Goal: Task Accomplishment & Management: Manage account settings

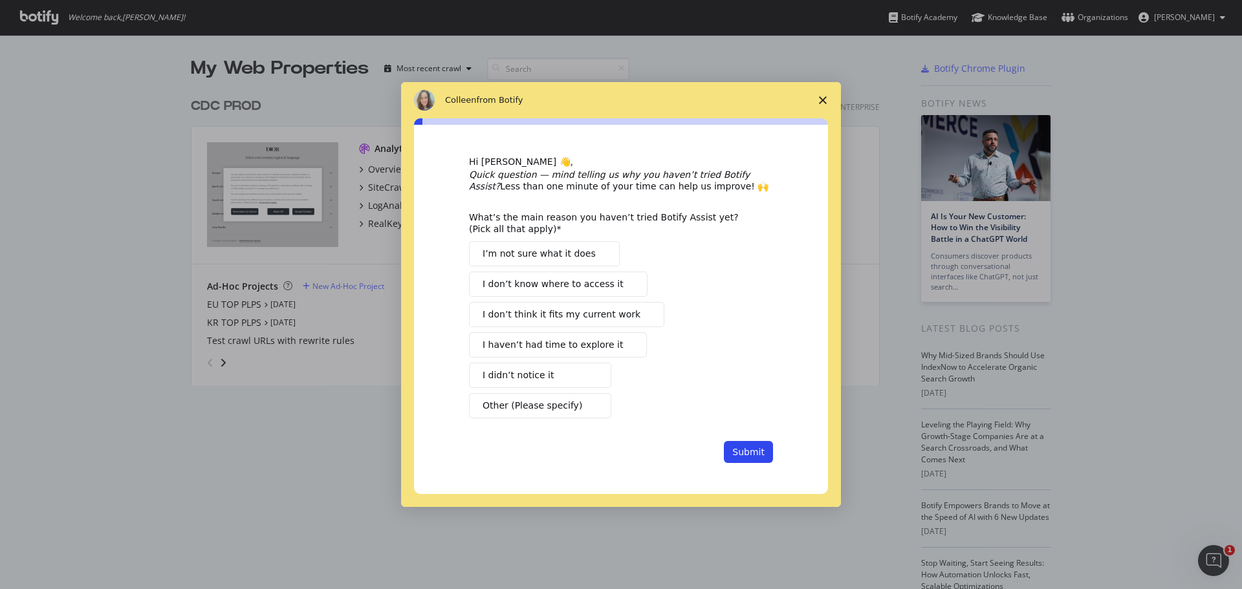
click at [823, 100] on polygon "Close survey" at bounding box center [823, 100] width 8 height 8
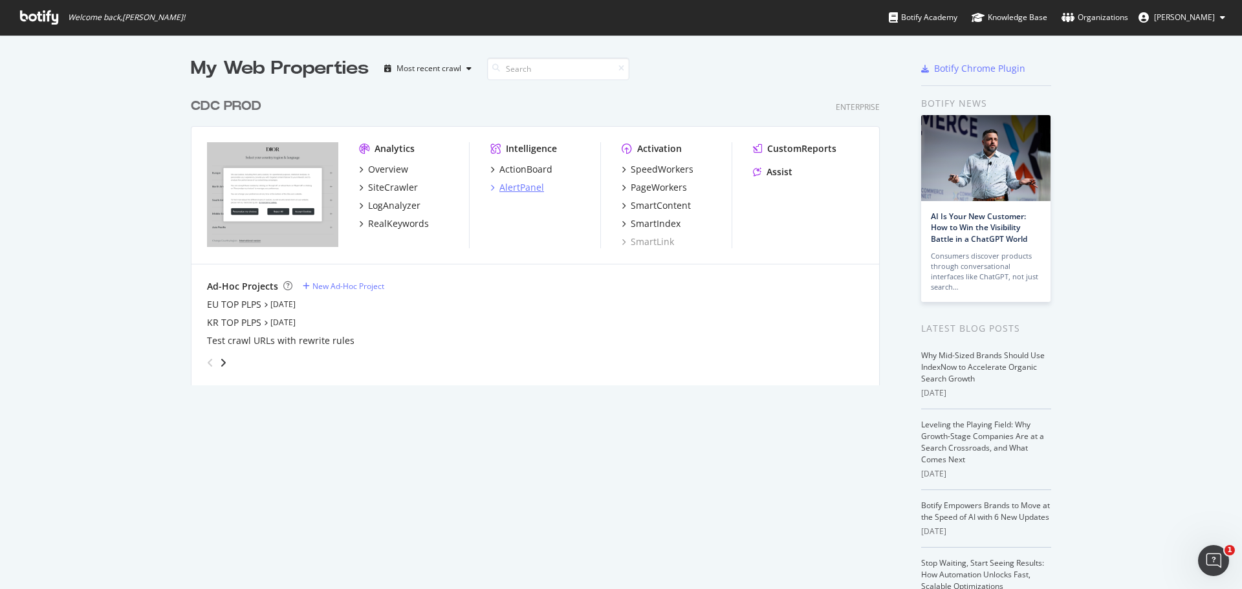
click at [516, 186] on div "AlertPanel" at bounding box center [521, 187] width 45 height 13
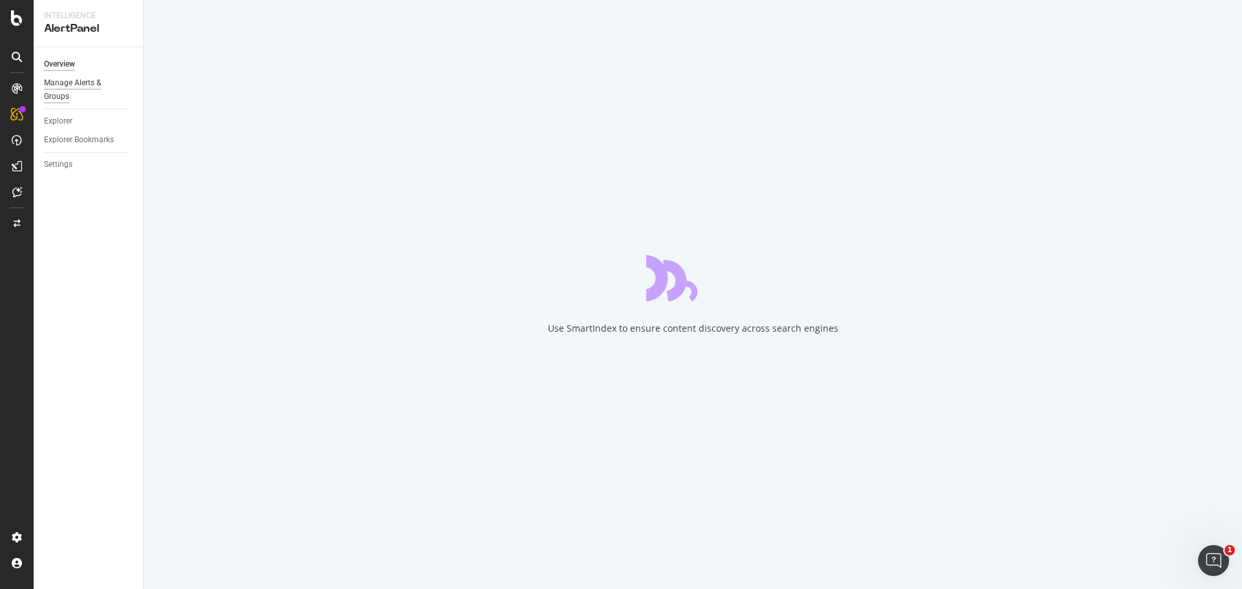
click at [83, 85] on div "Manage Alerts & Groups" at bounding box center [83, 89] width 78 height 27
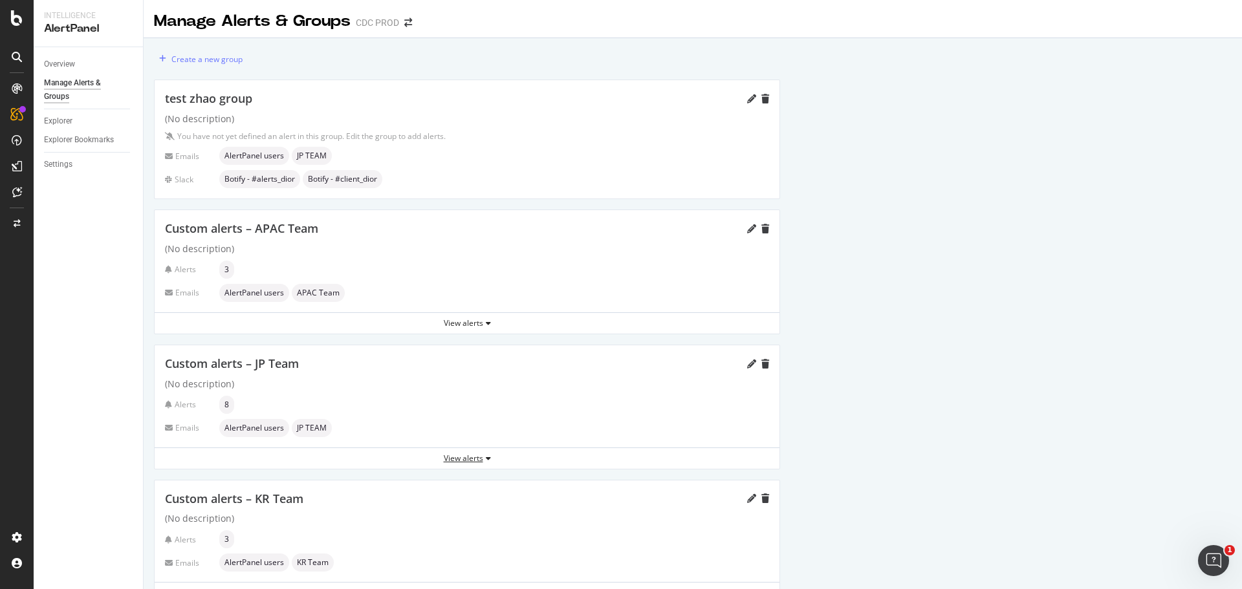
click at [466, 465] on div "View alerts" at bounding box center [467, 458] width 625 height 19
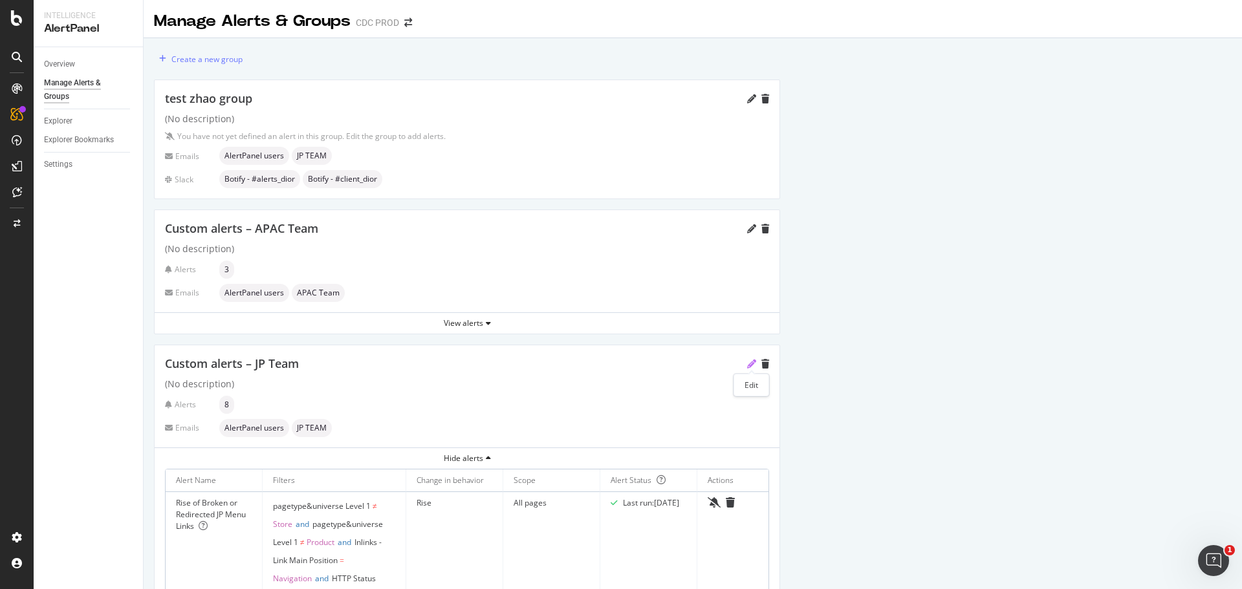
click at [749, 367] on icon "pencil" at bounding box center [751, 364] width 9 height 9
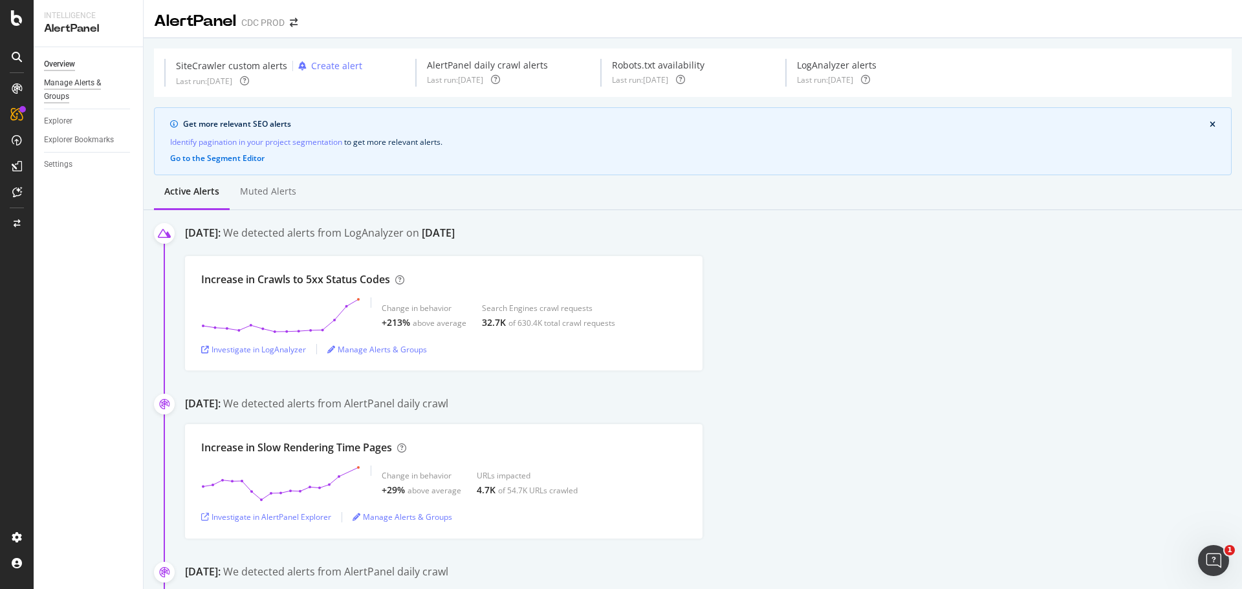
click at [80, 86] on div "Manage Alerts & Groups" at bounding box center [83, 89] width 78 height 27
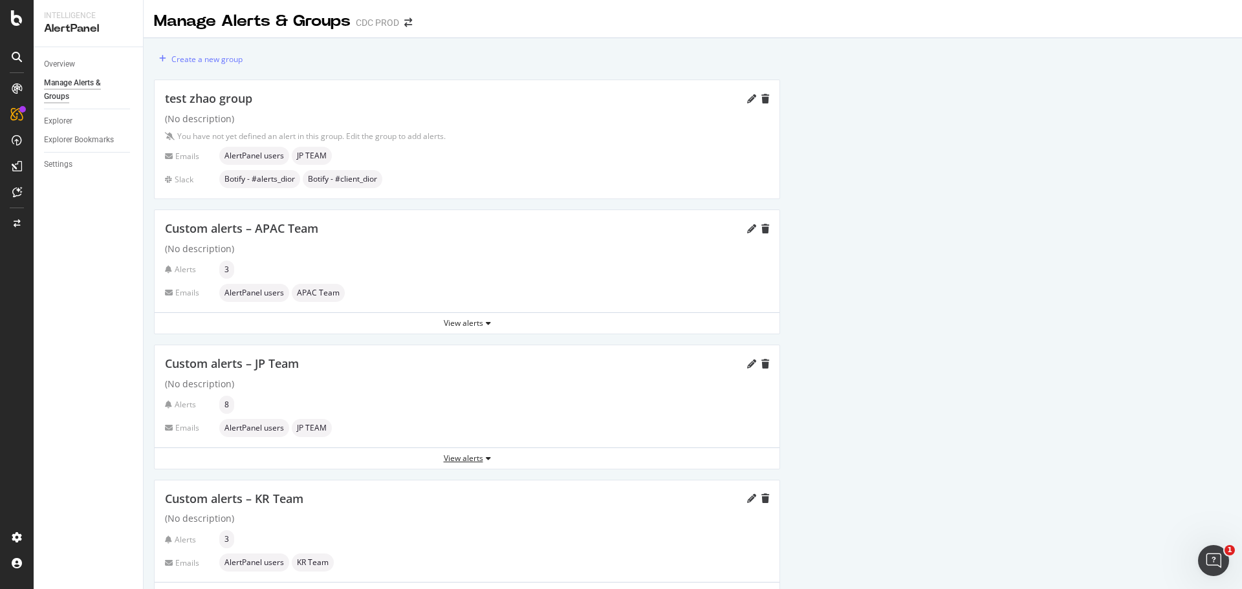
click at [477, 462] on div "View alerts" at bounding box center [467, 458] width 625 height 11
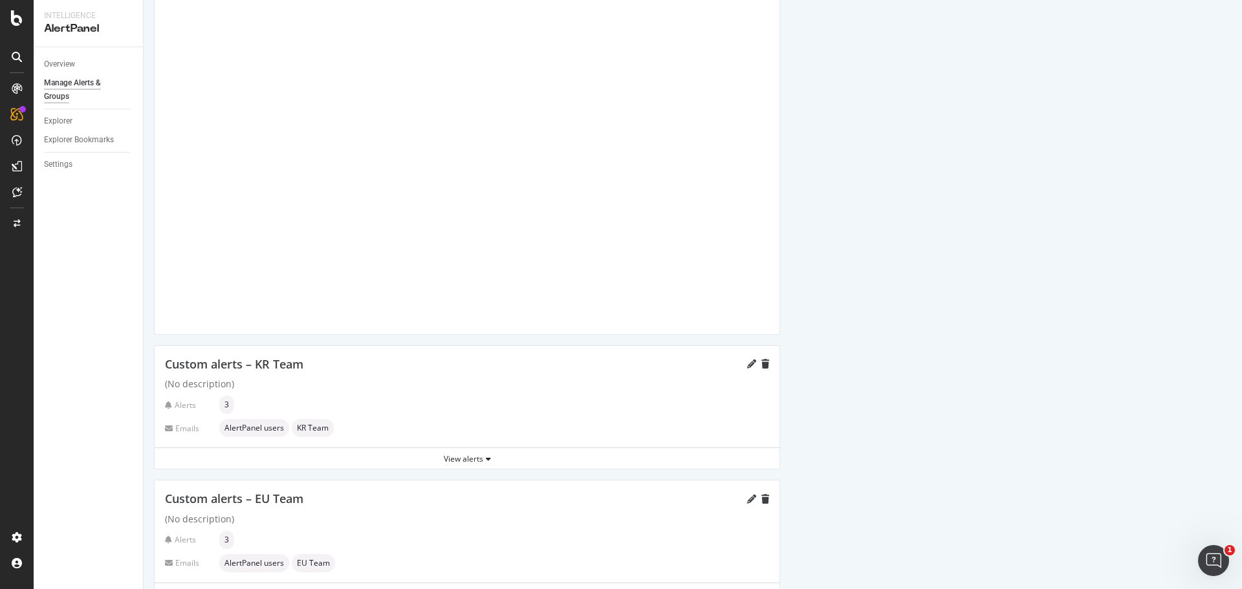
scroll to position [1682, 0]
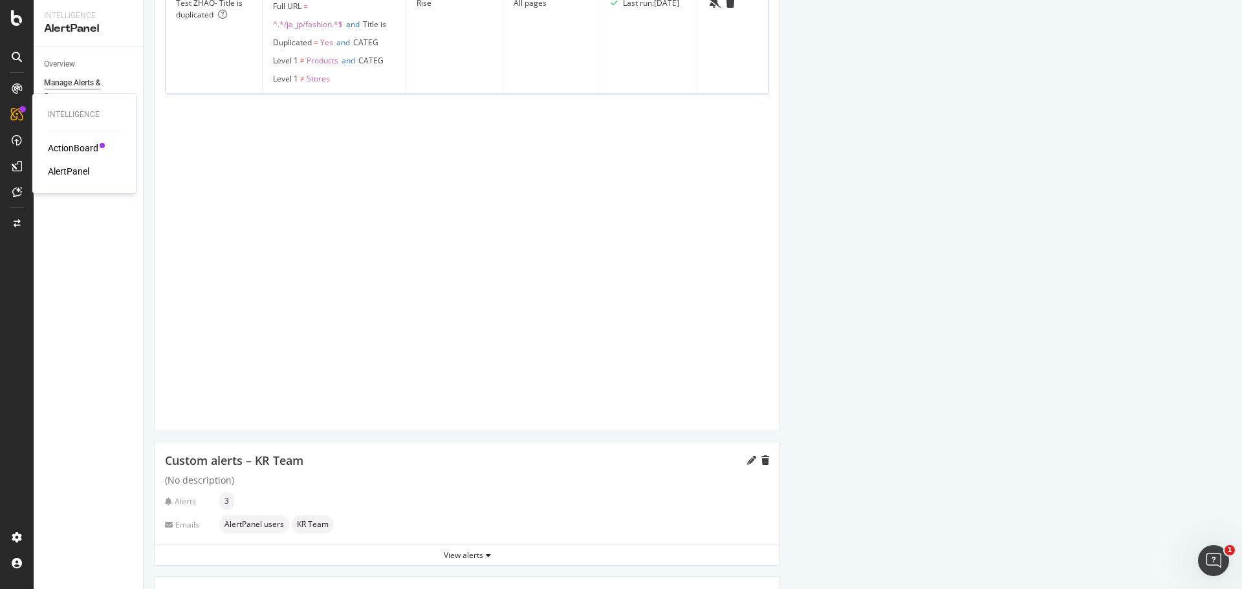
click at [76, 146] on div "ActionBoard" at bounding box center [73, 148] width 50 height 13
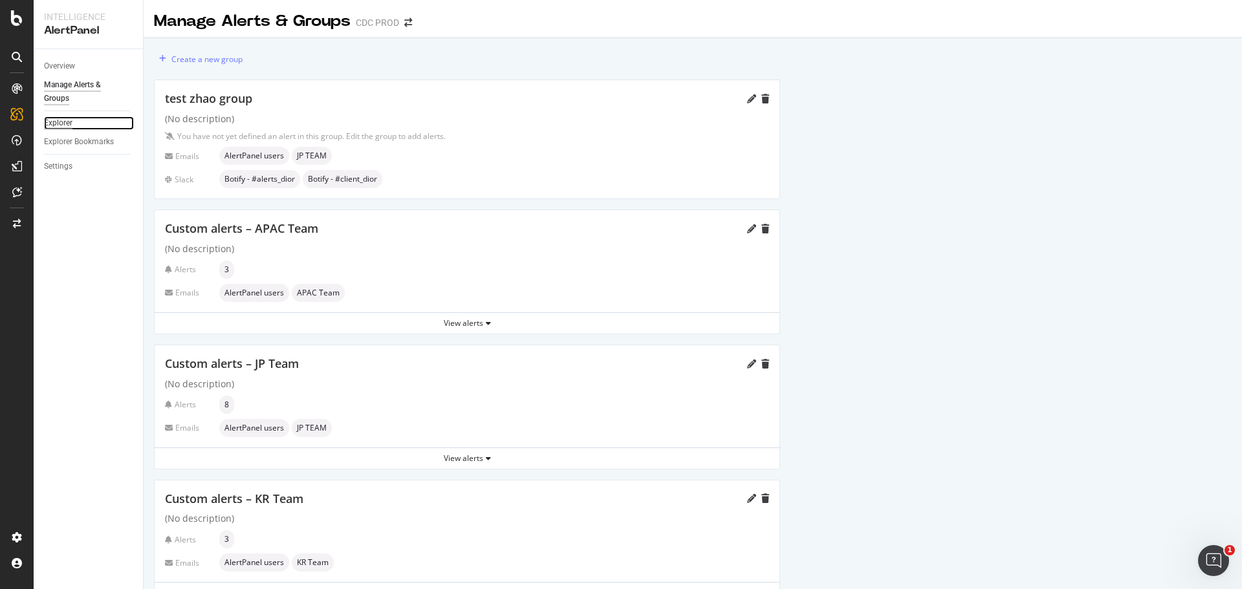
click at [66, 125] on div "Explorer" at bounding box center [58, 123] width 28 height 14
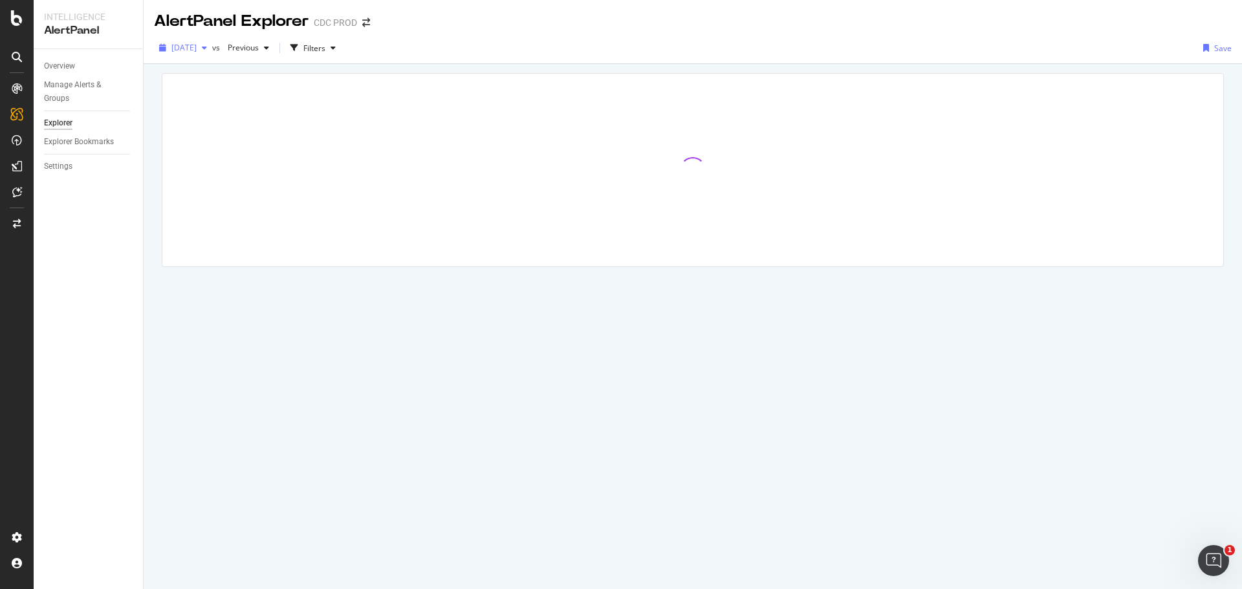
click at [197, 47] on span "[DATE]" at bounding box center [183, 47] width 25 height 11
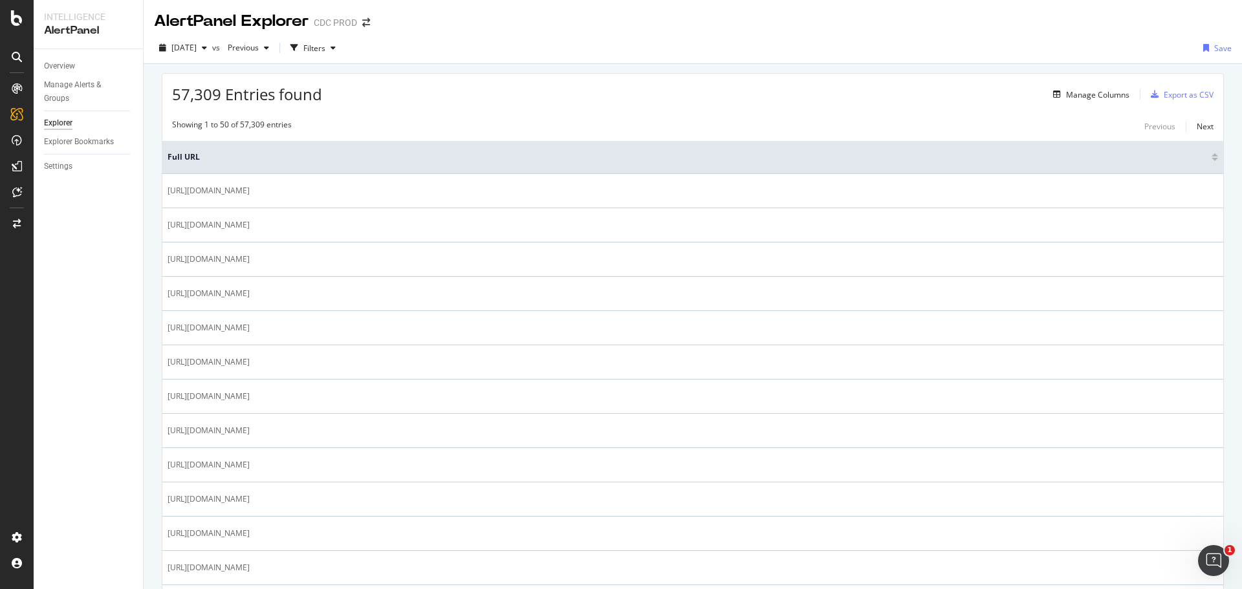
click at [459, 46] on div "2025 Aug. 12th vs Previous Filters Save" at bounding box center [693, 51] width 1098 height 26
click at [212, 46] on div "button" at bounding box center [205, 48] width 16 height 8
click at [501, 52] on div "2025 Aug. 12th vs Previous Filters Save" at bounding box center [693, 51] width 1098 height 26
click at [66, 163] on div "Settings" at bounding box center [58, 167] width 28 height 14
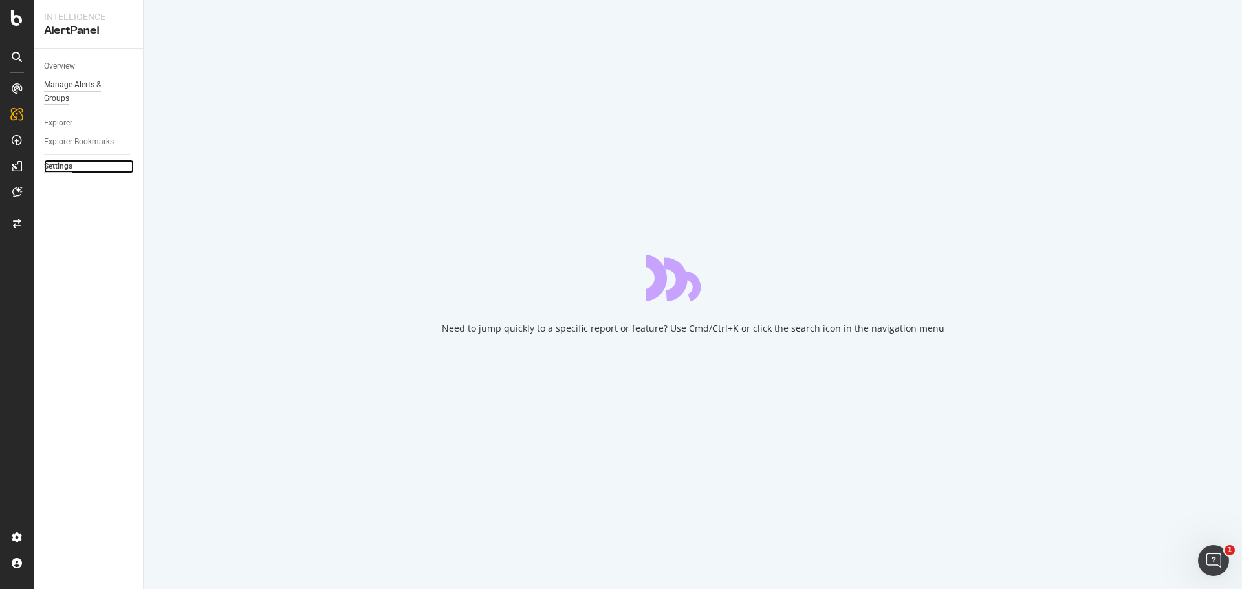
select select "02"
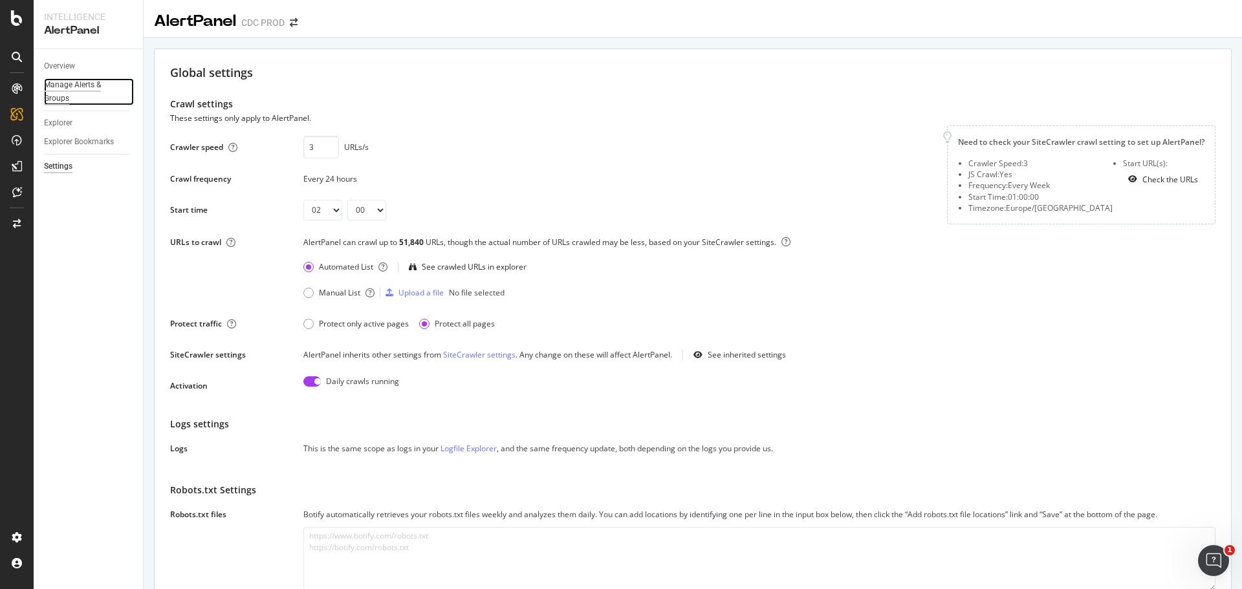
click at [92, 86] on div "Manage Alerts & Groups" at bounding box center [83, 91] width 78 height 27
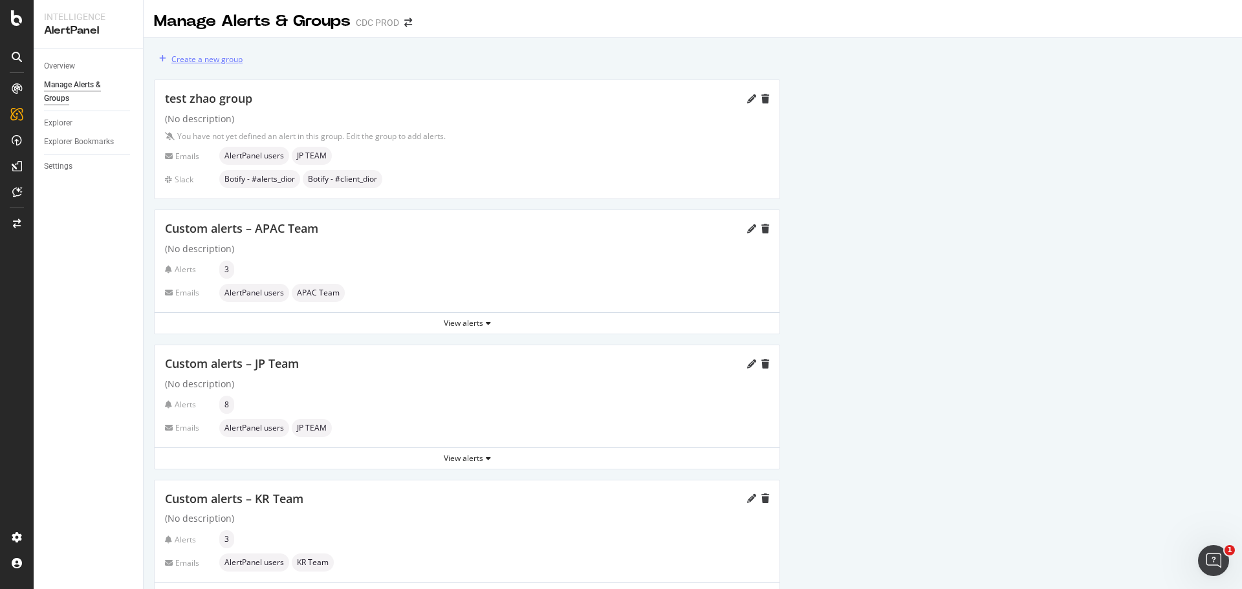
click at [221, 59] on div "Create a new group" at bounding box center [206, 59] width 71 height 11
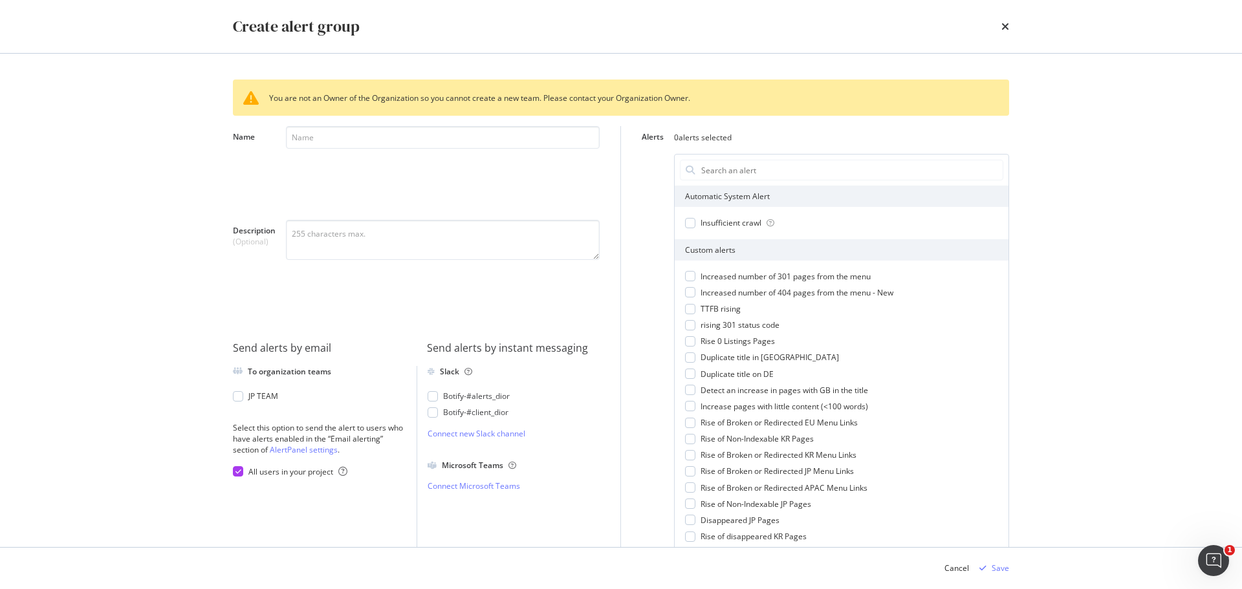
click at [1000, 27] on div "Create alert group" at bounding box center [621, 27] width 776 height 22
click at [1003, 25] on icon "times" at bounding box center [1005, 26] width 8 height 10
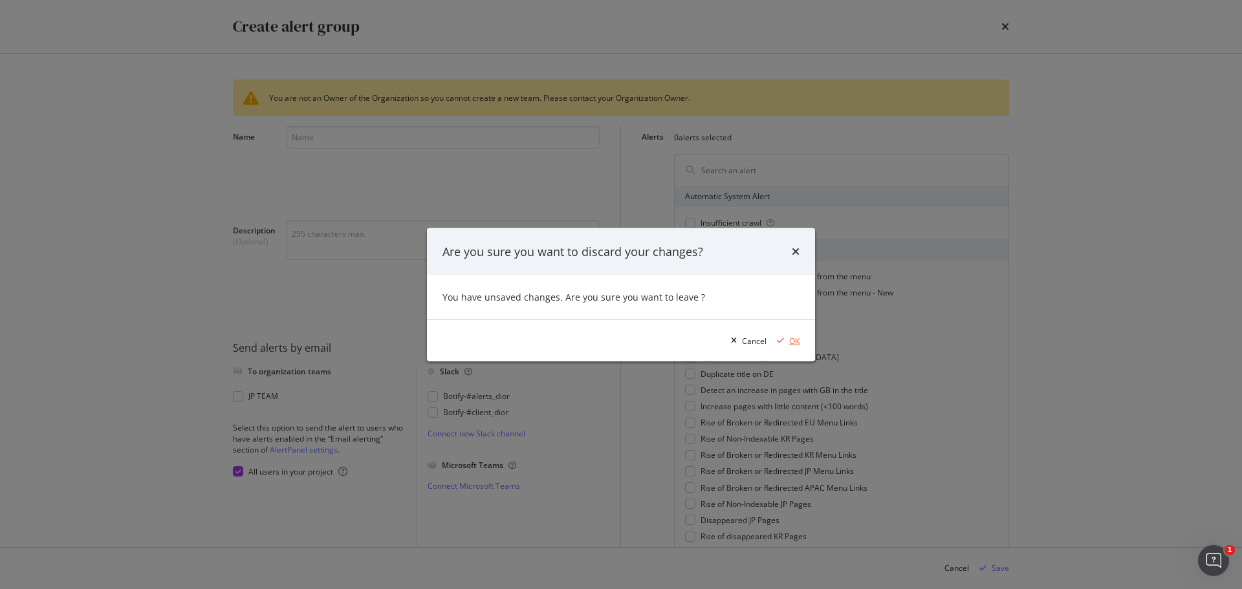
click at [797, 341] on div "OK" at bounding box center [794, 340] width 10 height 11
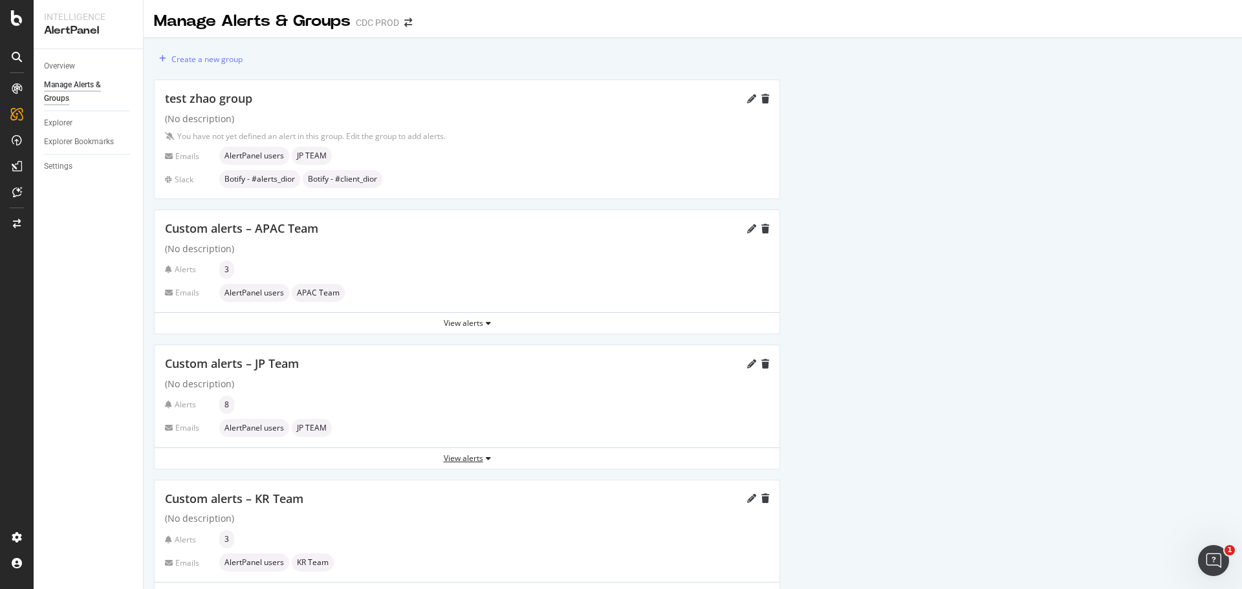
click at [472, 459] on div "View alerts" at bounding box center [467, 458] width 625 height 11
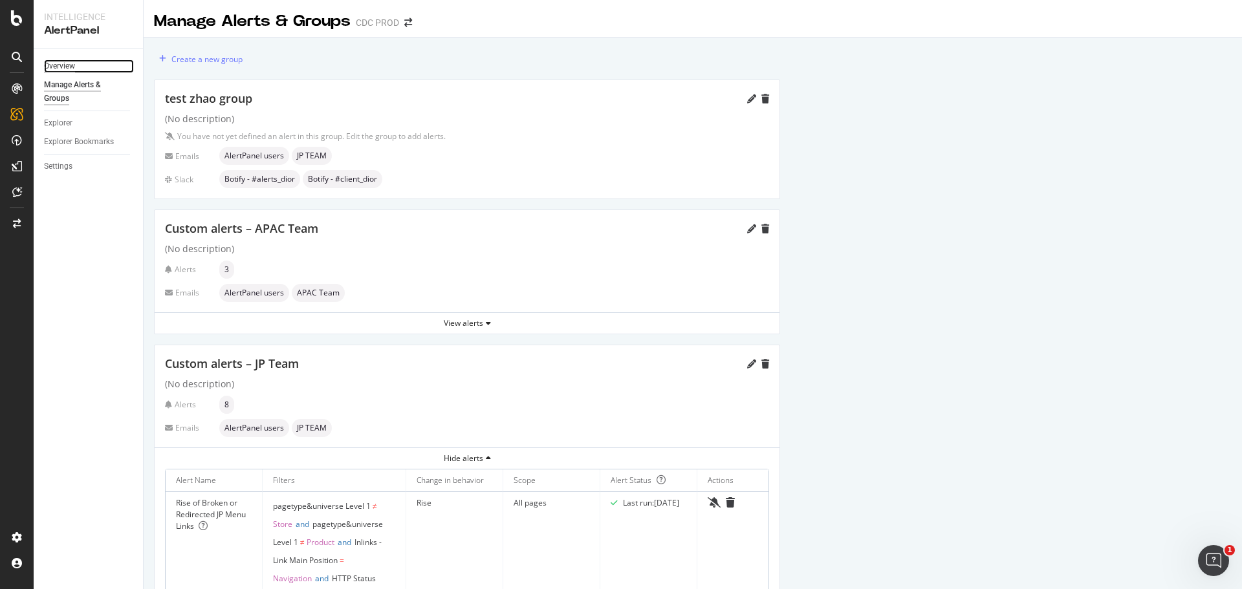
click at [69, 63] on div "Overview" at bounding box center [59, 67] width 31 height 14
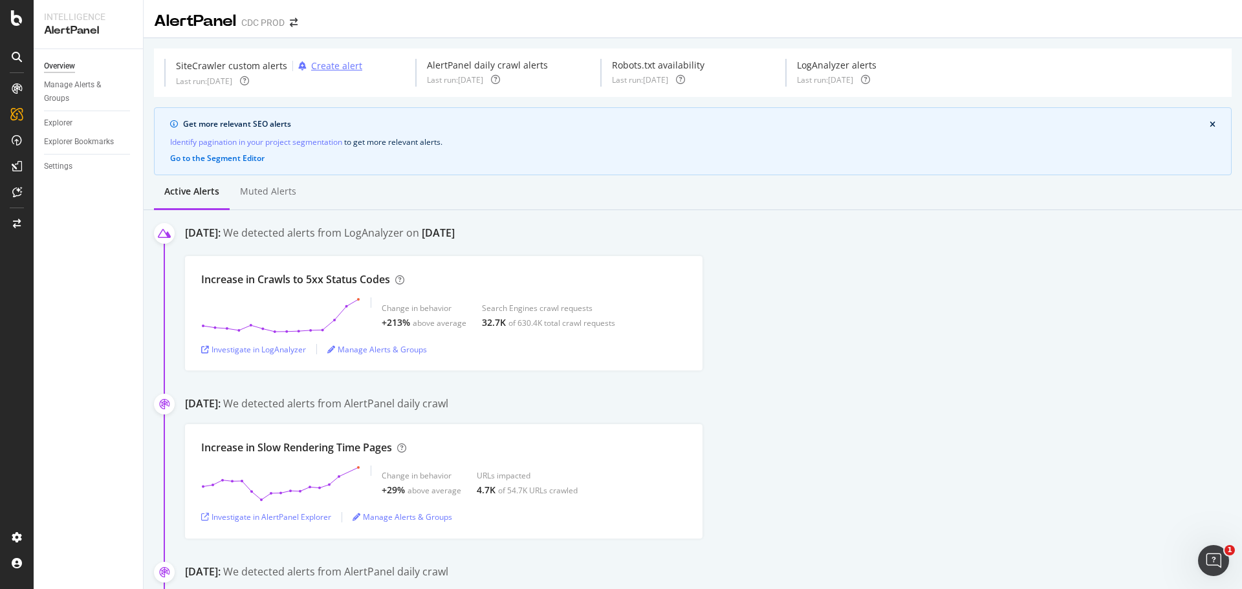
click at [320, 60] on div "Create alert" at bounding box center [336, 66] width 51 height 13
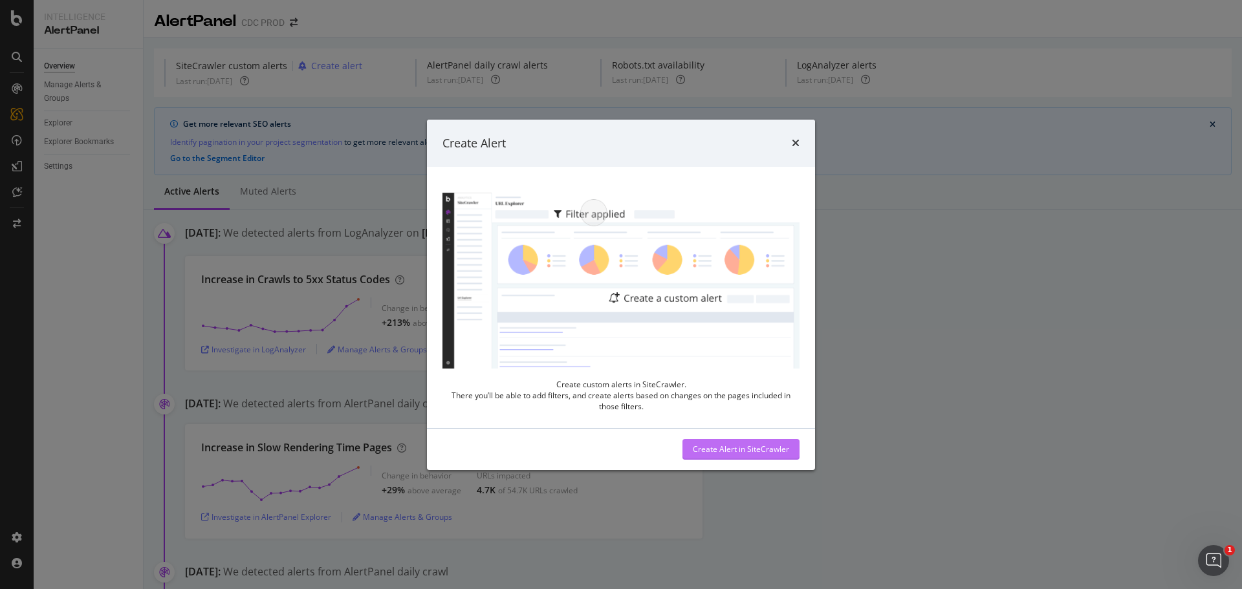
click at [734, 450] on div "Create Alert in SiteCrawler" at bounding box center [741, 449] width 96 height 11
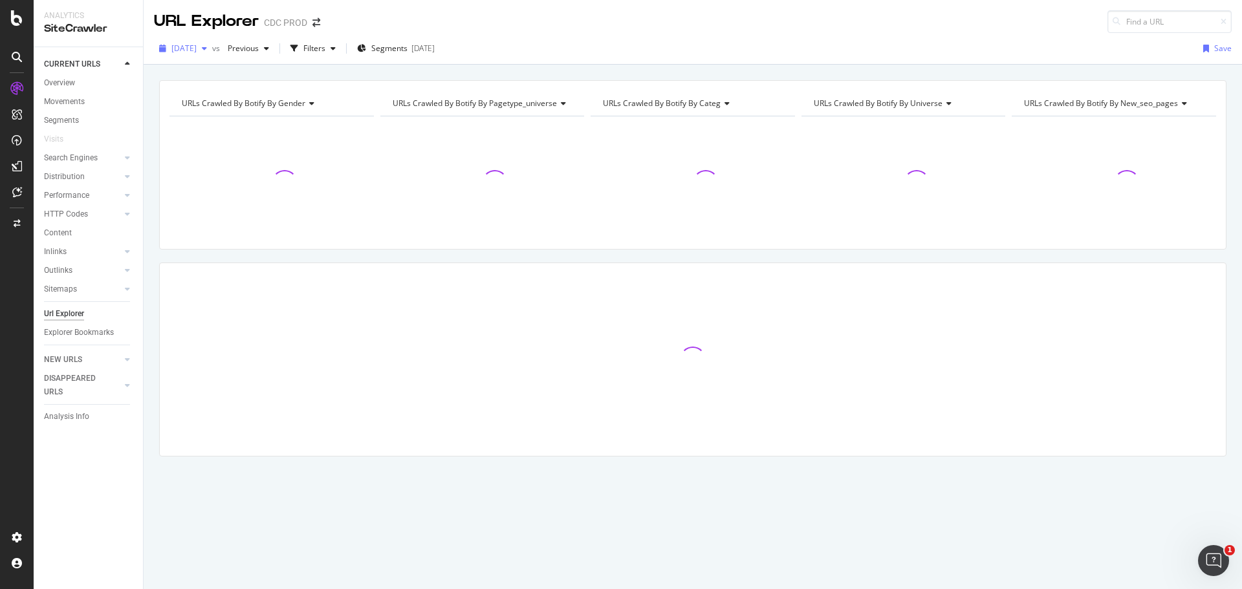
click at [212, 52] on div "button" at bounding box center [205, 49] width 16 height 8
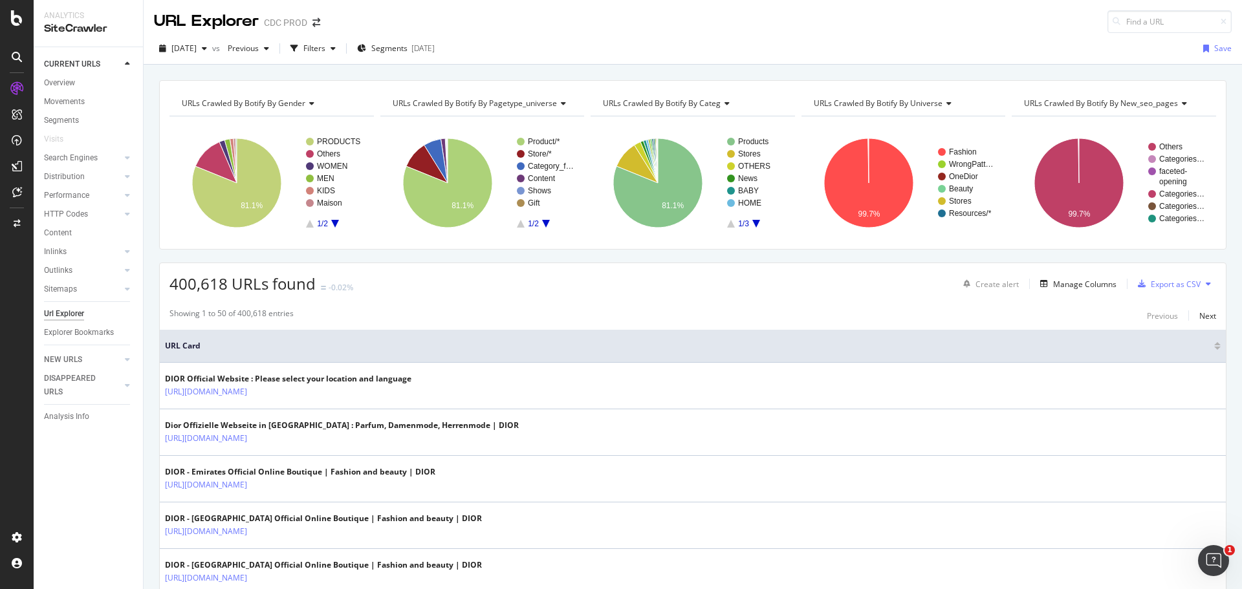
click at [612, 32] on div "URL Explorer CDC PROD" at bounding box center [693, 16] width 1098 height 33
click at [259, 49] on span "Previous" at bounding box center [241, 48] width 36 height 11
click at [591, 49] on div "2025 Aug. 8th vs Previous Filters Segments 2025-07-31 Save" at bounding box center [693, 51] width 1098 height 26
click at [325, 52] on div "Filters" at bounding box center [314, 48] width 22 height 11
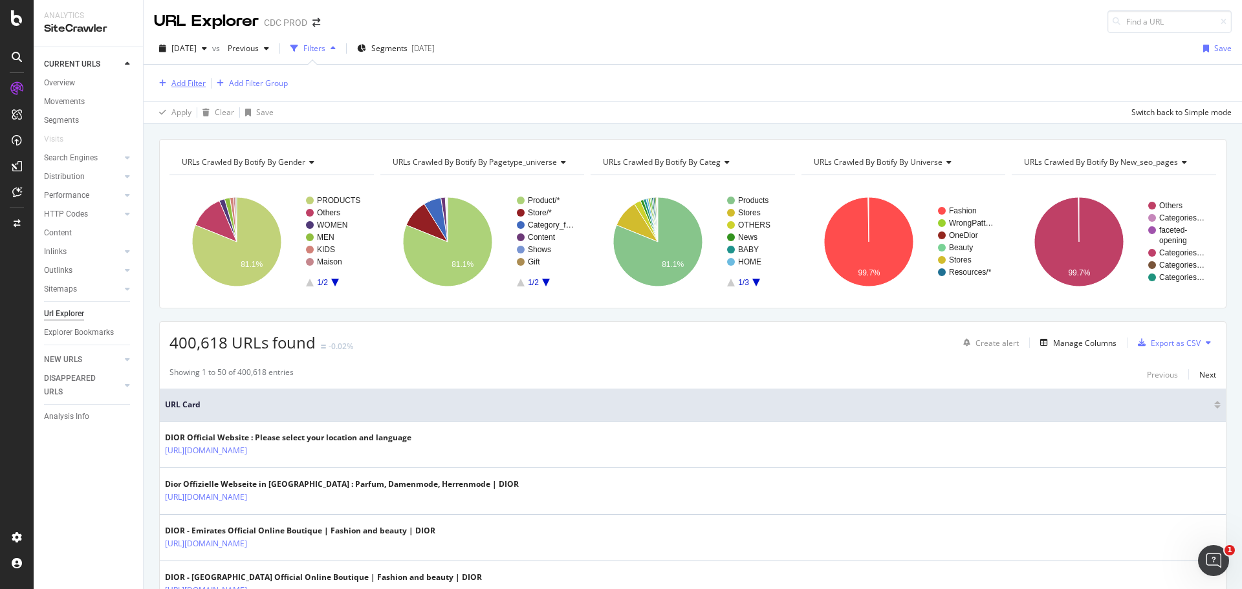
click at [188, 79] on div "Add Filter" at bounding box center [188, 83] width 34 height 11
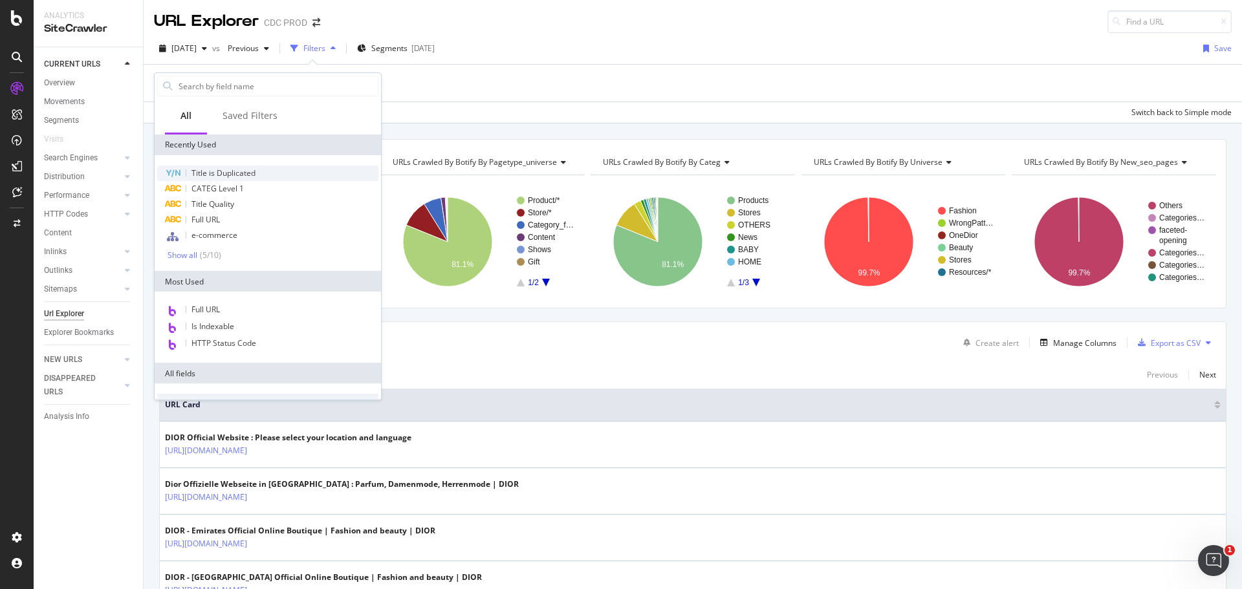
click at [244, 175] on span "Title is Duplicated" at bounding box center [223, 173] width 64 height 11
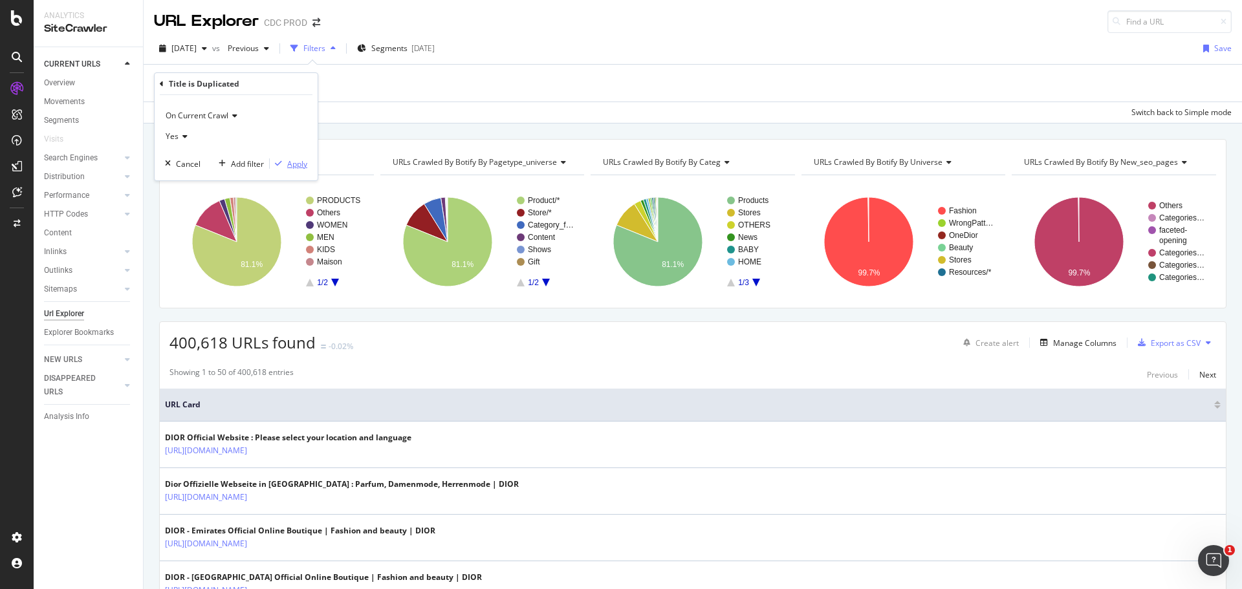
click at [301, 165] on div "Apply" at bounding box center [297, 163] width 20 height 11
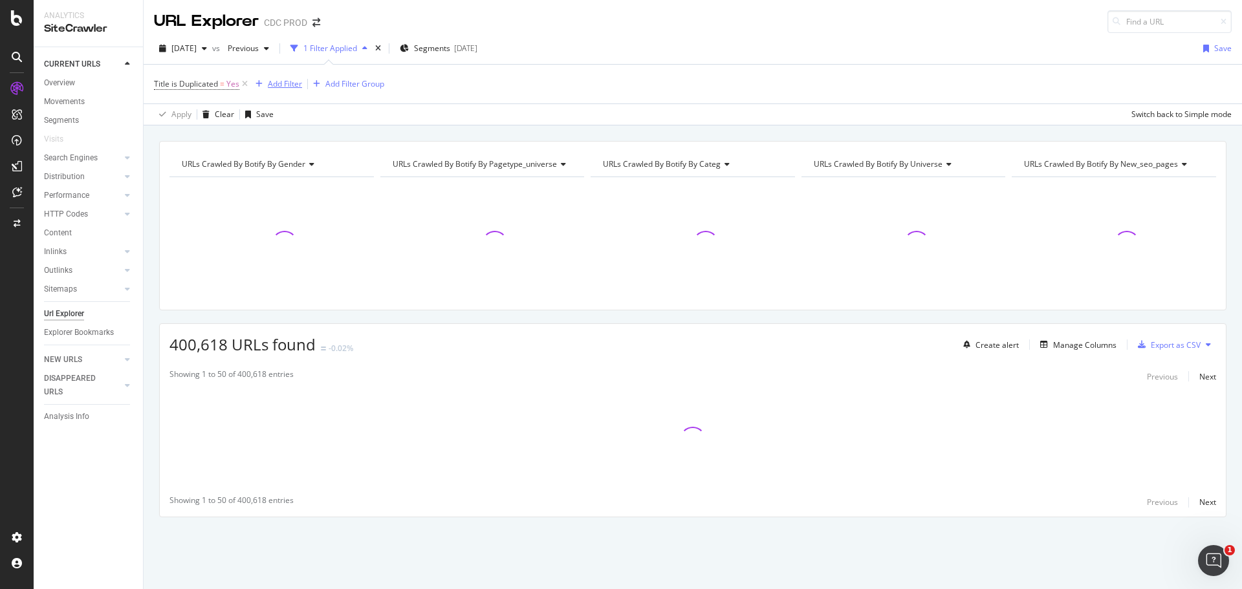
click at [281, 87] on div "Add Filter" at bounding box center [285, 83] width 34 height 11
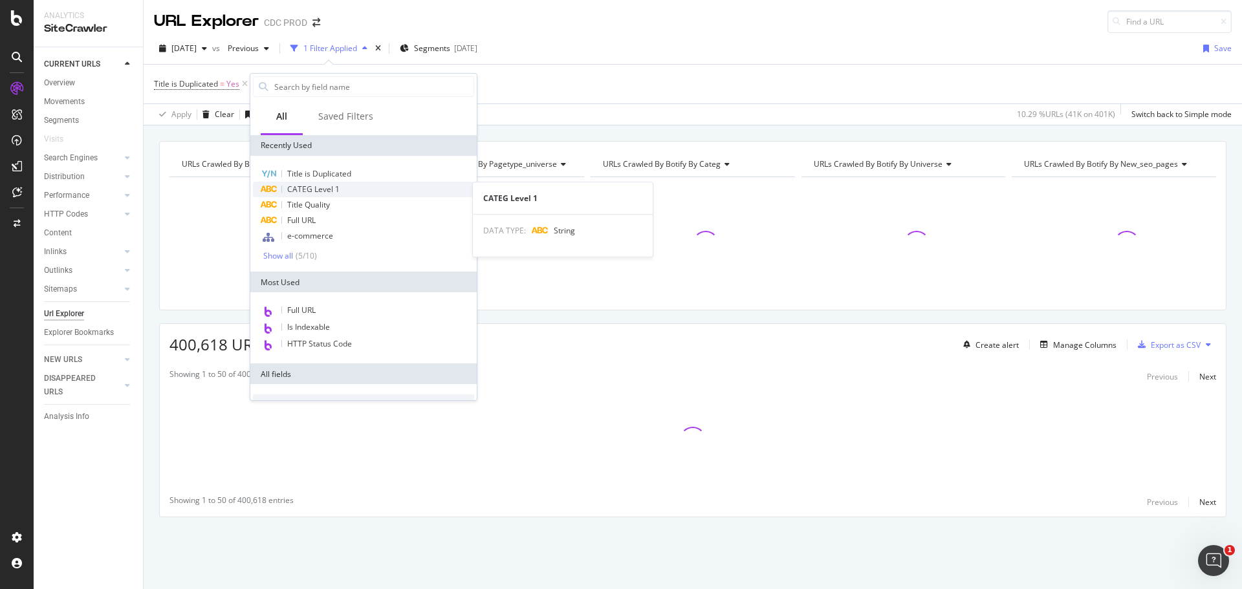
click at [318, 193] on span "CATEG Level 1" at bounding box center [313, 189] width 52 height 11
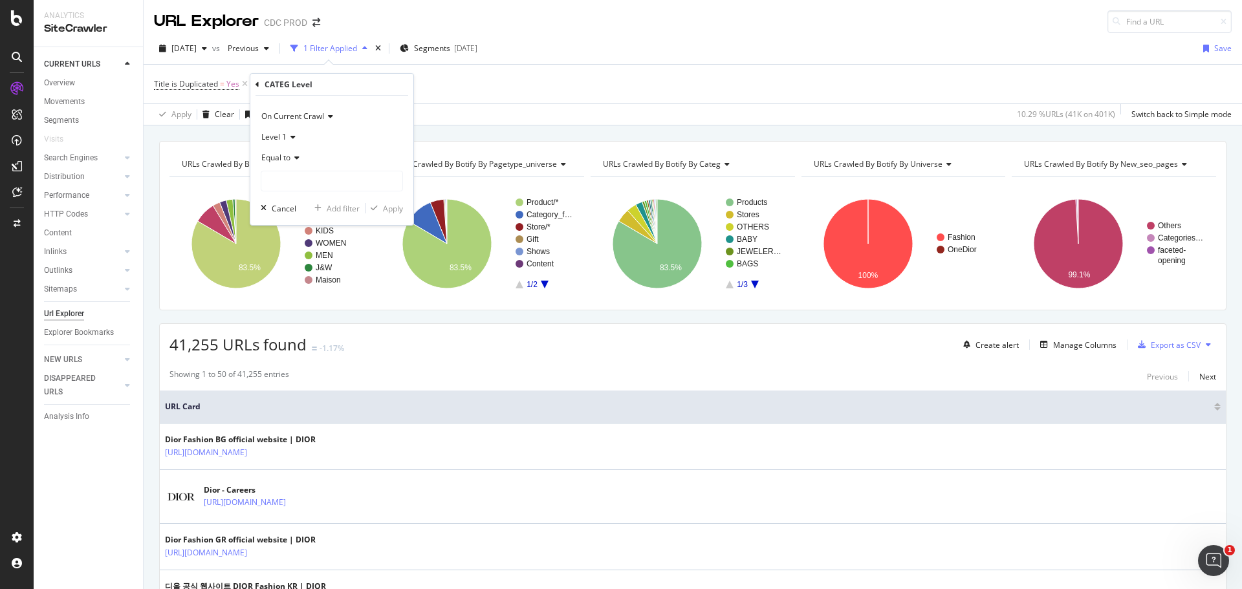
click at [290, 157] on span "Equal to" at bounding box center [275, 157] width 29 height 11
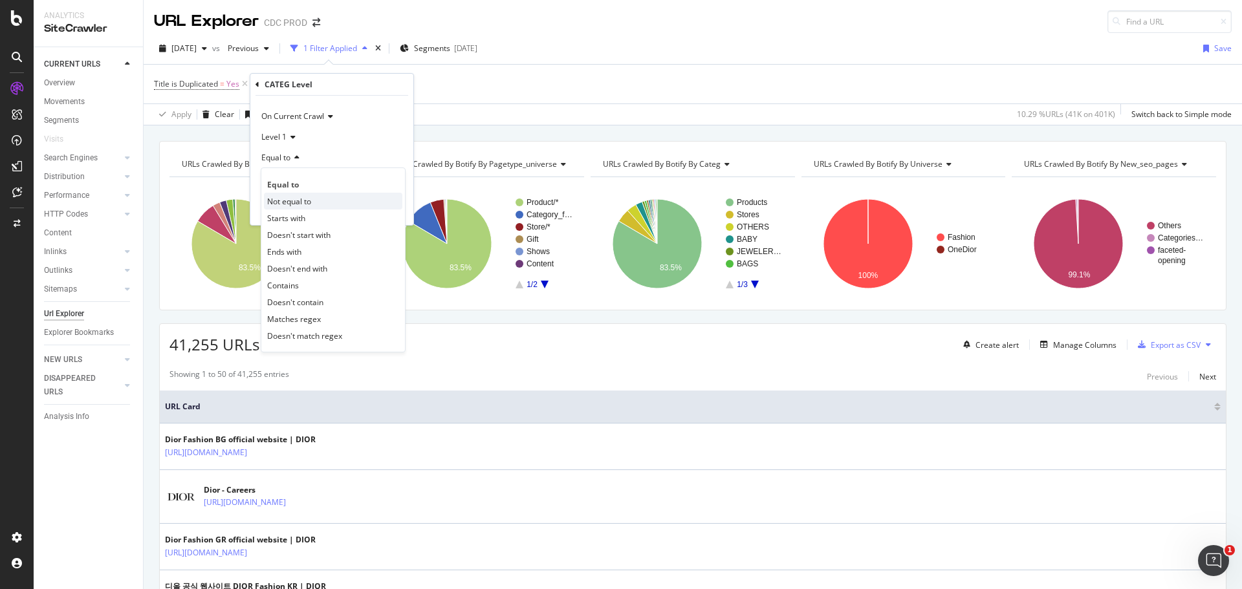
click at [310, 200] on span "Not equal to" at bounding box center [289, 201] width 44 height 11
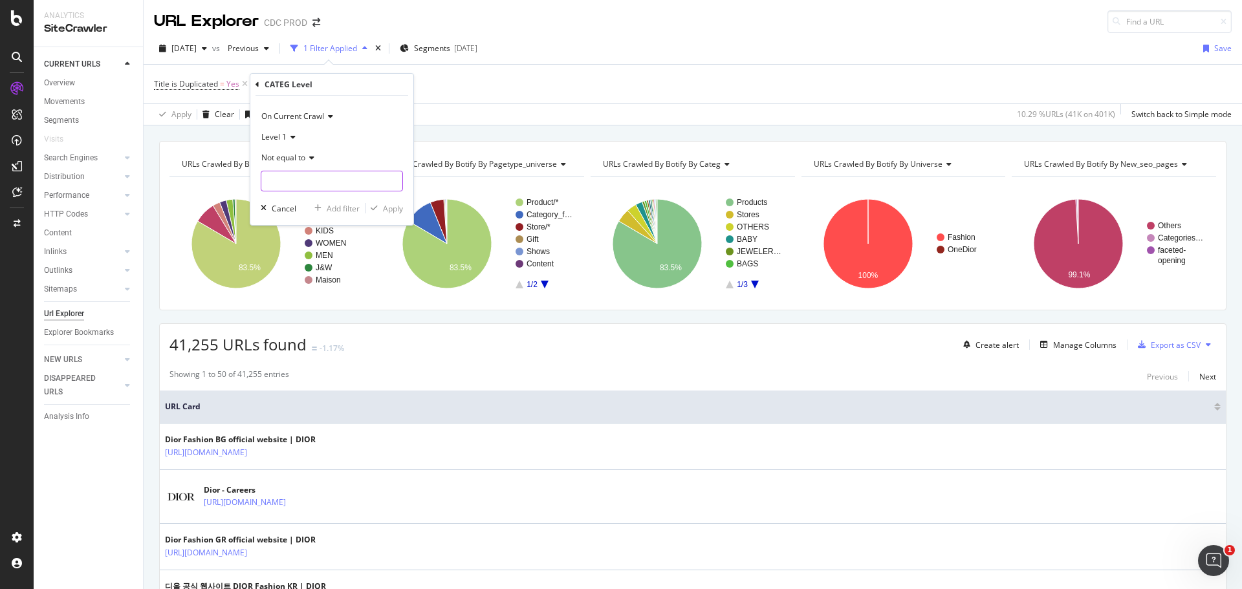
click at [338, 182] on input "text" at bounding box center [331, 181] width 141 height 21
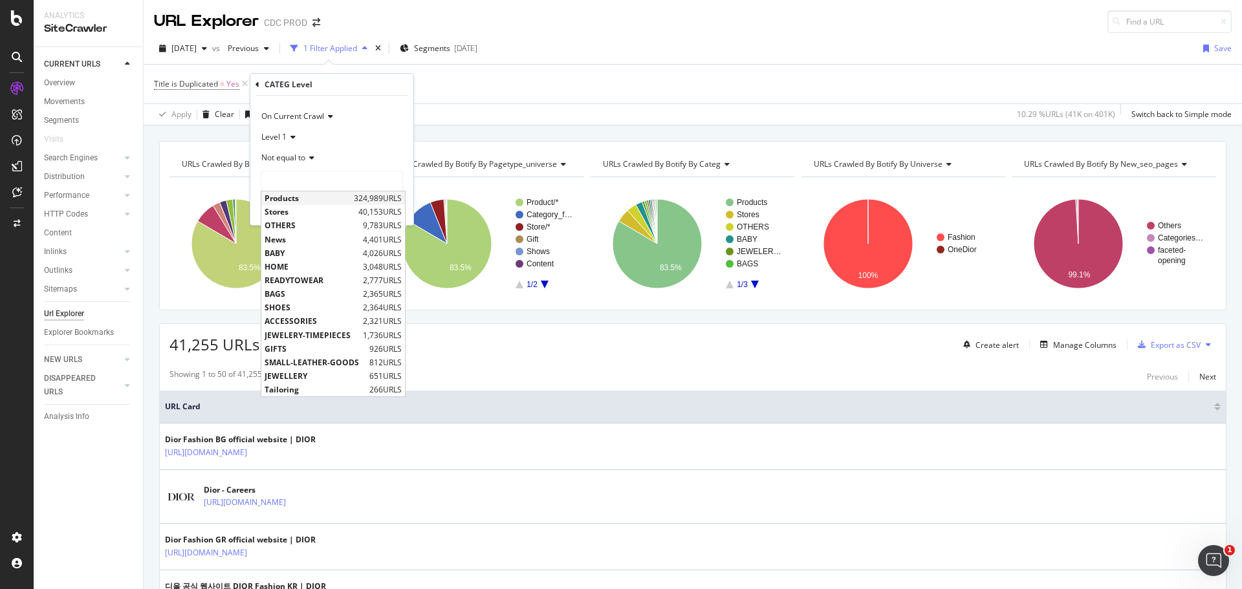
click at [314, 201] on span "Products" at bounding box center [308, 198] width 86 height 11
type input "Products"
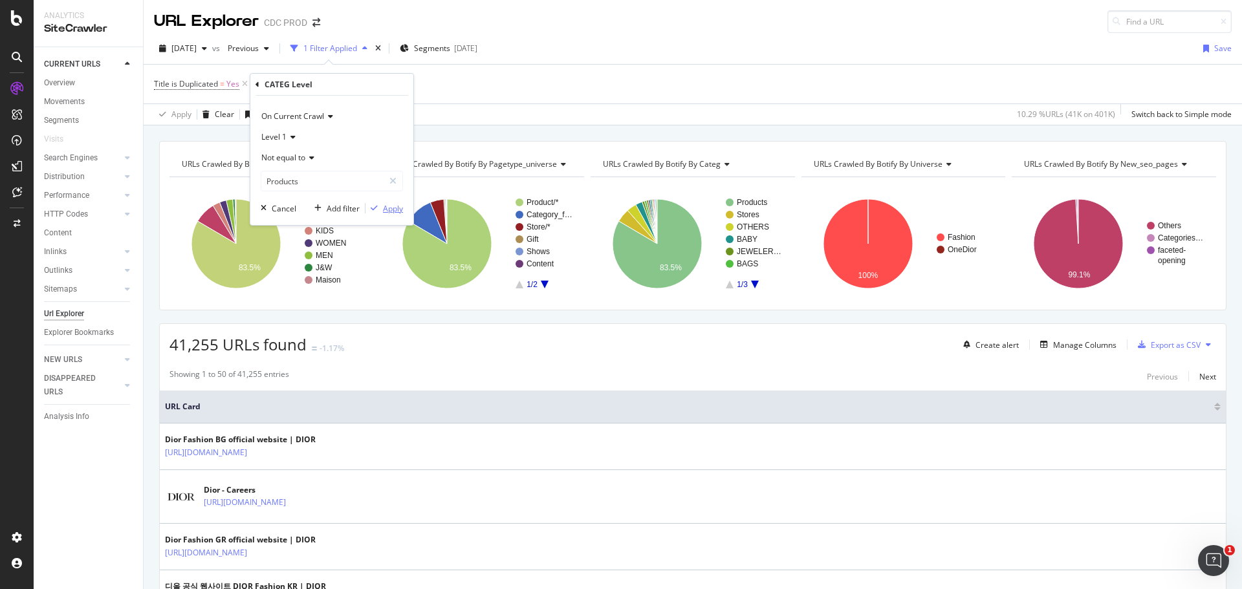
click at [387, 208] on div "Apply" at bounding box center [393, 208] width 20 height 11
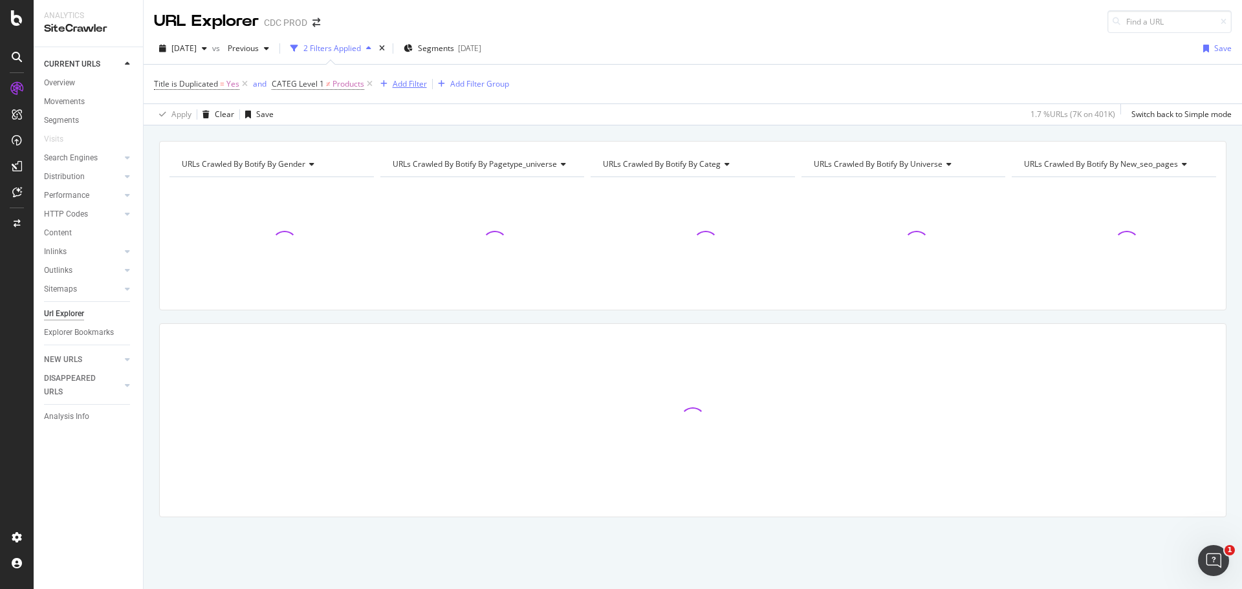
click at [409, 87] on div "Add Filter" at bounding box center [410, 83] width 34 height 11
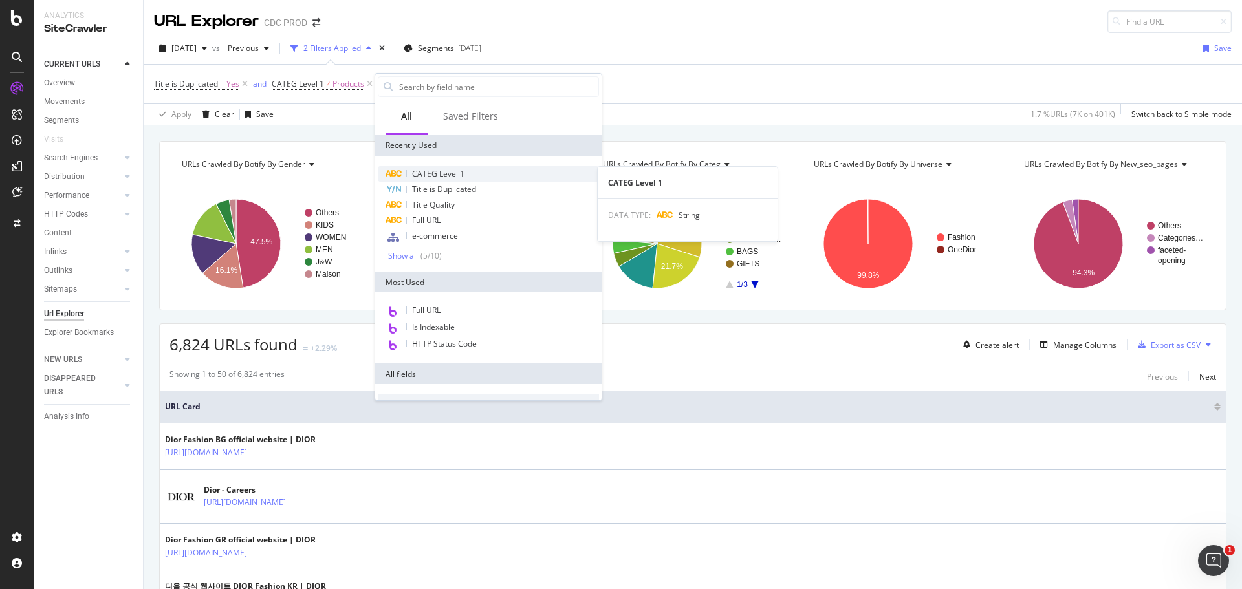
click at [457, 177] on span "CATEG Level 1" at bounding box center [438, 173] width 52 height 11
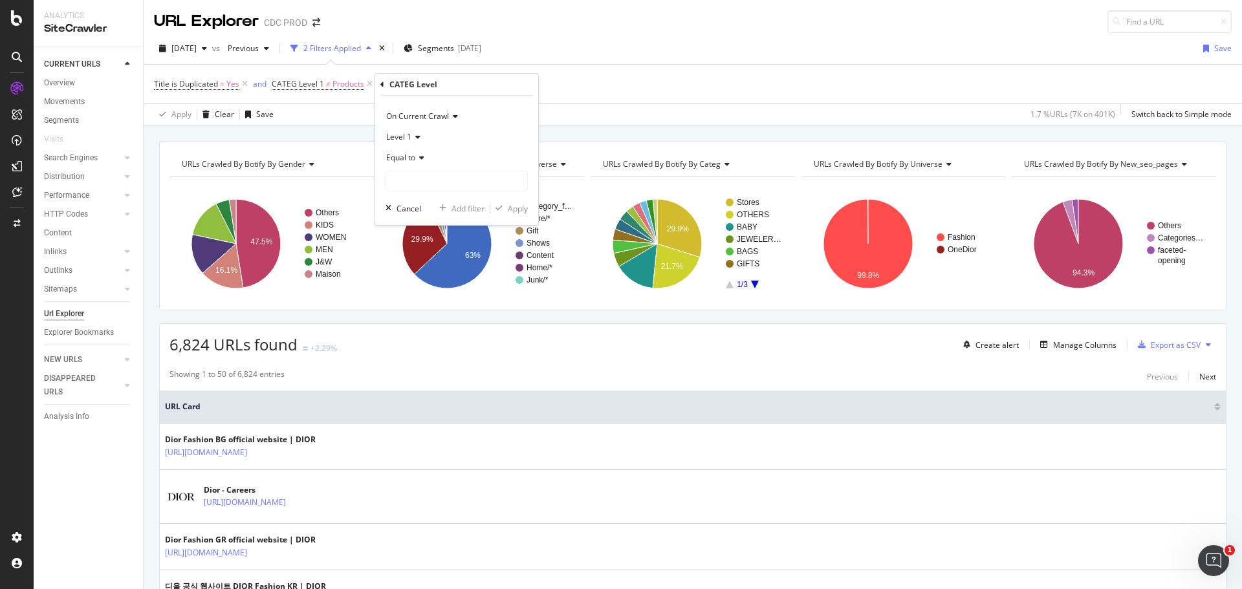
click at [409, 155] on span "Equal to" at bounding box center [400, 157] width 29 height 11
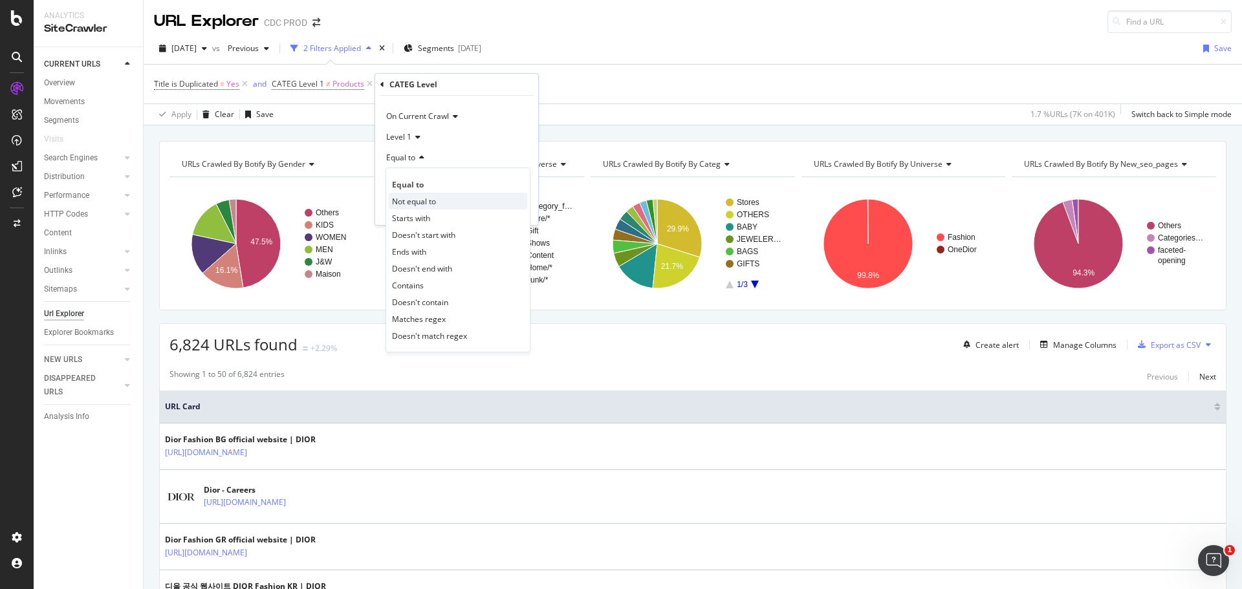
click at [439, 199] on div "Not equal to" at bounding box center [458, 201] width 138 height 17
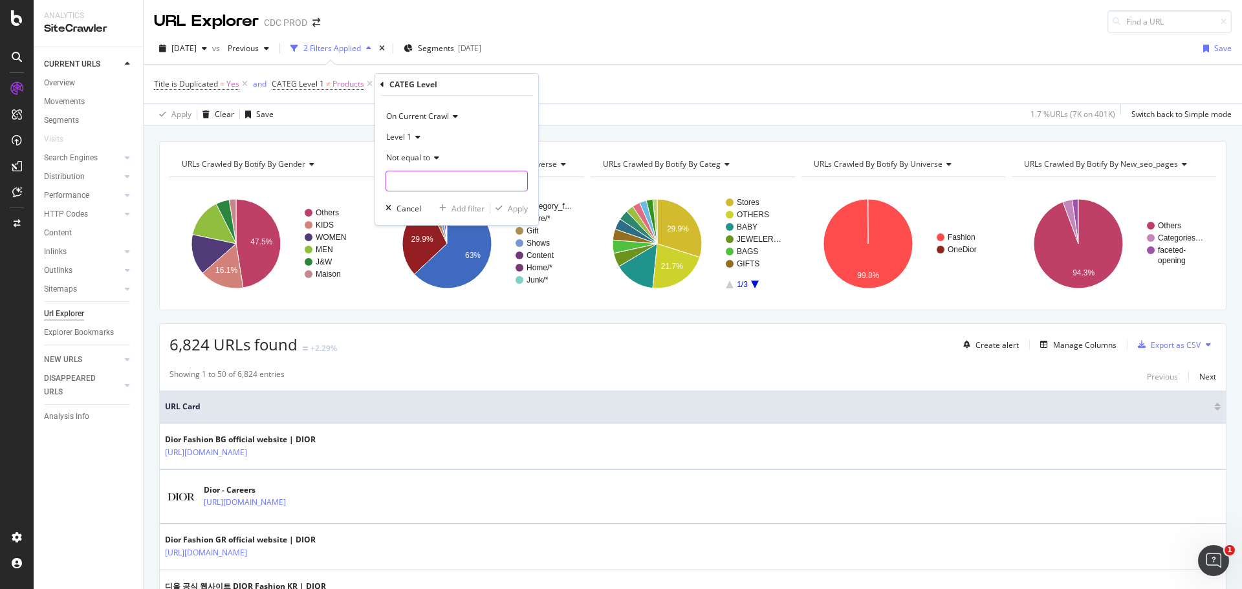
click at [435, 185] on input "text" at bounding box center [456, 181] width 141 height 21
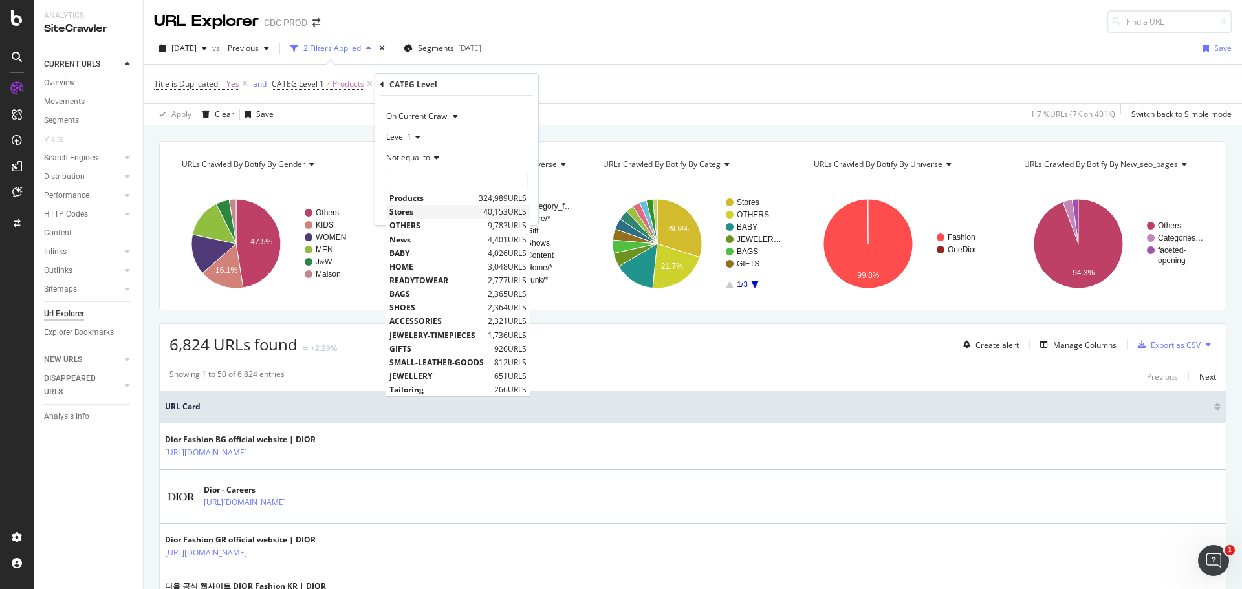
click at [433, 216] on span "Stores" at bounding box center [434, 211] width 91 height 11
type input "Stores"
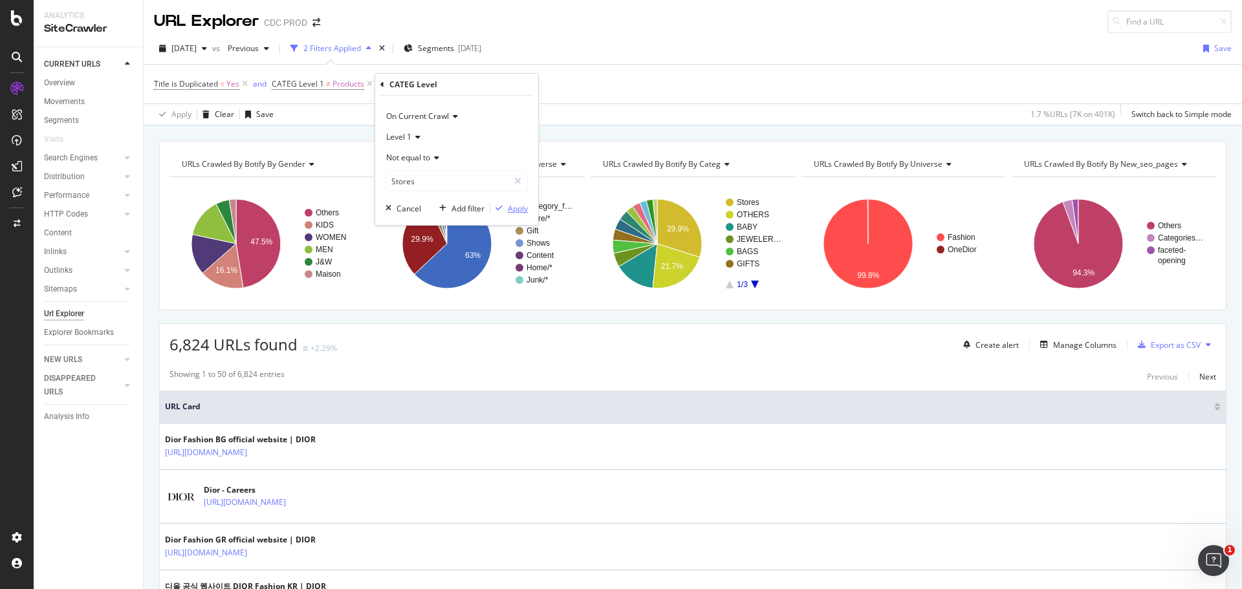
click at [517, 210] on div "Apply" at bounding box center [518, 208] width 20 height 11
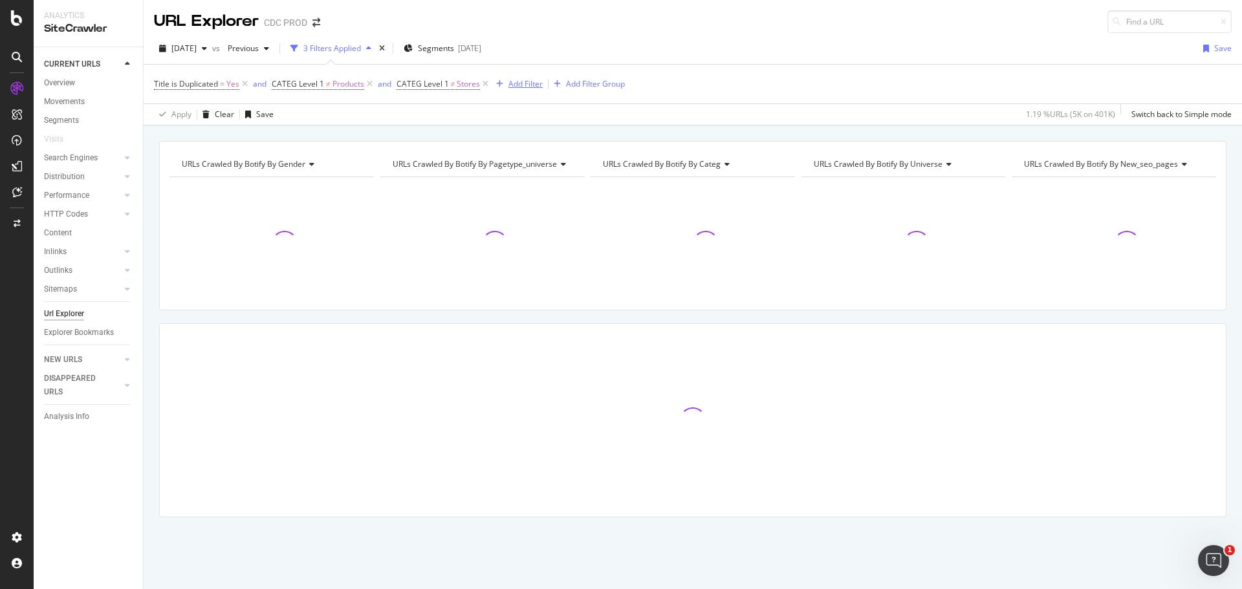
click at [525, 88] on div "Add Filter" at bounding box center [525, 83] width 34 height 11
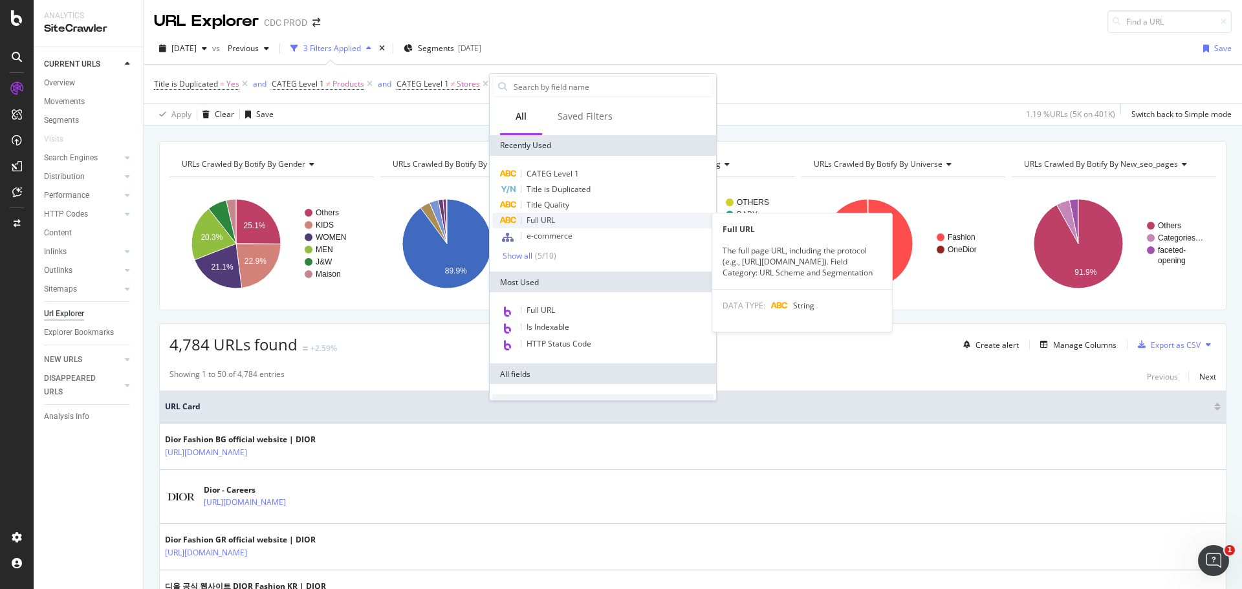
click at [557, 223] on div "Full URL" at bounding box center [602, 221] width 221 height 16
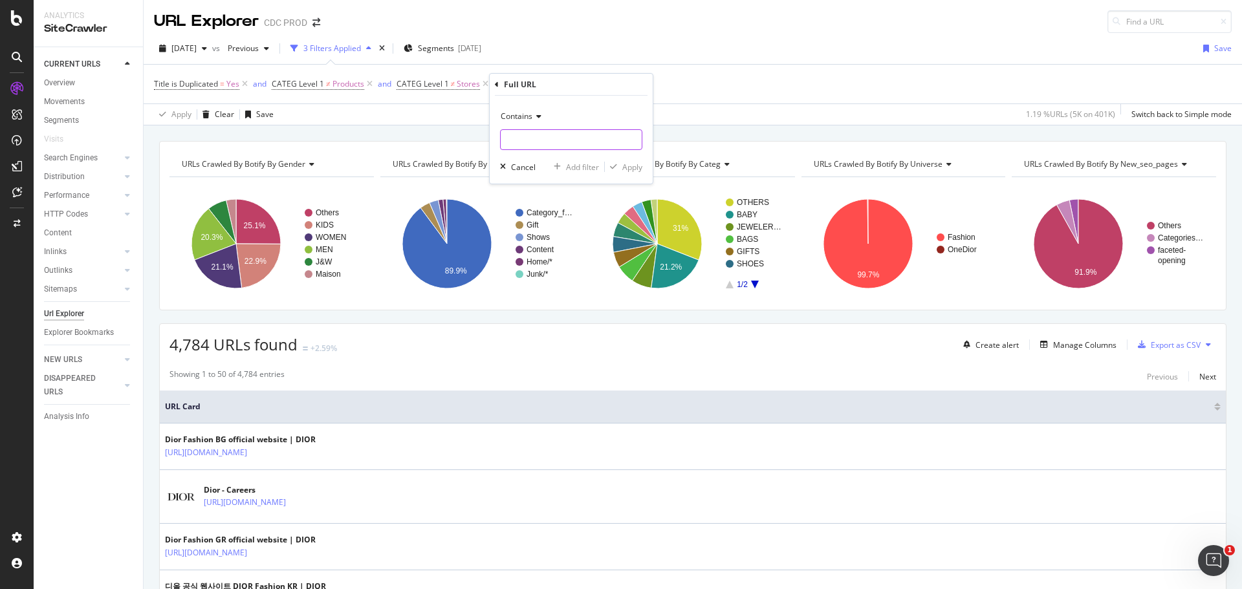
click at [521, 140] on input "text" at bounding box center [571, 139] width 141 height 21
click at [541, 133] on input "text" at bounding box center [571, 139] width 141 height 21
paste input "/ja_jp/fashion"
type input "/ja_jp/fashion"
click at [628, 164] on div "Apply" at bounding box center [632, 167] width 20 height 11
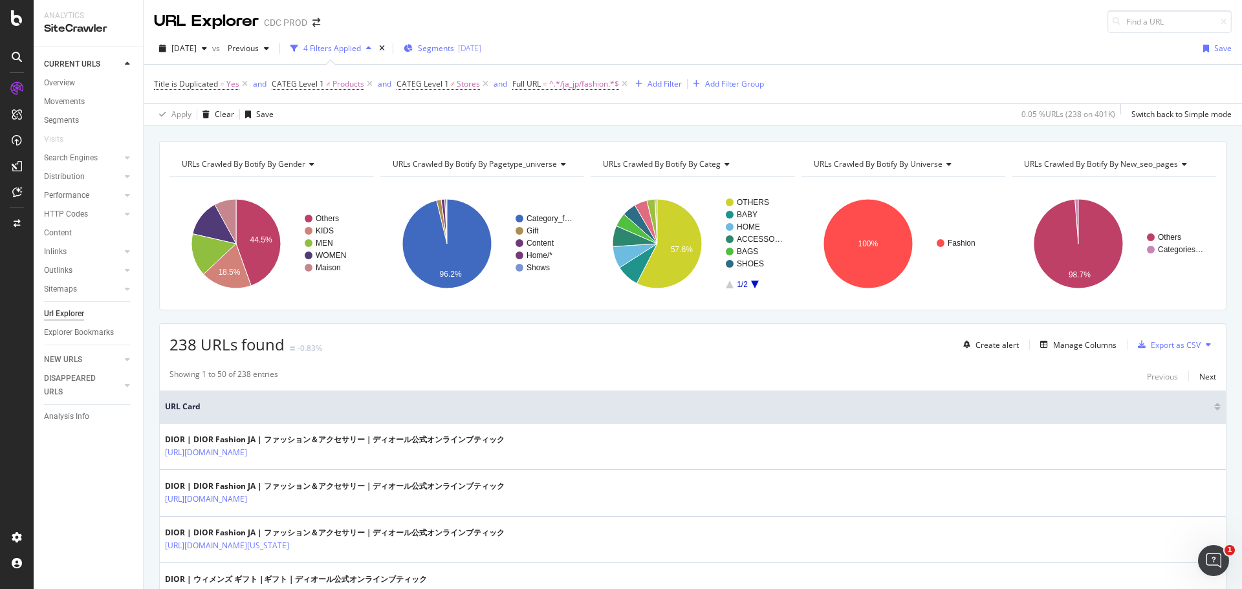
click at [481, 51] on div "2025-07-31" at bounding box center [469, 48] width 23 height 11
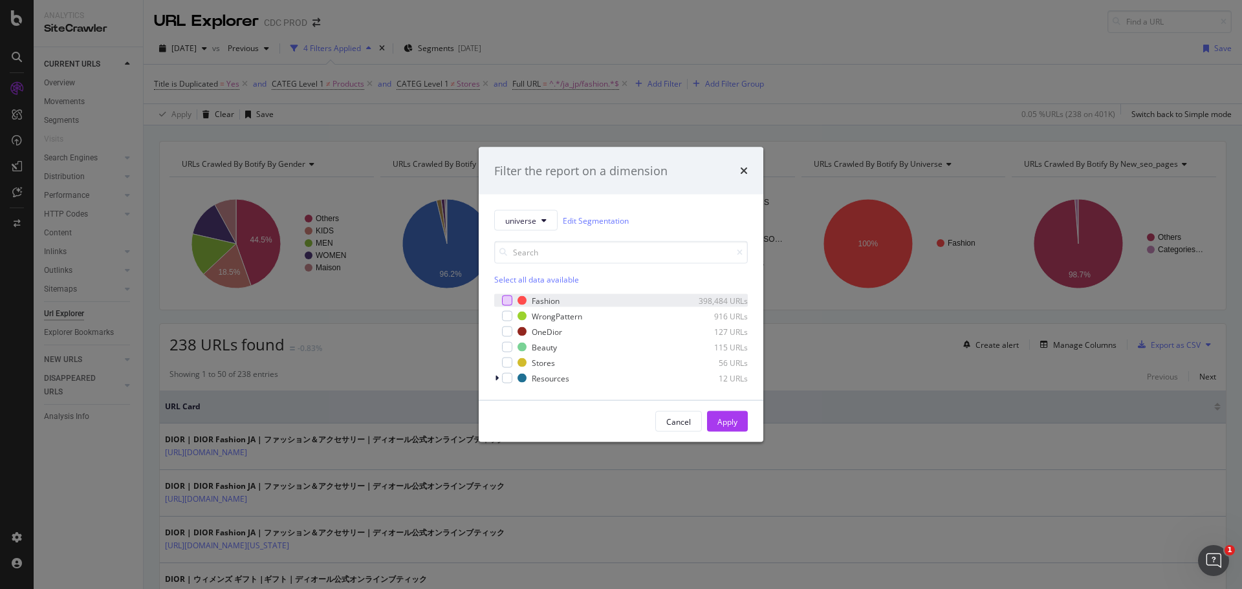
click at [505, 300] on div "modal" at bounding box center [507, 301] width 10 height 10
click at [543, 221] on icon "modal" at bounding box center [543, 221] width 5 height 8
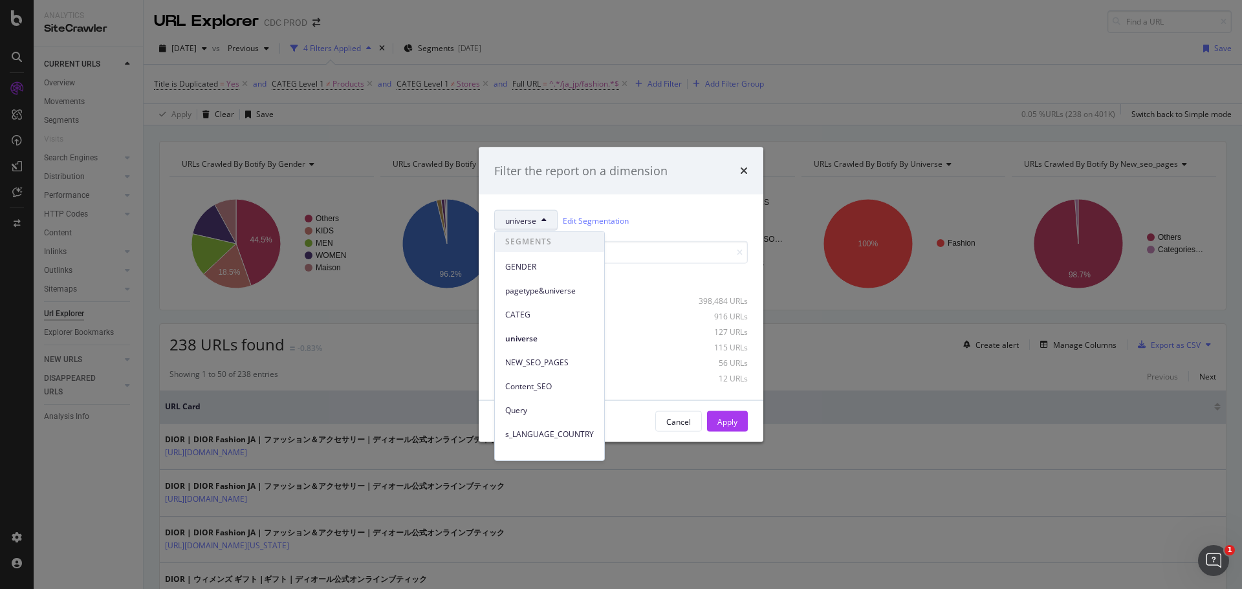
click at [671, 208] on div "universe Edit Segmentation Select all data available Fashion 398,484 URLs Wrong…" at bounding box center [621, 298] width 285 height 206
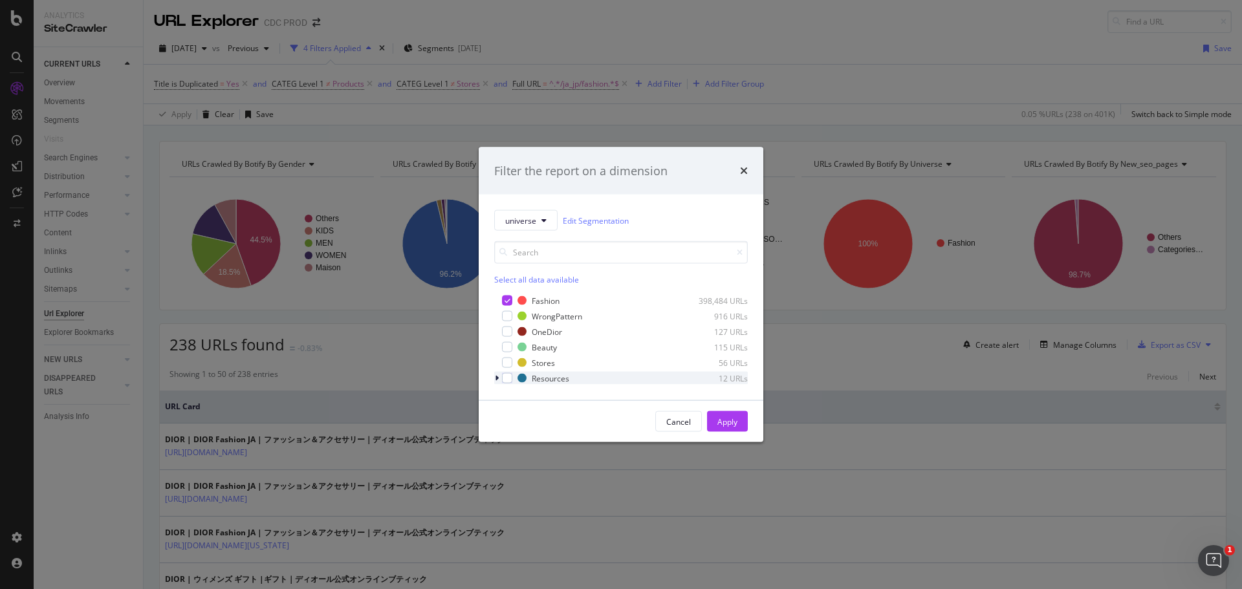
click at [499, 379] on div "modal" at bounding box center [498, 378] width 8 height 13
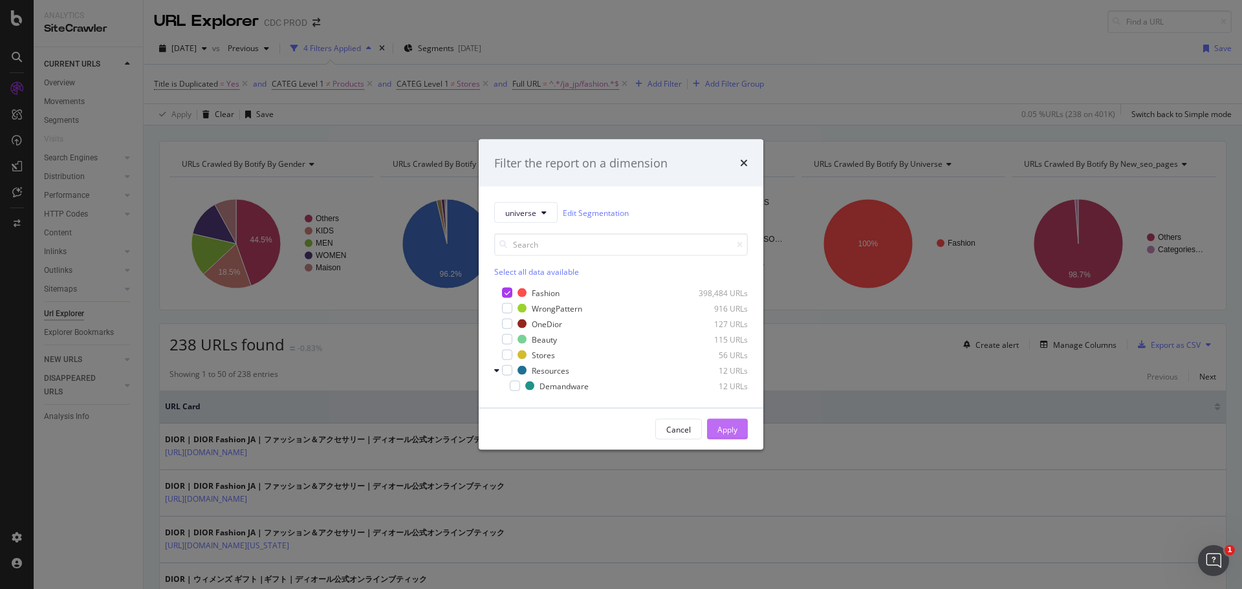
click at [730, 432] on div "Apply" at bounding box center [727, 429] width 20 height 11
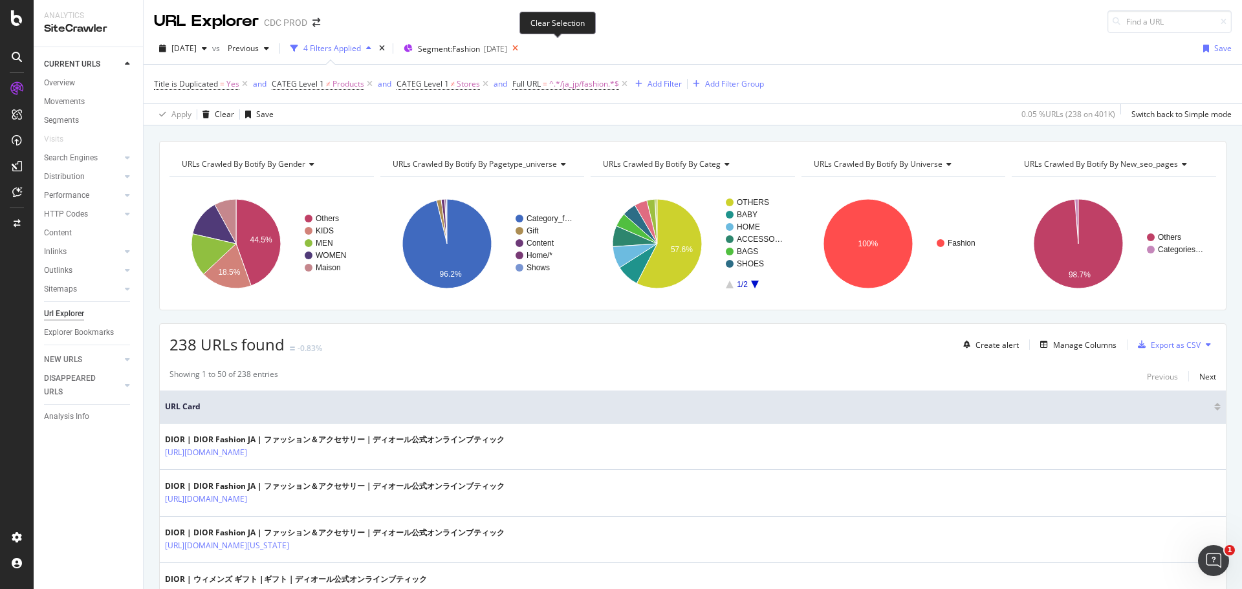
click at [523, 47] on icon at bounding box center [515, 48] width 16 height 18
click at [637, 32] on div "URL Explorer CDC PROD" at bounding box center [693, 16] width 1098 height 33
click at [834, 96] on div "Title is Duplicated = Yes and CATEG Level 1 ≠ Products and CATEG Level 1 ≠ Stor…" at bounding box center [693, 84] width 1078 height 39
click at [1088, 348] on div "Manage Columns" at bounding box center [1084, 345] width 63 height 11
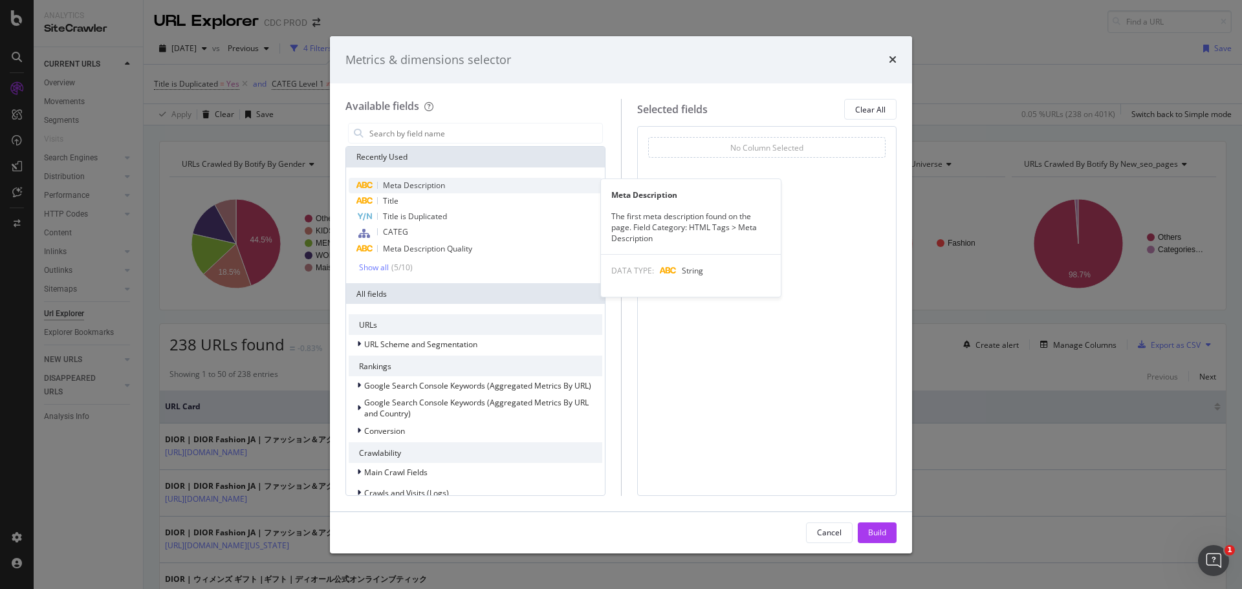
click at [455, 186] on div "Meta Description" at bounding box center [476, 186] width 254 height 16
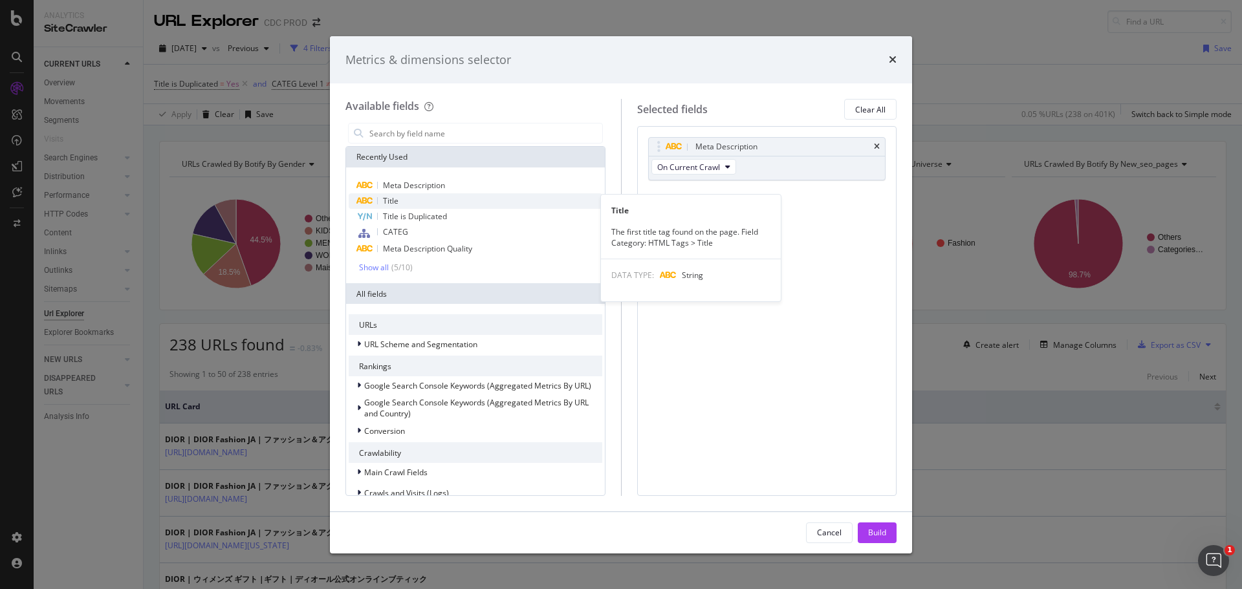
click at [478, 201] on div "Title" at bounding box center [476, 201] width 254 height 16
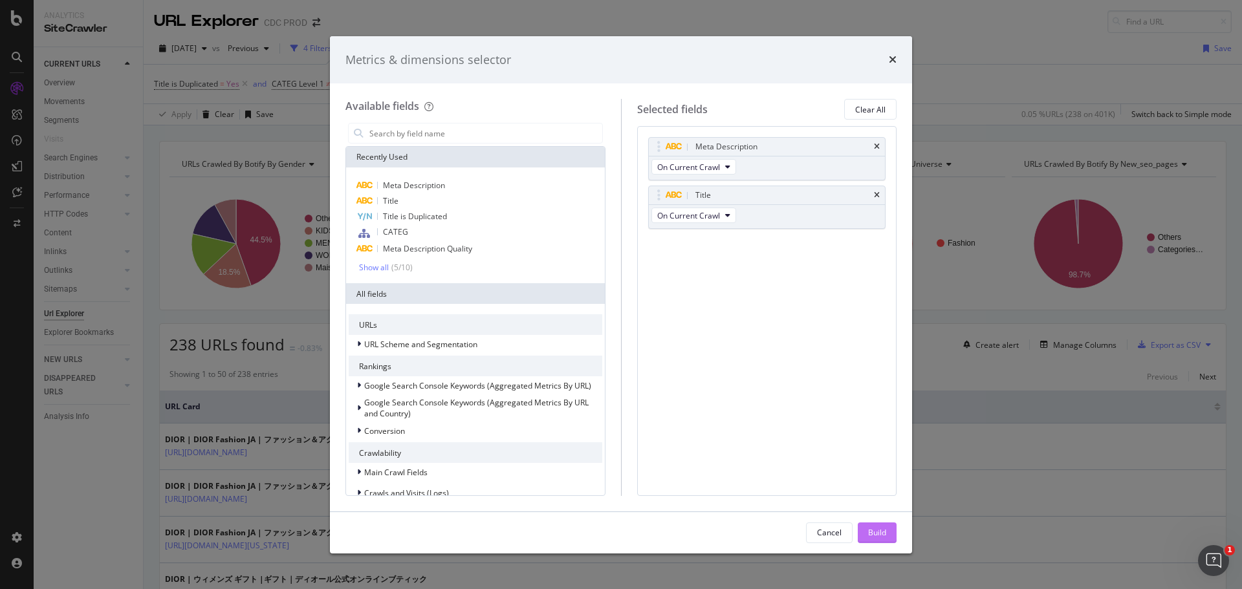
click at [871, 534] on div "Build" at bounding box center [877, 532] width 18 height 11
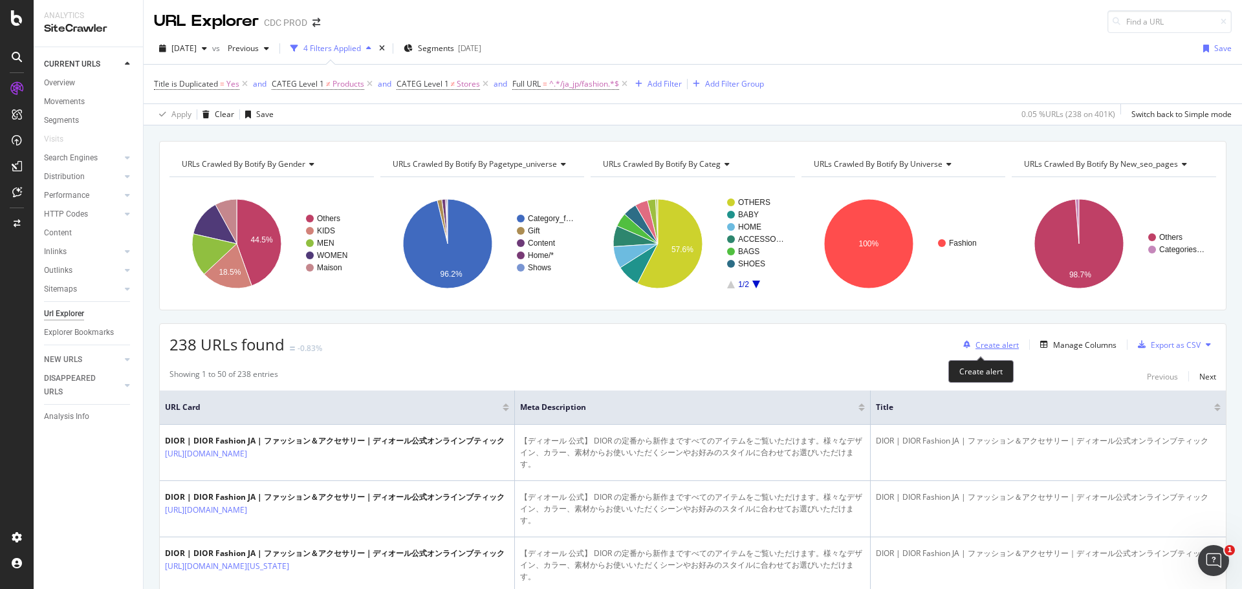
click at [992, 354] on div "Create alert" at bounding box center [988, 344] width 61 height 19
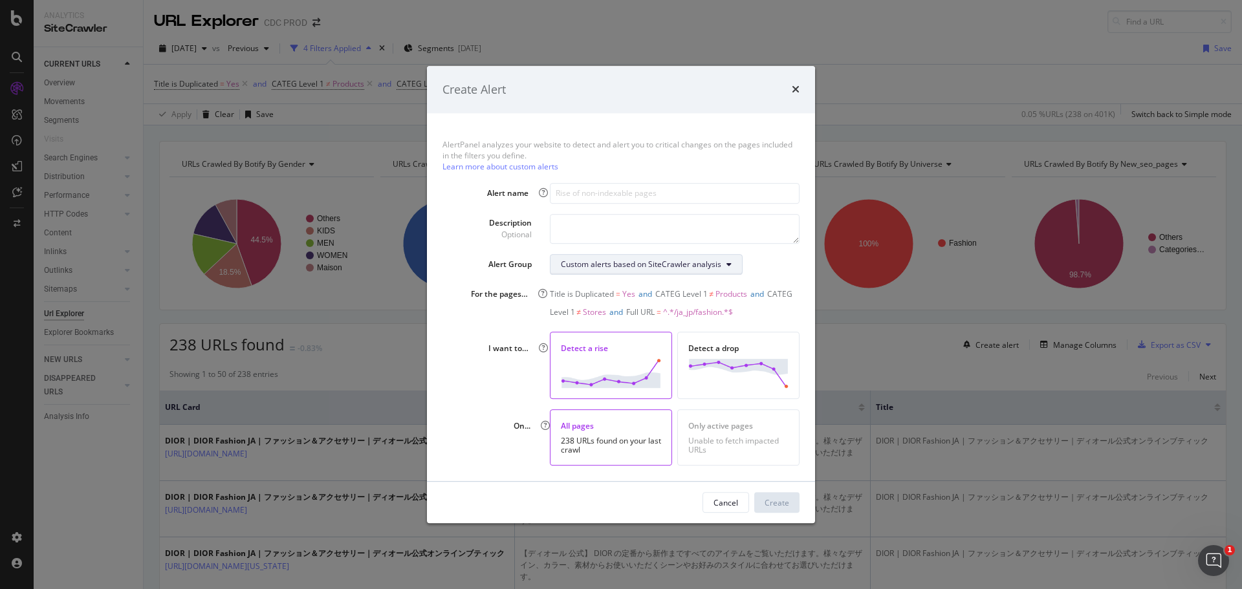
click at [638, 271] on button "Custom alerts based on SiteCrawler analysis" at bounding box center [646, 264] width 193 height 21
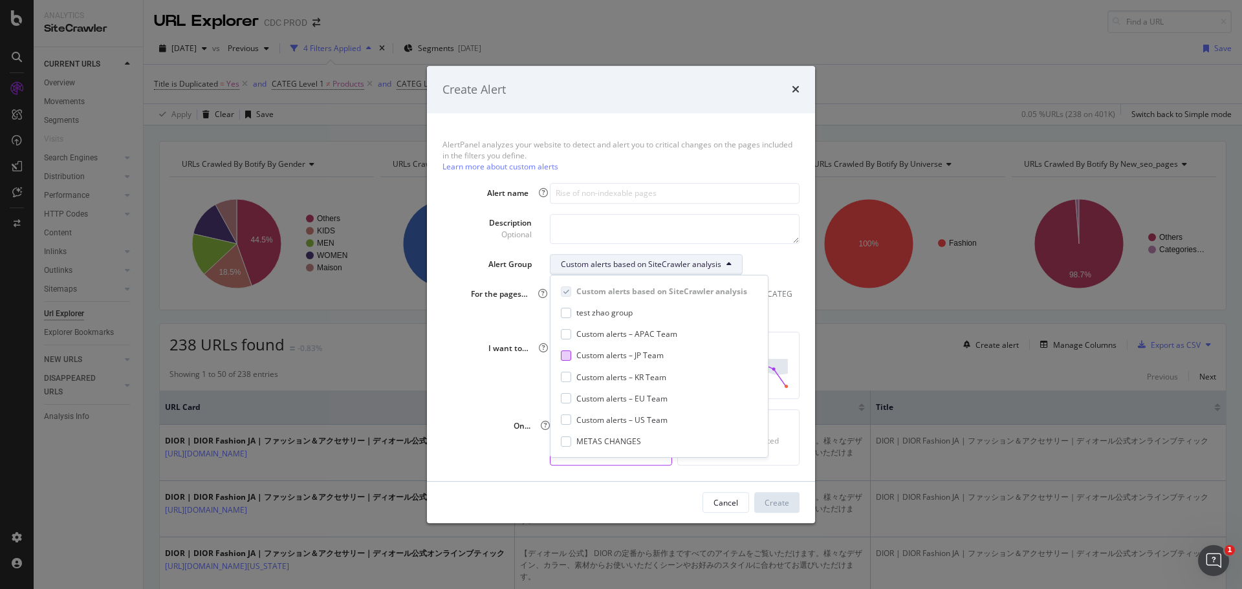
click at [568, 353] on div at bounding box center [566, 356] width 10 height 10
click at [584, 228] on textarea "modal" at bounding box center [675, 229] width 250 height 30
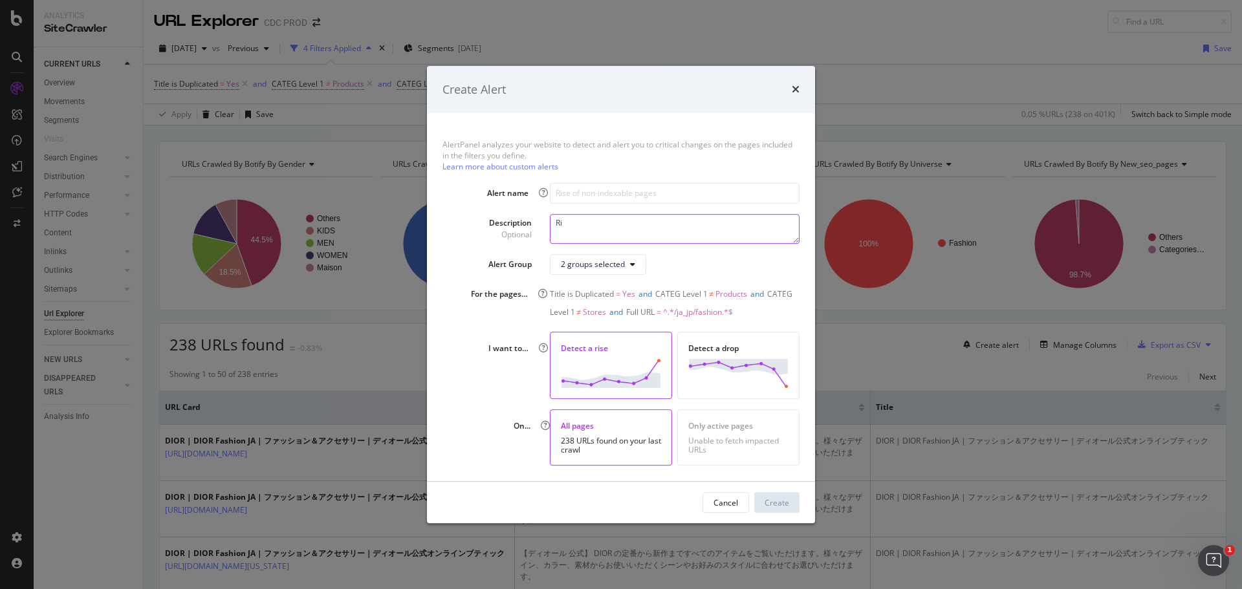
type textarea "R"
type textarea "Rise of duplicated Meta title"
click at [620, 193] on input "modal" at bounding box center [675, 193] width 250 height 21
drag, startPoint x: 586, startPoint y: 231, endPoint x: 580, endPoint y: 223, distance: 10.6
click at [586, 230] on textarea "Rise of duplicated Meta title" at bounding box center [675, 229] width 250 height 30
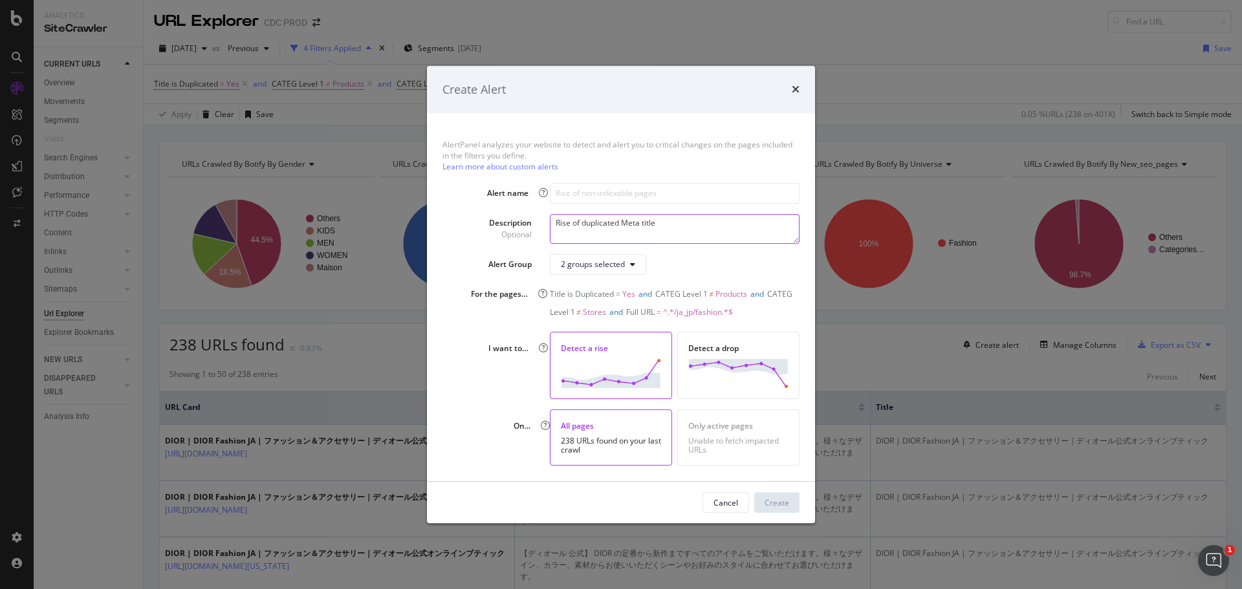
click at [580, 221] on textarea "Rise of duplicated Meta title" at bounding box center [675, 229] width 250 height 30
click at [606, 187] on input "modal" at bounding box center [675, 193] width 250 height 21
paste input "Rise of duplicated Meta title"
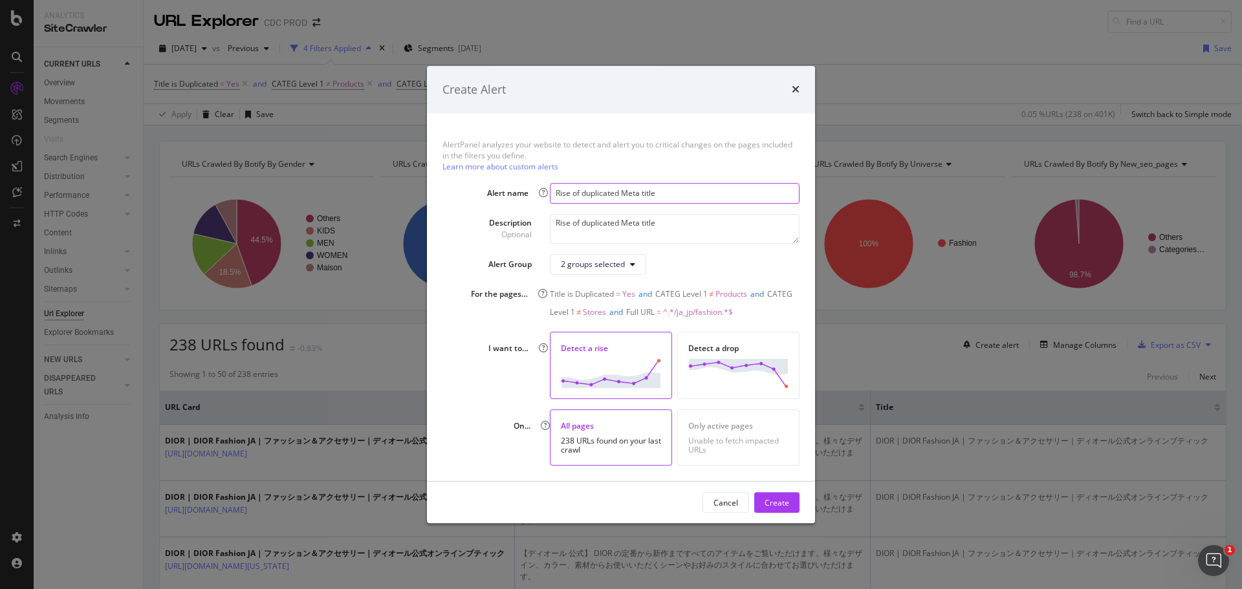
drag, startPoint x: 642, startPoint y: 191, endPoint x: 679, endPoint y: 191, distance: 37.5
click at [679, 191] on input "Rise of duplicated Meta title" at bounding box center [675, 193] width 250 height 21
type input "Rise of duplicated Meta Title"
click at [777, 505] on div "Create" at bounding box center [777, 502] width 25 height 11
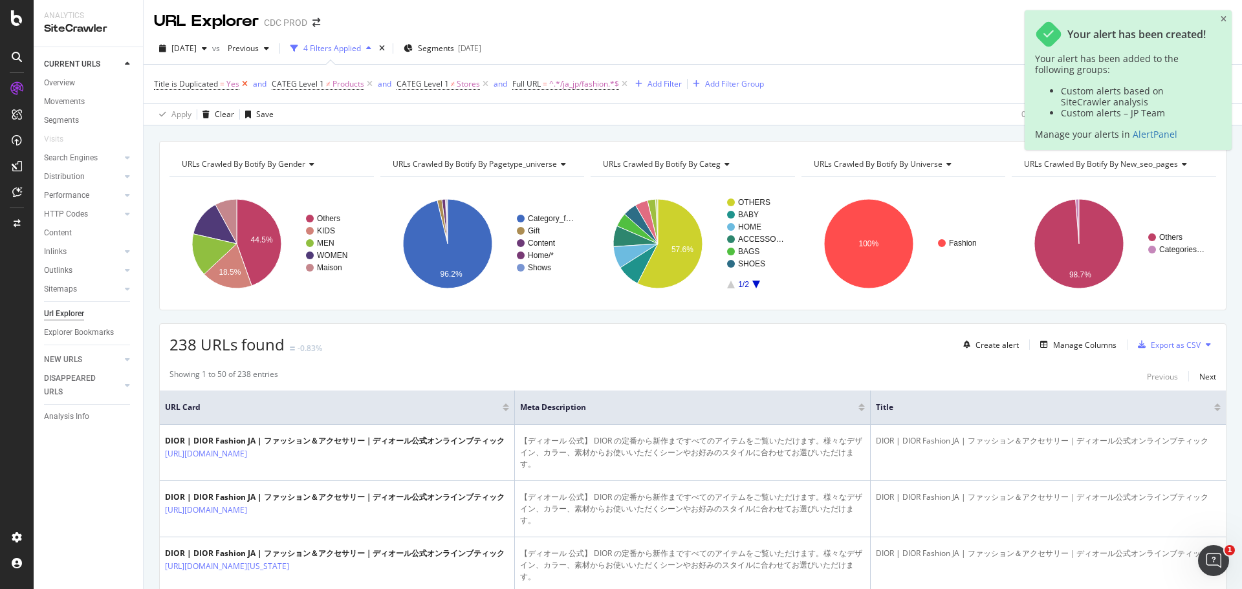
click at [244, 84] on icon at bounding box center [244, 84] width 11 height 13
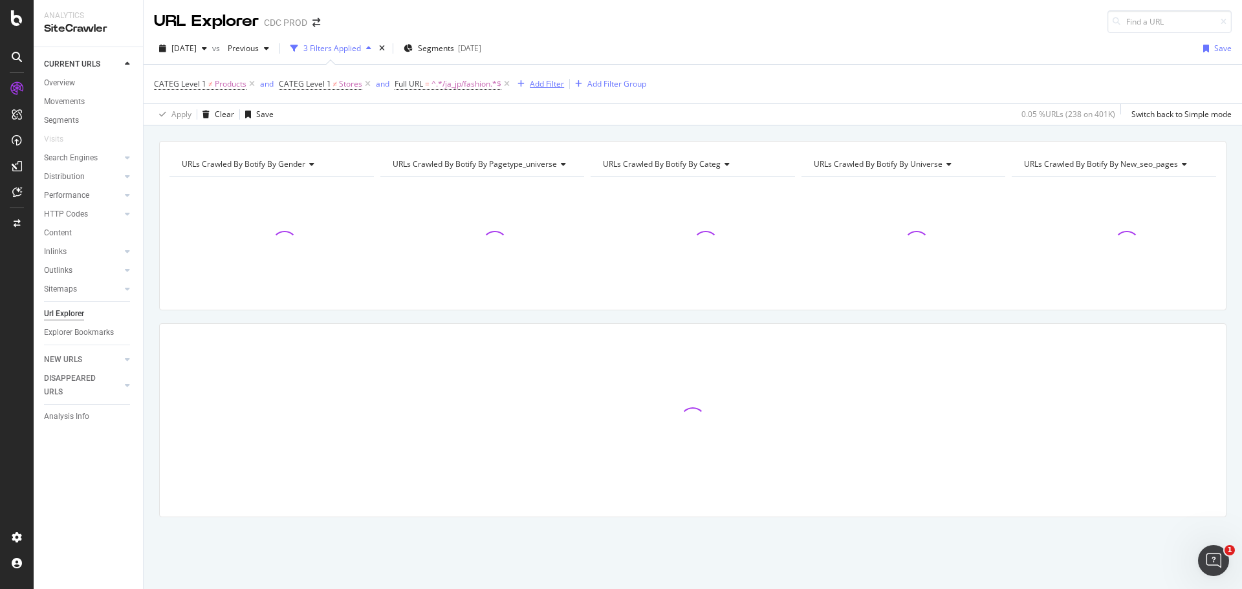
click at [541, 86] on div "Add Filter" at bounding box center [547, 83] width 34 height 11
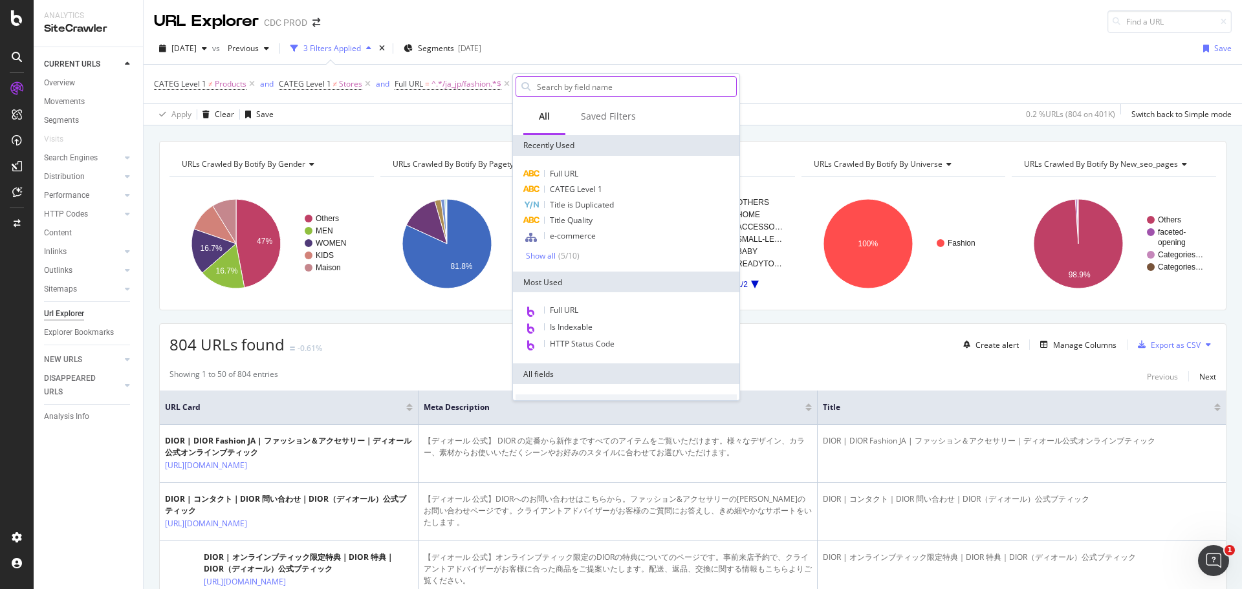
click at [592, 89] on input "text" at bounding box center [636, 86] width 201 height 19
type input "で"
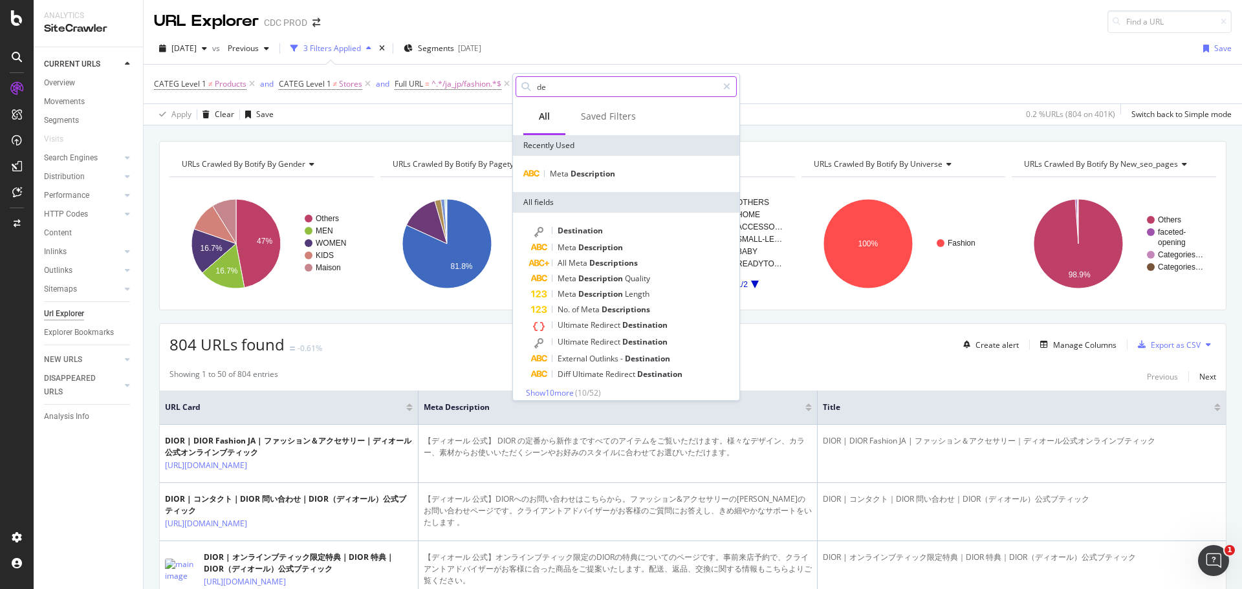
type input "d"
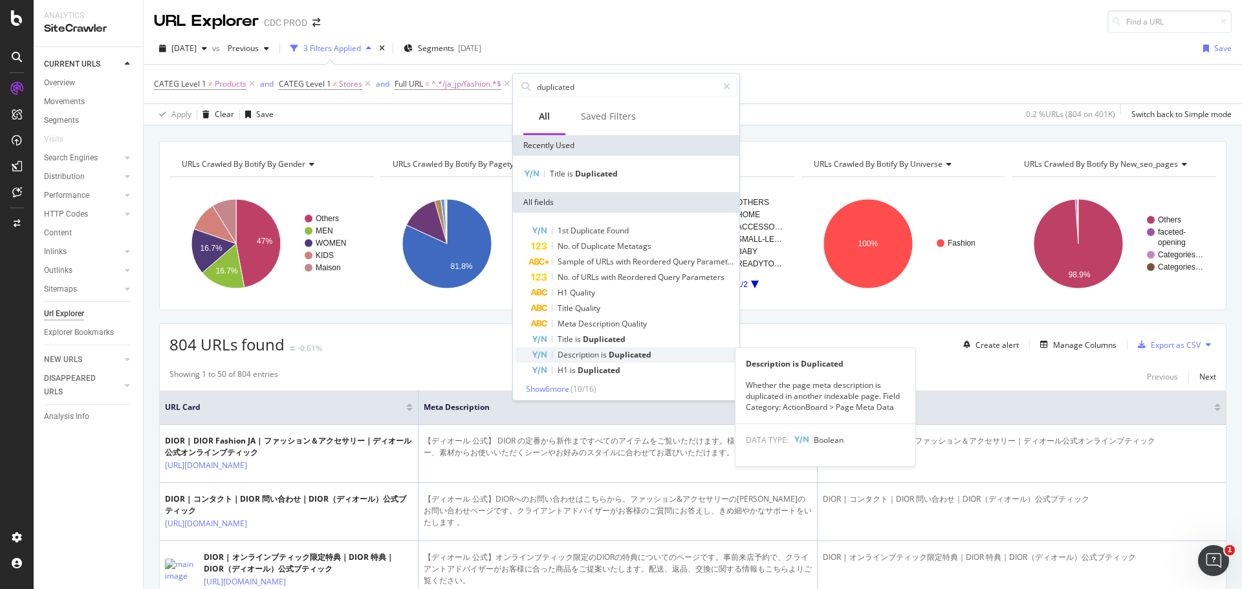
type input "duplicated"
click at [627, 354] on span "Duplicated" at bounding box center [630, 354] width 43 height 11
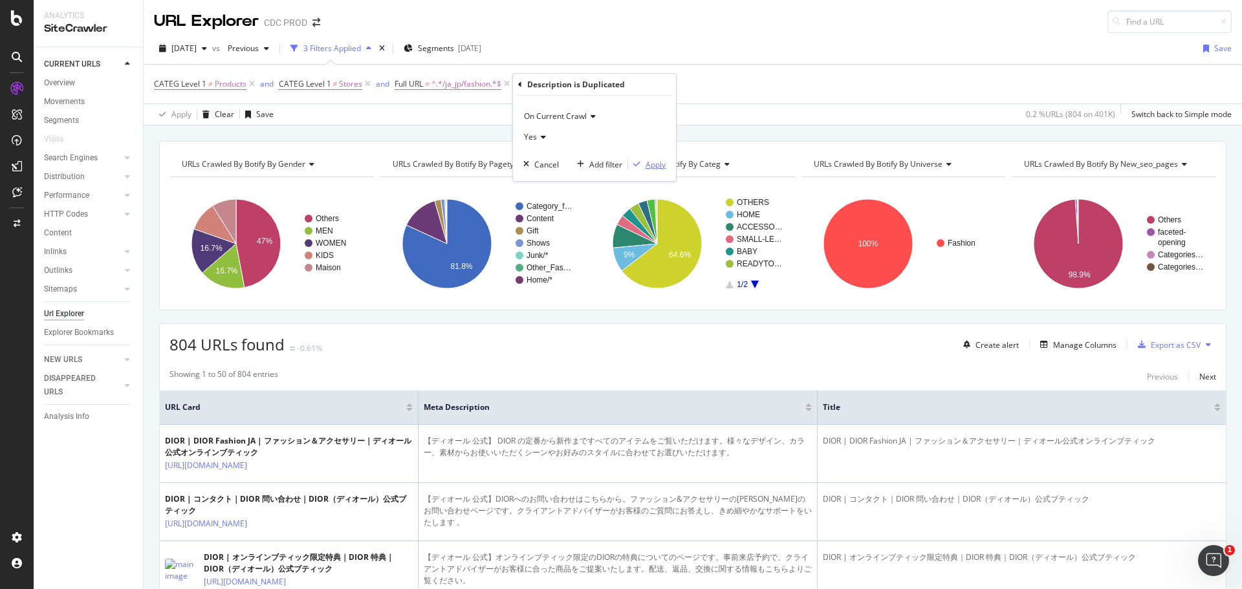
click at [653, 164] on div "Apply" at bounding box center [656, 164] width 20 height 11
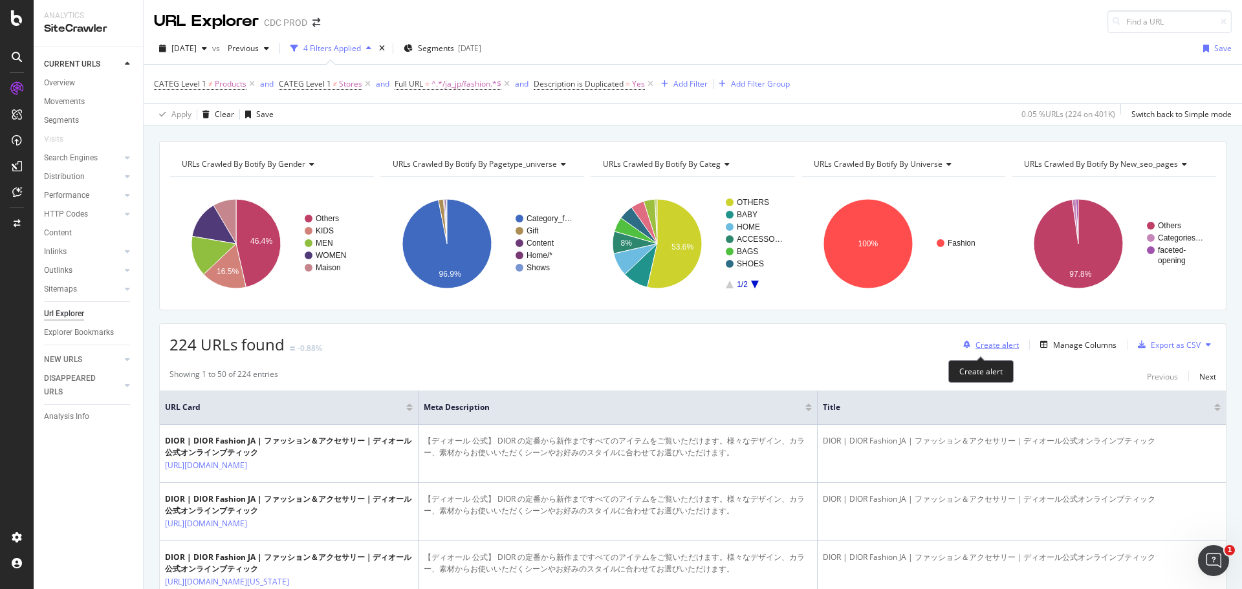
click at [984, 345] on div "Create alert" at bounding box center [996, 345] width 43 height 11
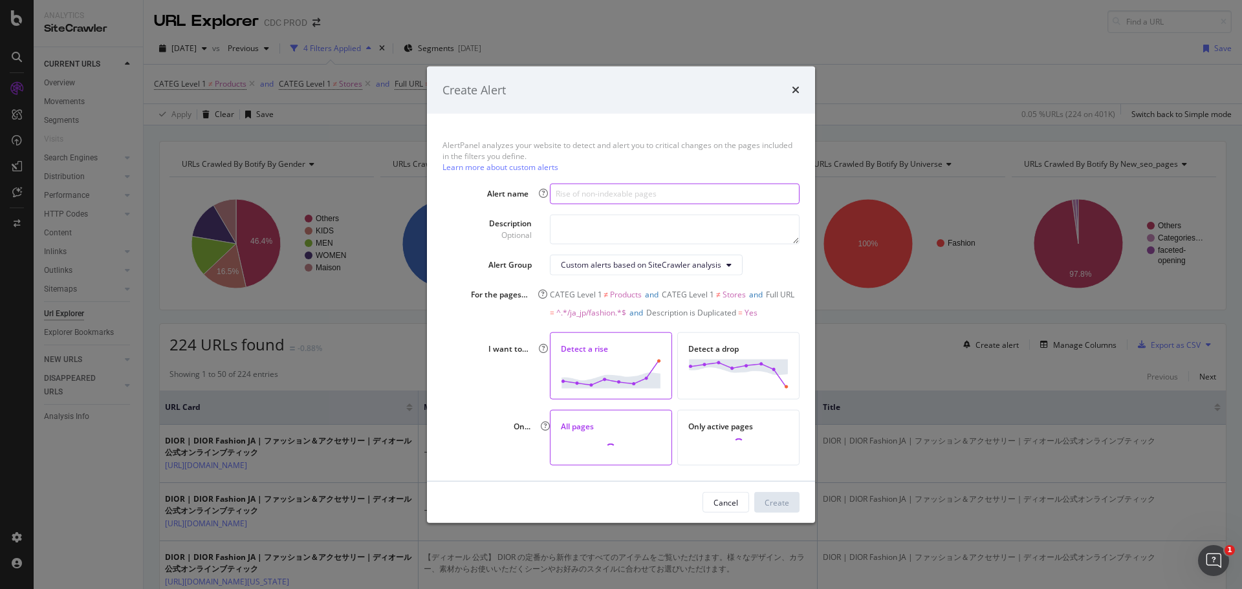
click at [595, 199] on input "modal" at bounding box center [675, 193] width 250 height 21
type input "Rise of duplicated Meta Description"
click at [793, 503] on button "Create" at bounding box center [776, 502] width 45 height 21
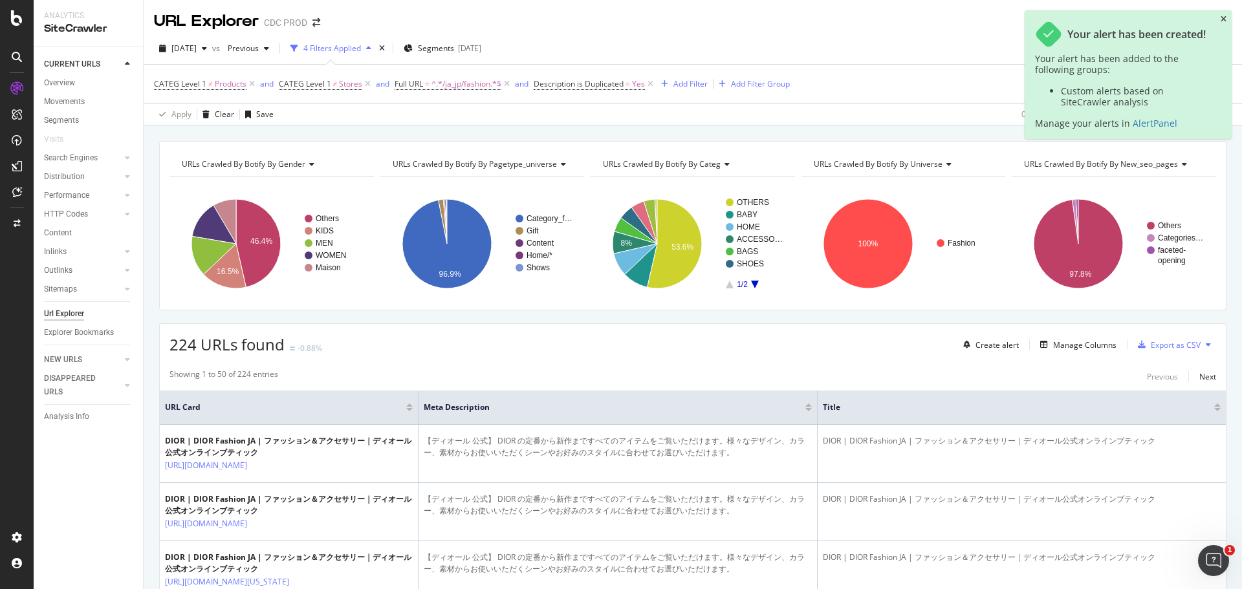
click at [1222, 20] on icon "close toast" at bounding box center [1224, 20] width 6 height 8
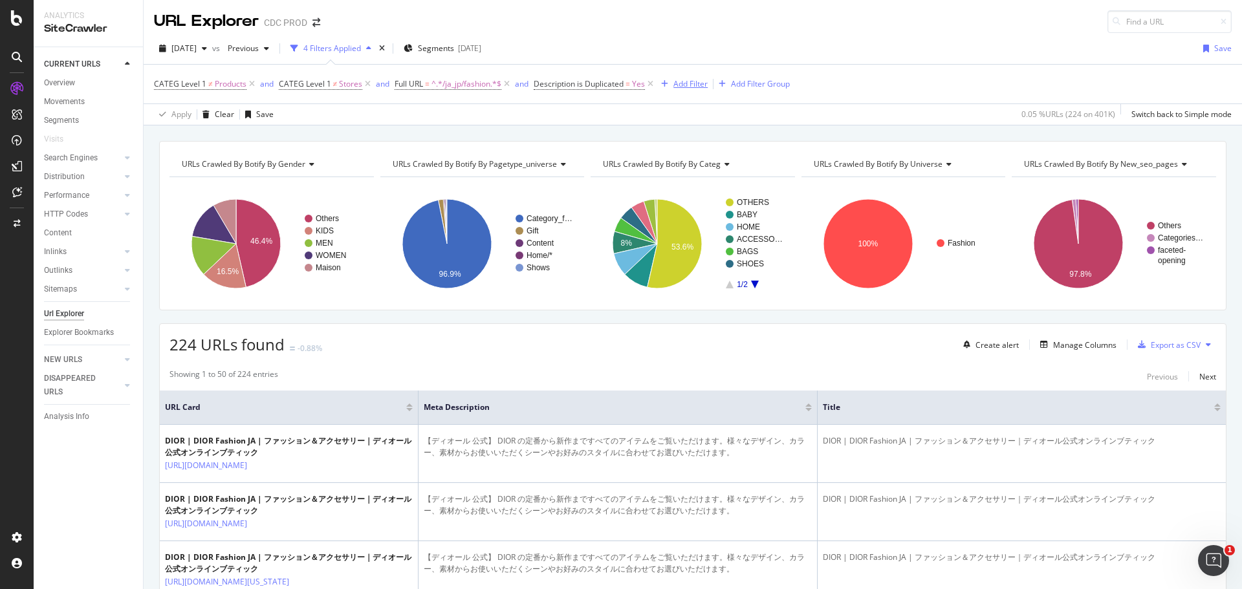
click at [694, 84] on div "Add Filter" at bounding box center [690, 83] width 34 height 11
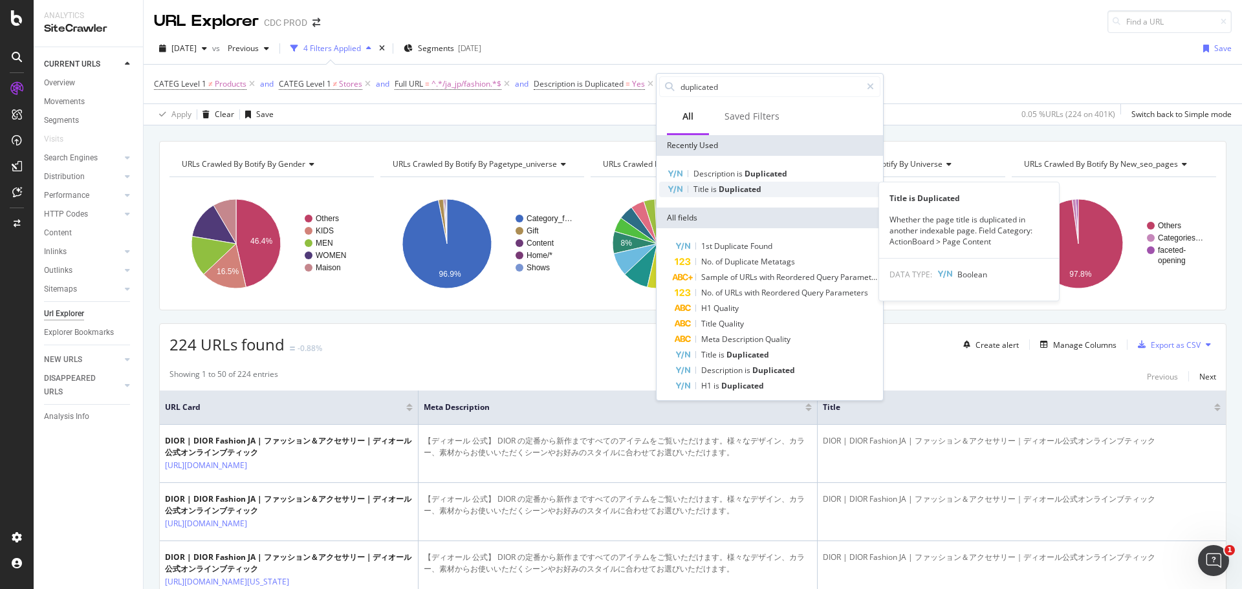
click at [735, 193] on span "Duplicated" at bounding box center [740, 189] width 43 height 11
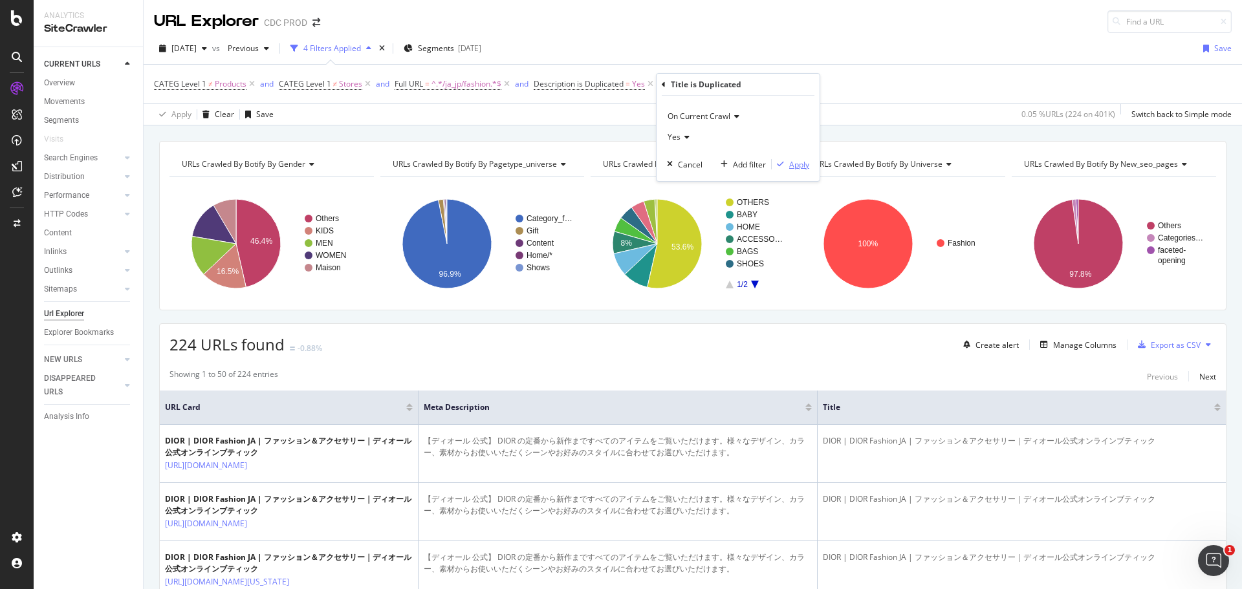
click at [799, 168] on div "Apply" at bounding box center [799, 164] width 20 height 11
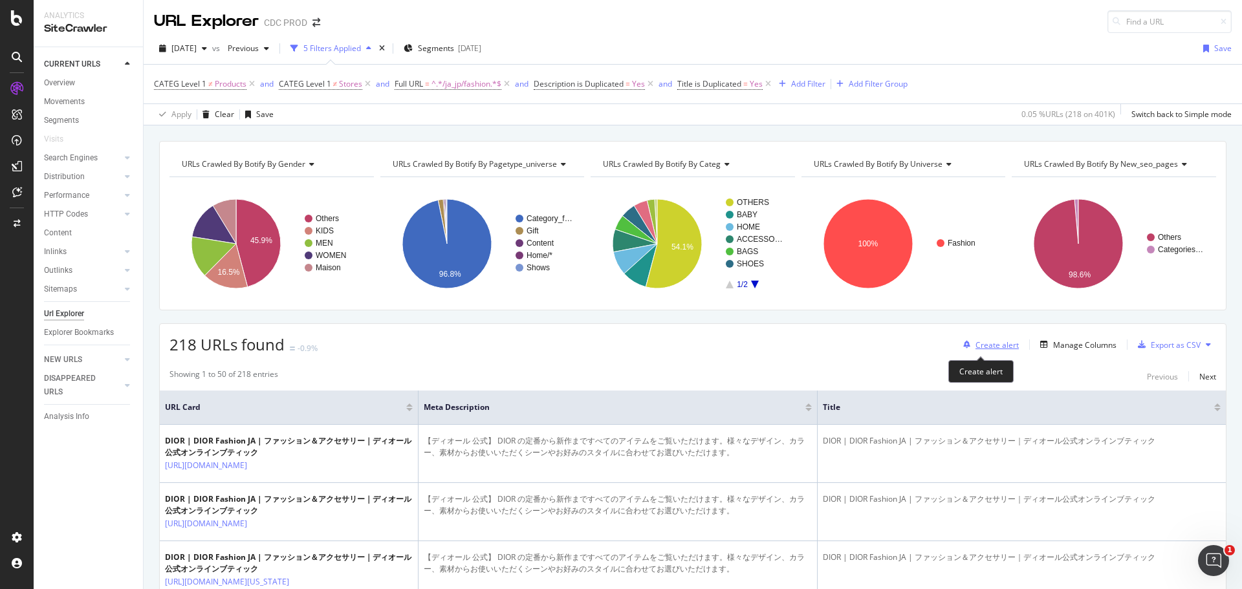
click at [977, 348] on div "Create alert" at bounding box center [996, 345] width 43 height 11
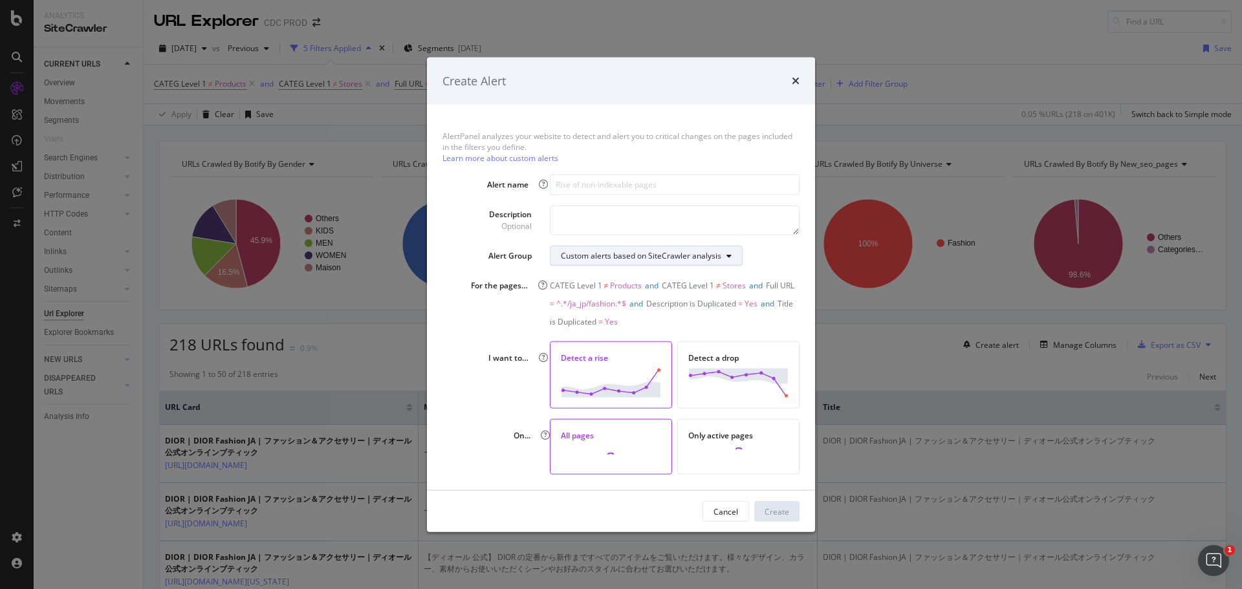
click at [605, 259] on div "Custom alerts based on SiteCrawler analysis" at bounding box center [641, 255] width 160 height 11
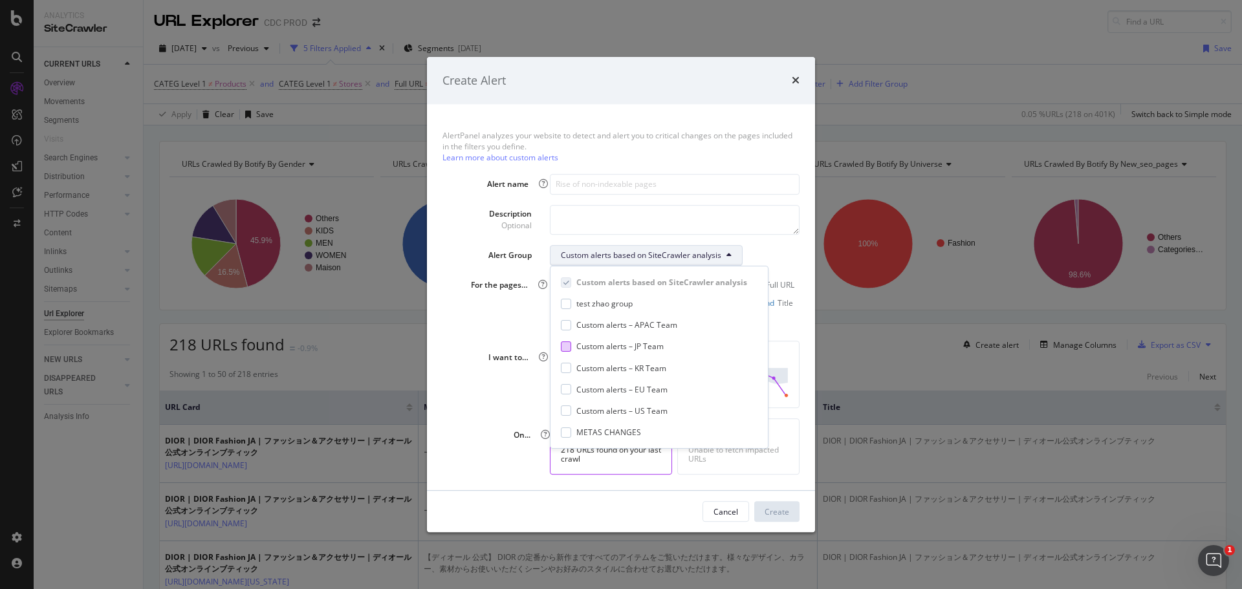
click at [565, 347] on div at bounding box center [566, 347] width 10 height 10
click at [461, 397] on div "I want to… Detect a rise Detect a drop" at bounding box center [620, 374] width 357 height 67
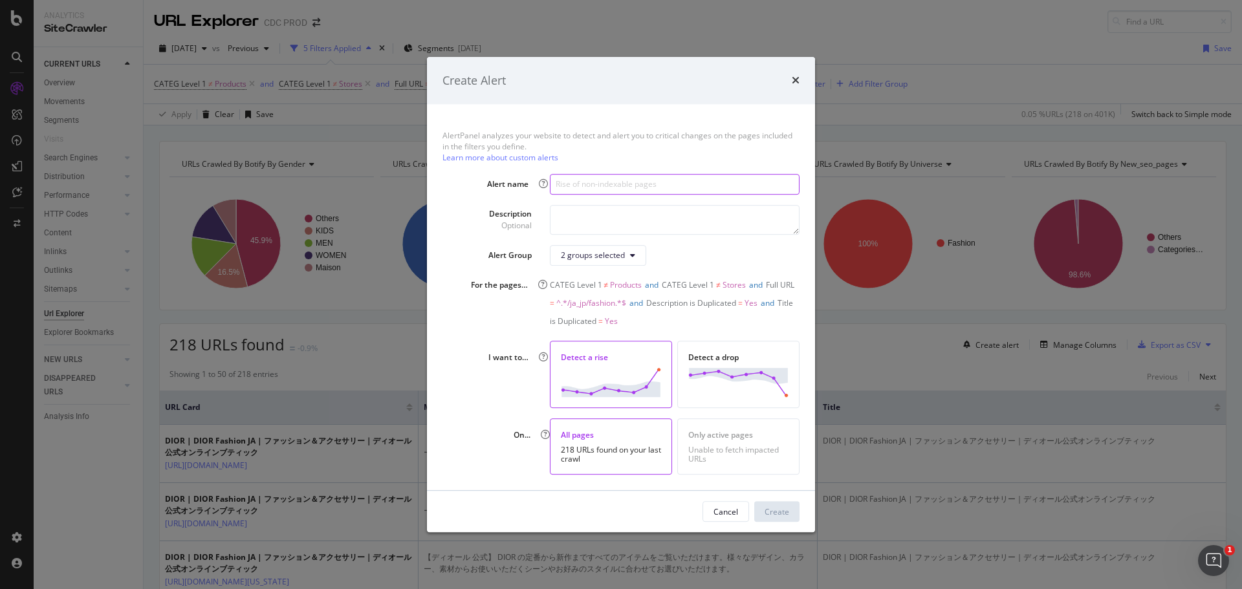
click at [593, 184] on input "modal" at bounding box center [675, 184] width 250 height 21
click at [626, 182] on input "Rise of duplicated Title & description" at bounding box center [675, 184] width 250 height 21
type input "Rise of duplicated title & description"
click at [644, 225] on textarea "modal" at bounding box center [675, 220] width 250 height 30
click at [778, 513] on div "Create" at bounding box center [777, 511] width 25 height 11
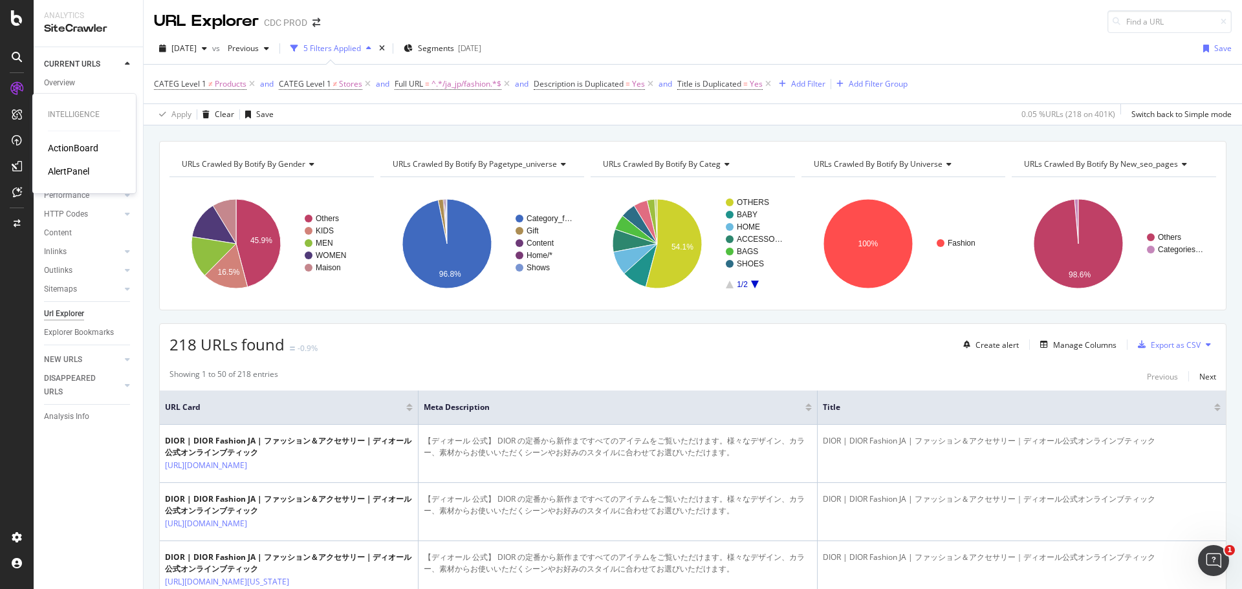
click at [82, 175] on div "AlertPanel" at bounding box center [68, 171] width 41 height 13
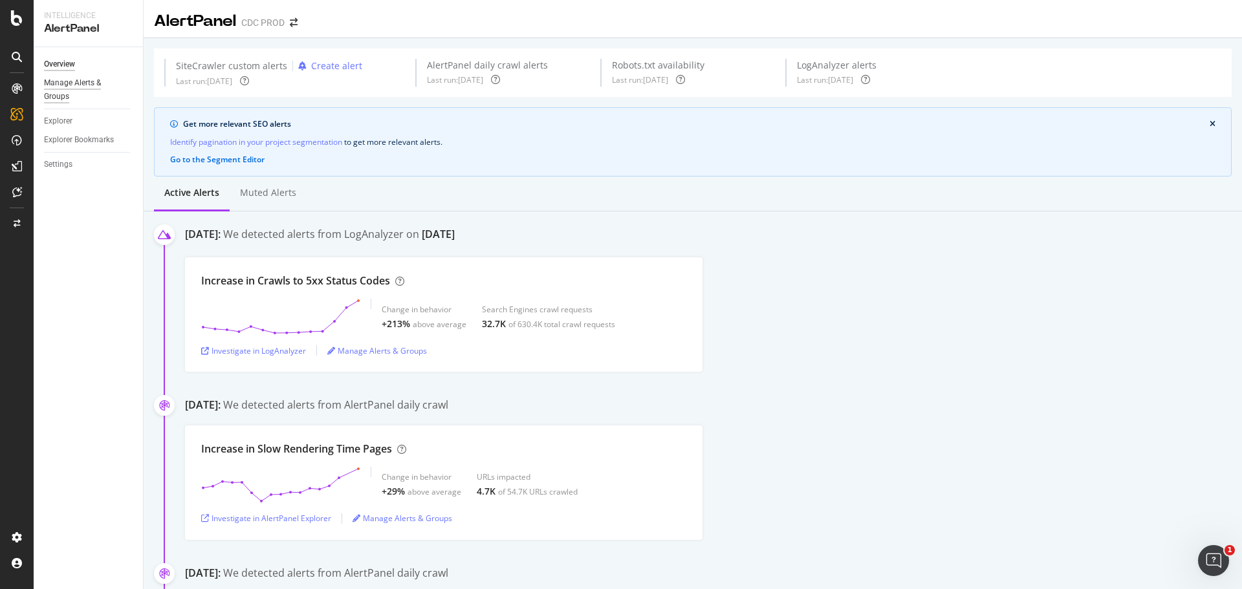
click at [91, 80] on div "Manage Alerts & Groups" at bounding box center [83, 89] width 78 height 27
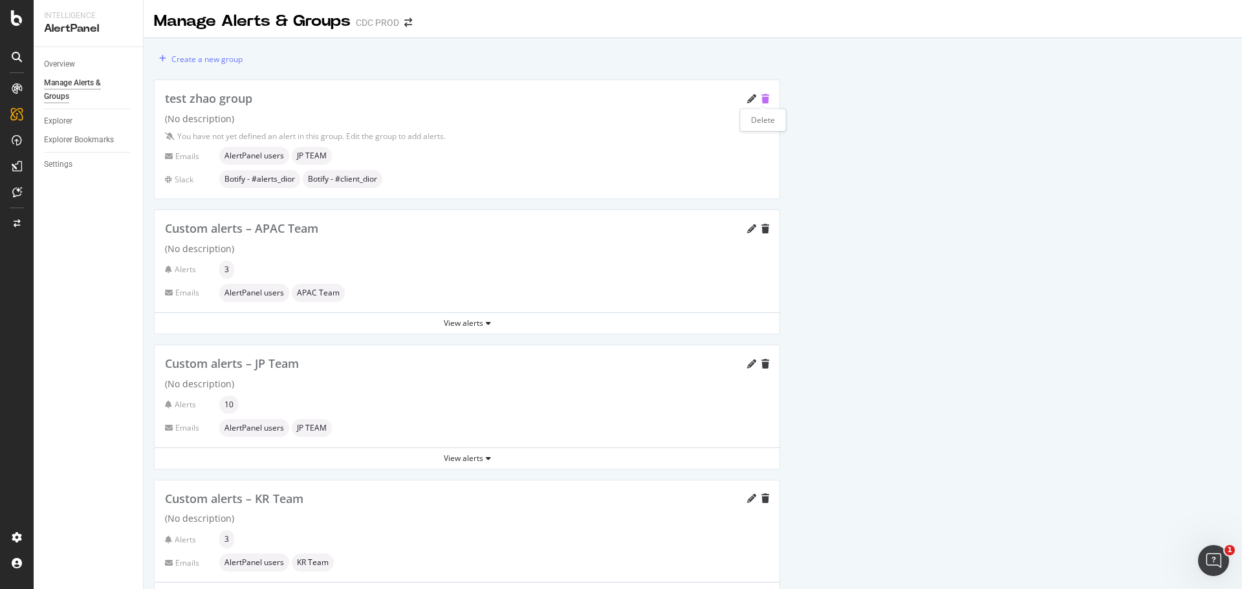
click at [768, 98] on icon "trash" at bounding box center [765, 98] width 8 height 9
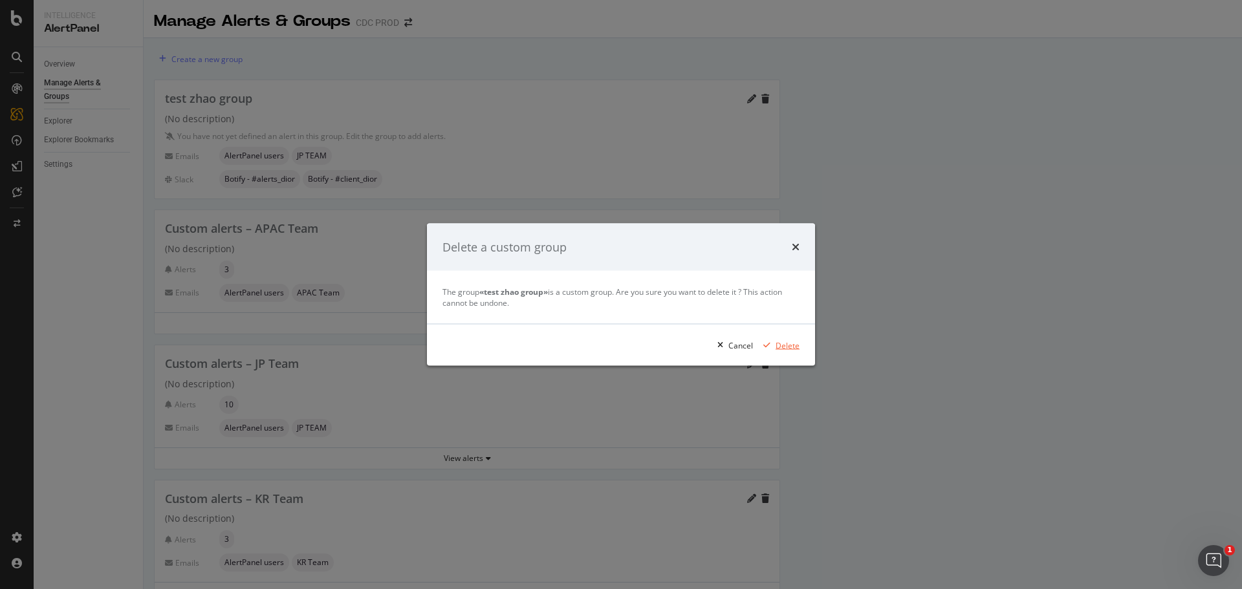
click at [792, 350] on div "Delete" at bounding box center [788, 345] width 24 height 11
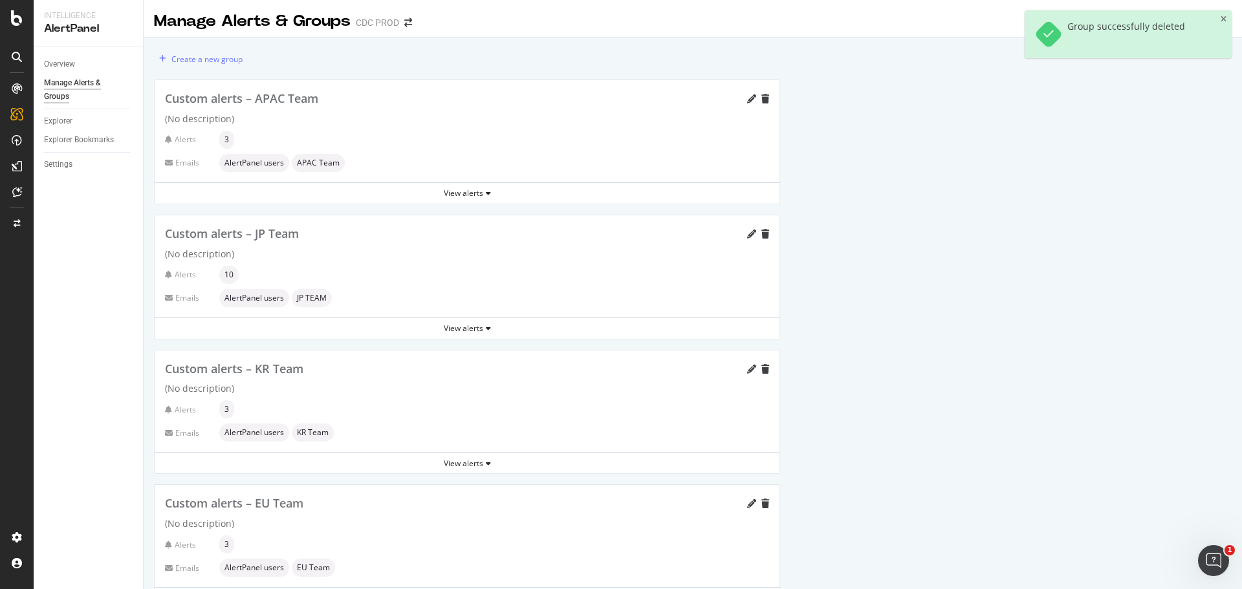
scroll to position [129, 0]
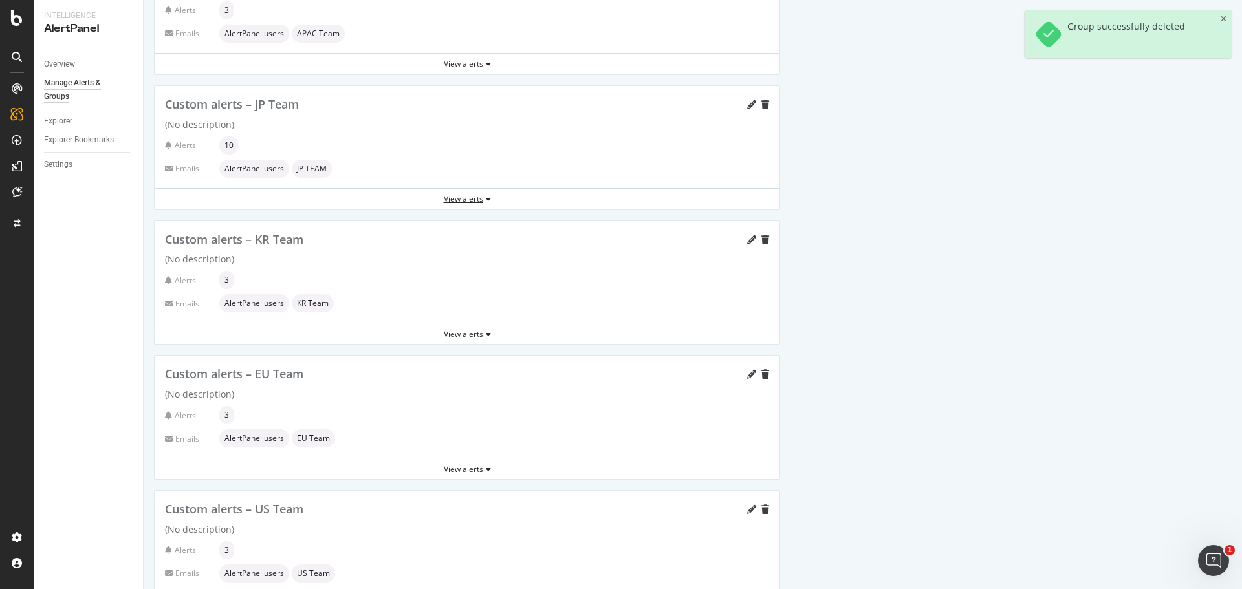
click at [461, 197] on div "View alerts" at bounding box center [467, 198] width 625 height 11
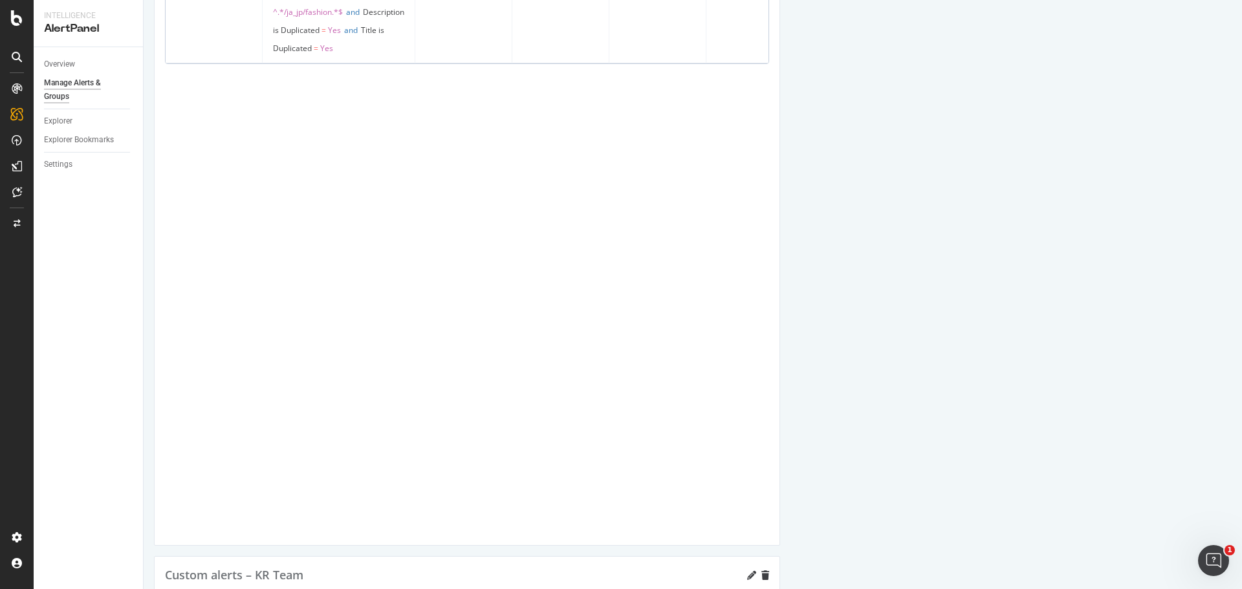
scroll to position [1682, 0]
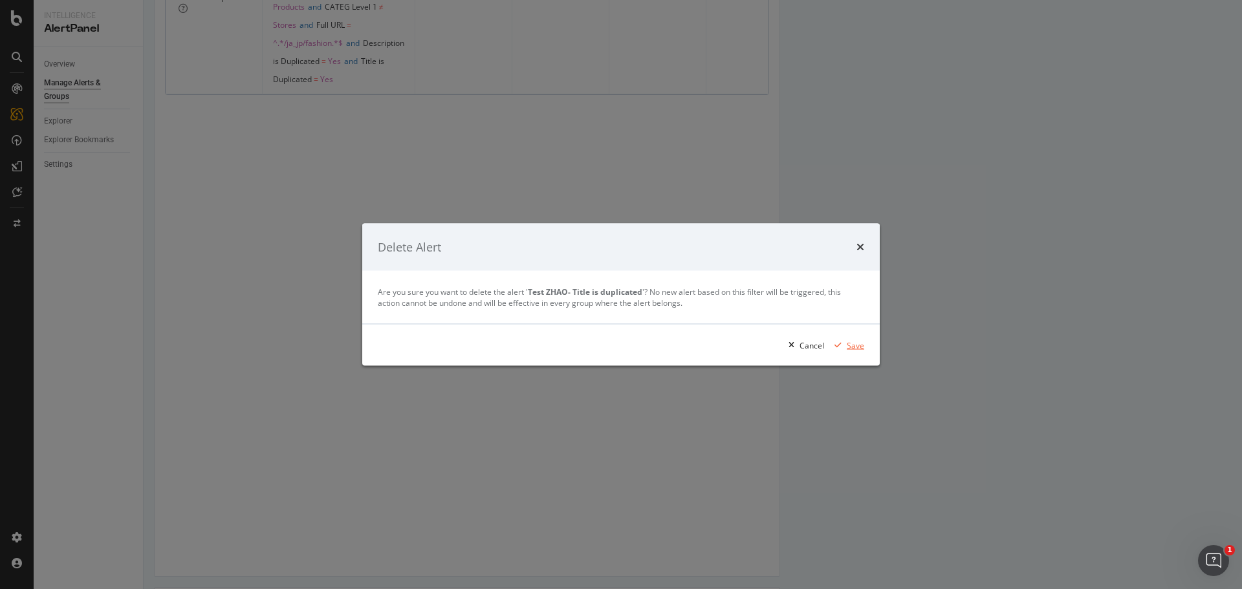
click at [850, 347] on div "Save" at bounding box center [855, 345] width 17 height 11
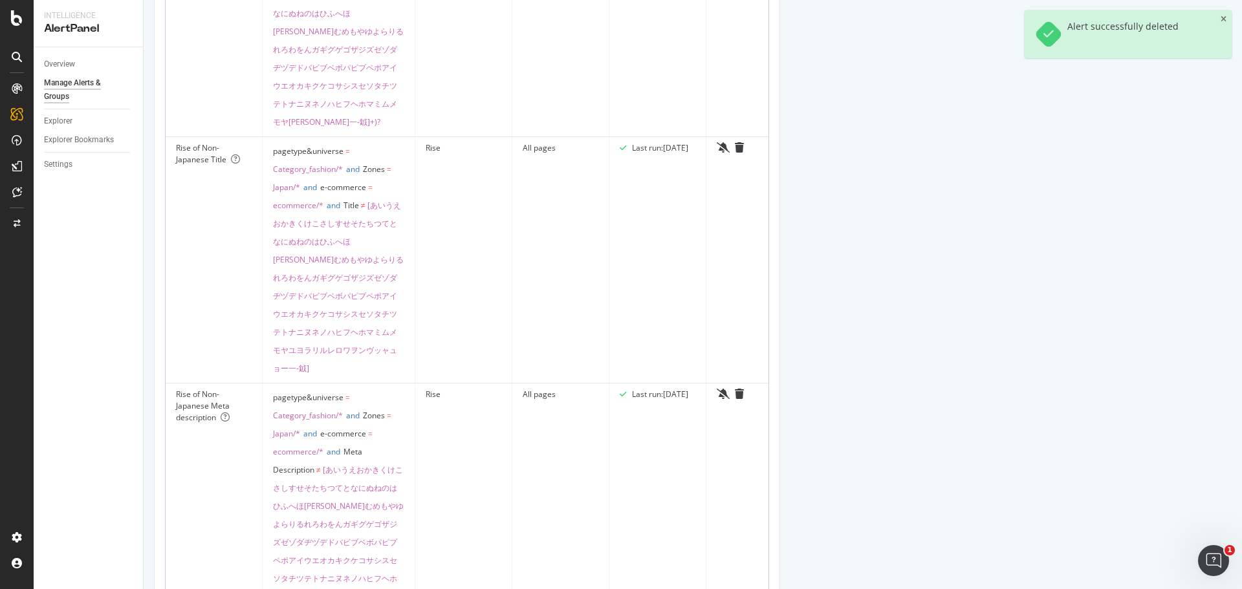
scroll to position [0, 0]
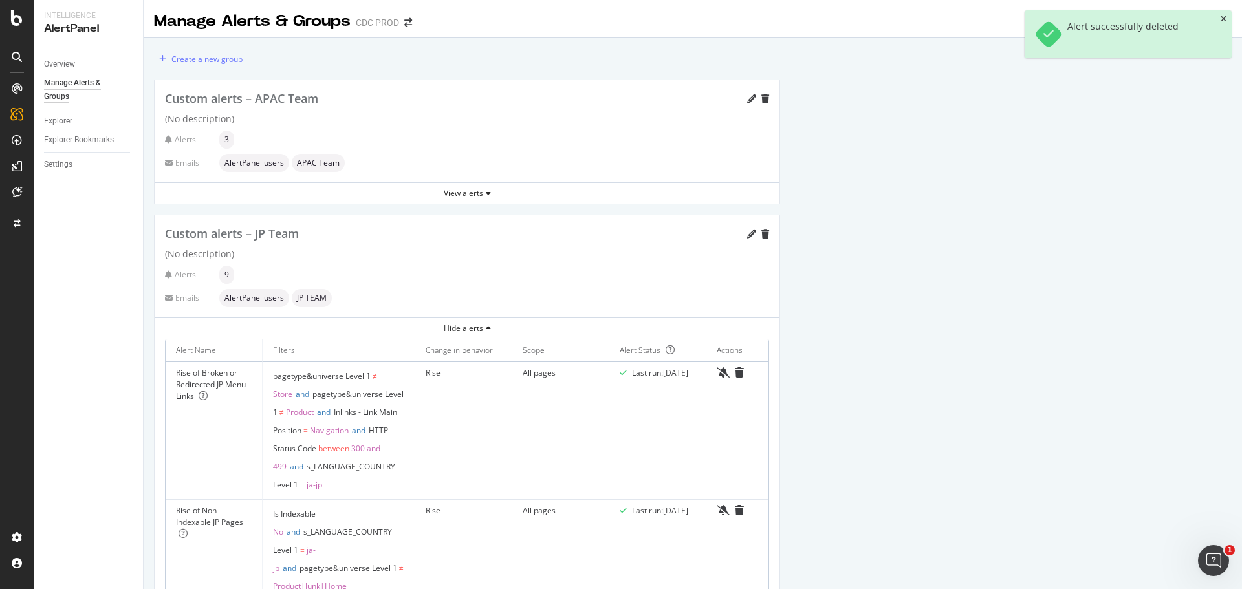
click at [1225, 19] on icon "close toast" at bounding box center [1224, 20] width 6 height 8
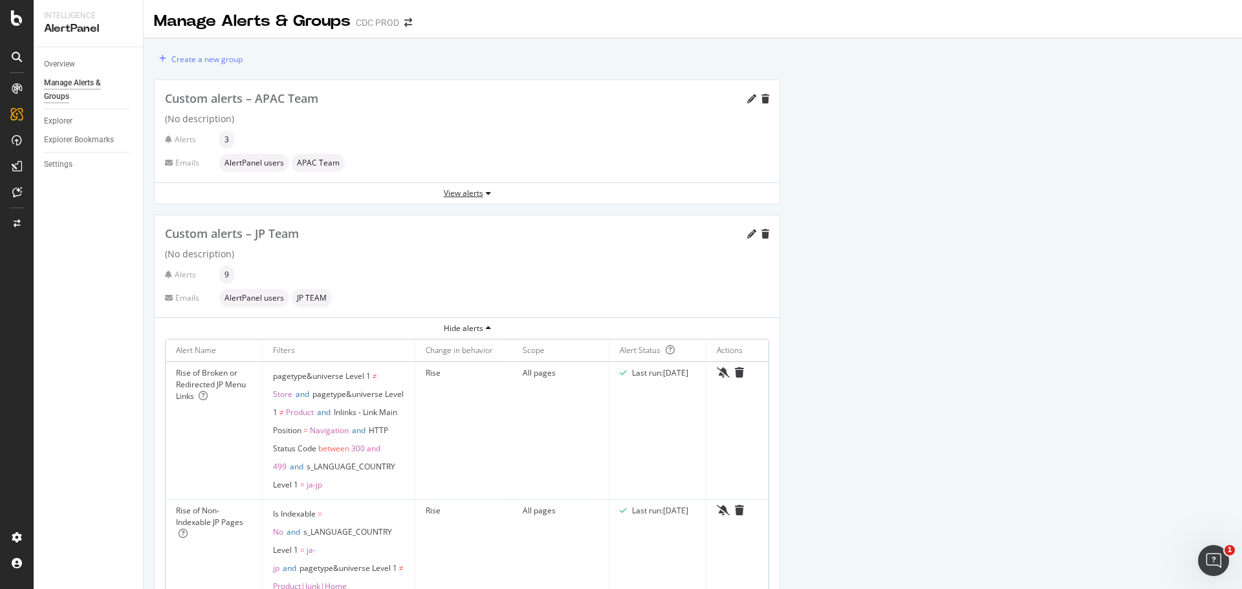
click at [463, 199] on div "View alerts" at bounding box center [467, 193] width 625 height 11
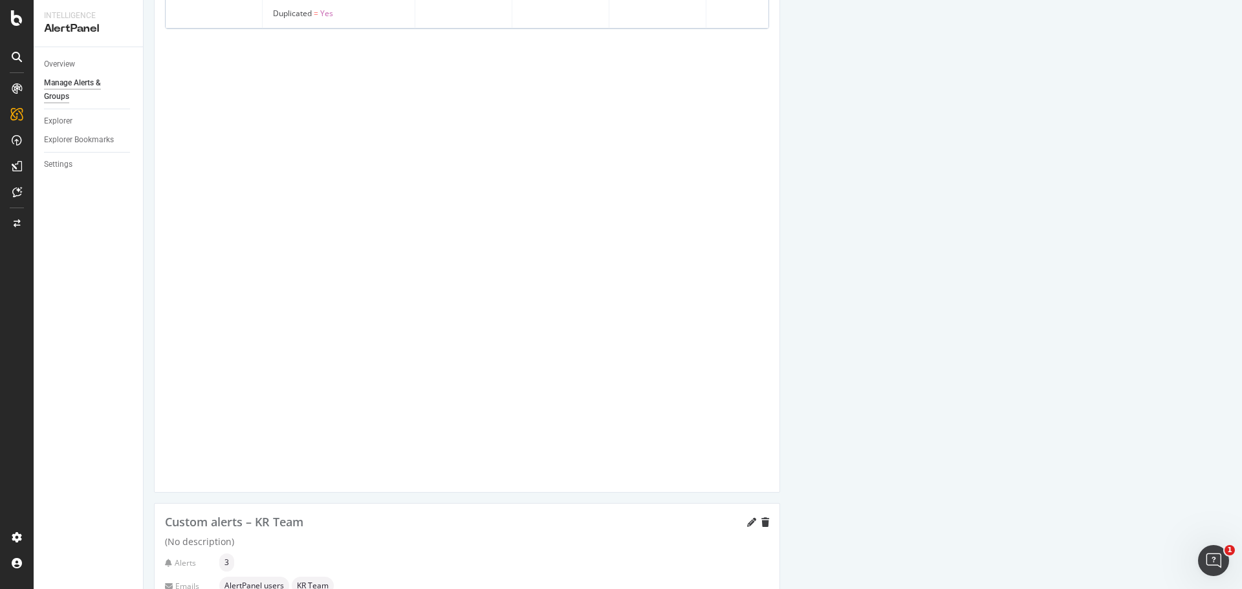
scroll to position [2329, 0]
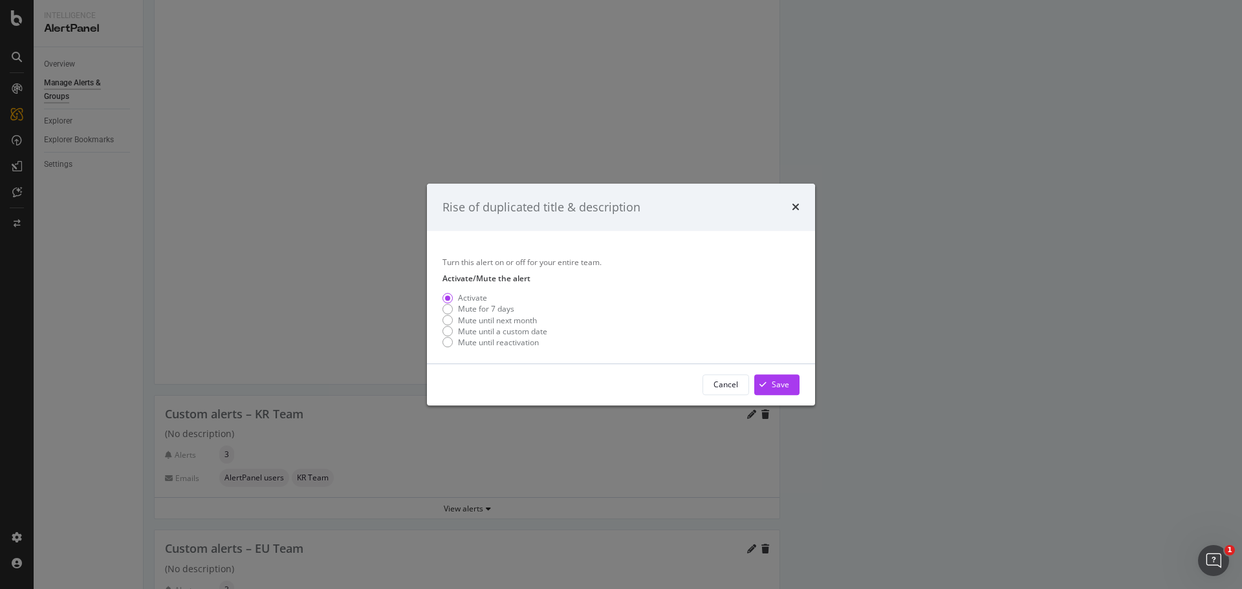
click at [791, 205] on div "Rise of duplicated title & description" at bounding box center [620, 207] width 357 height 17
click at [723, 391] on div "Cancel" at bounding box center [725, 385] width 25 height 18
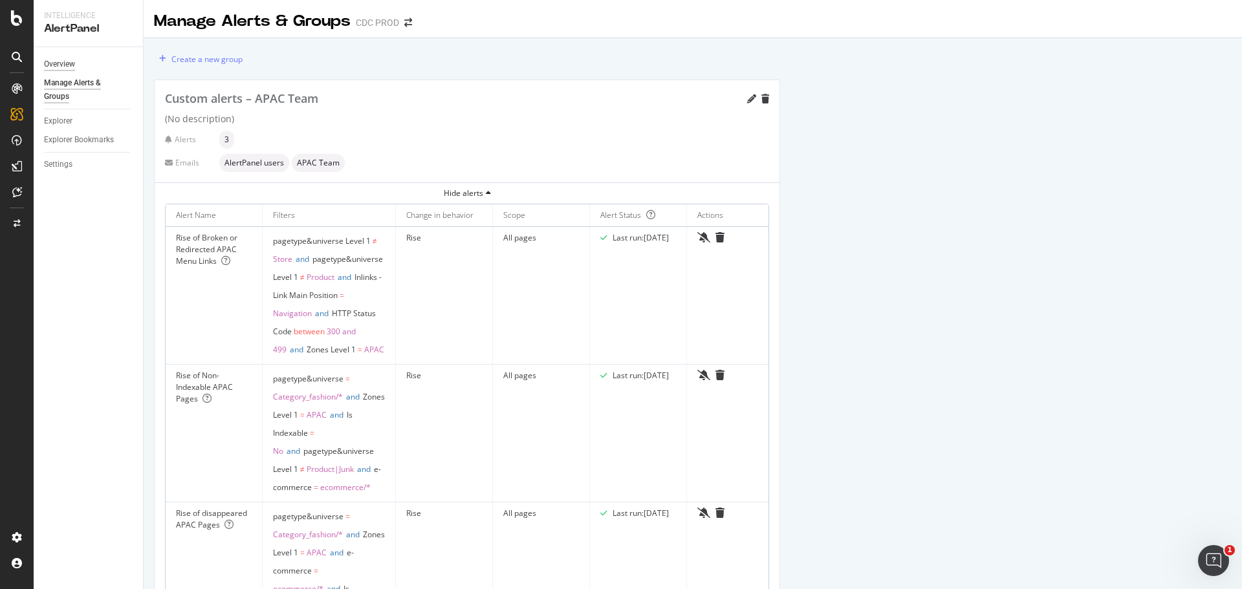
click at [68, 68] on div "Overview" at bounding box center [59, 65] width 31 height 14
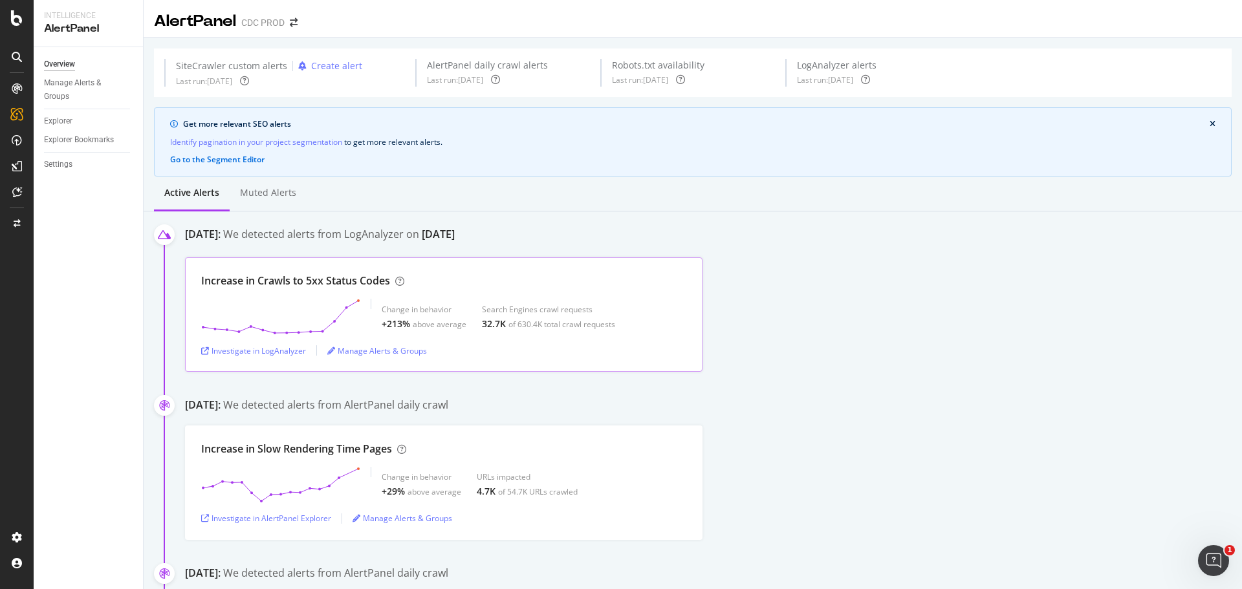
scroll to position [517, 0]
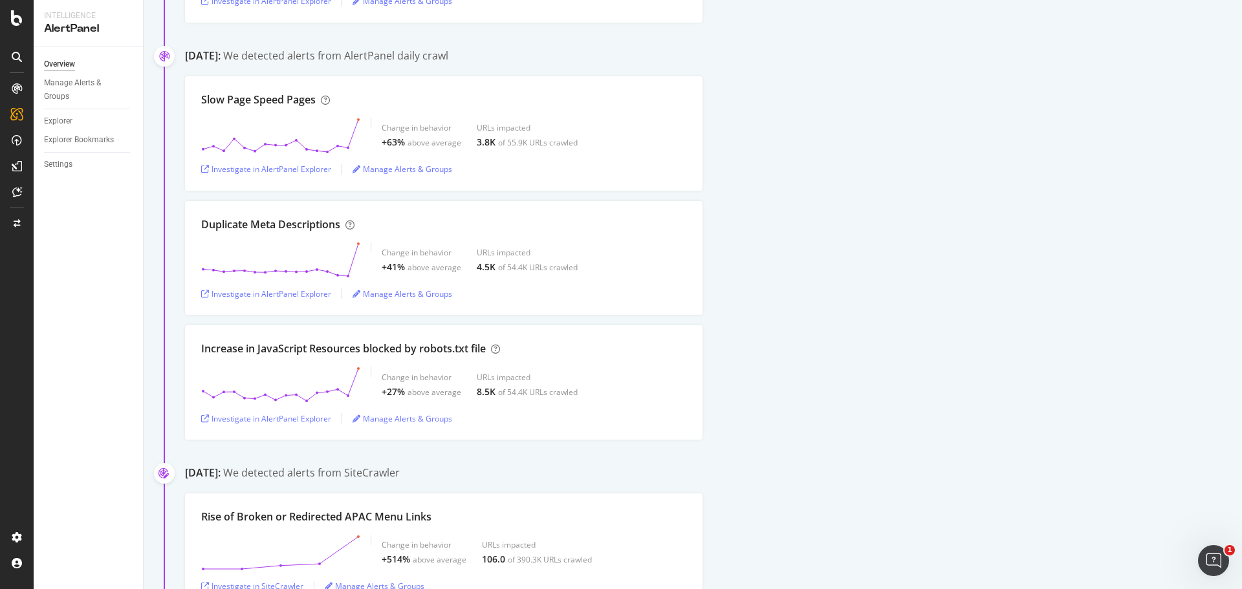
click at [774, 158] on div "Slow Page Speed Pages Change in behavior +63% above average URLs impacted 3.8K …" at bounding box center [713, 133] width 1057 height 114
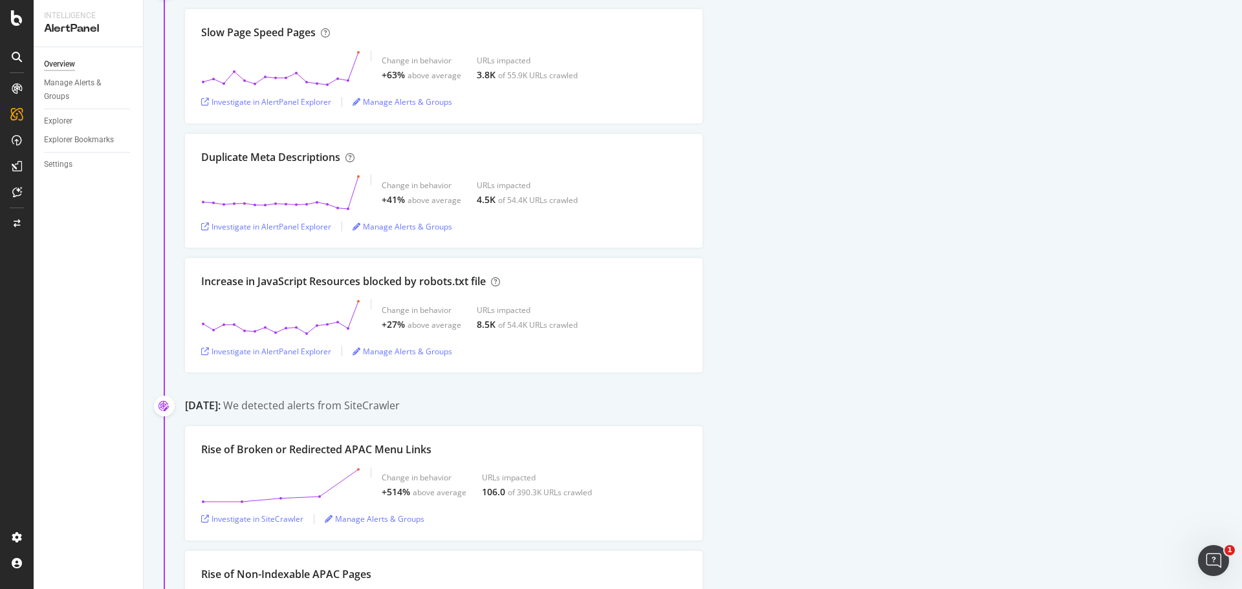
scroll to position [0, 0]
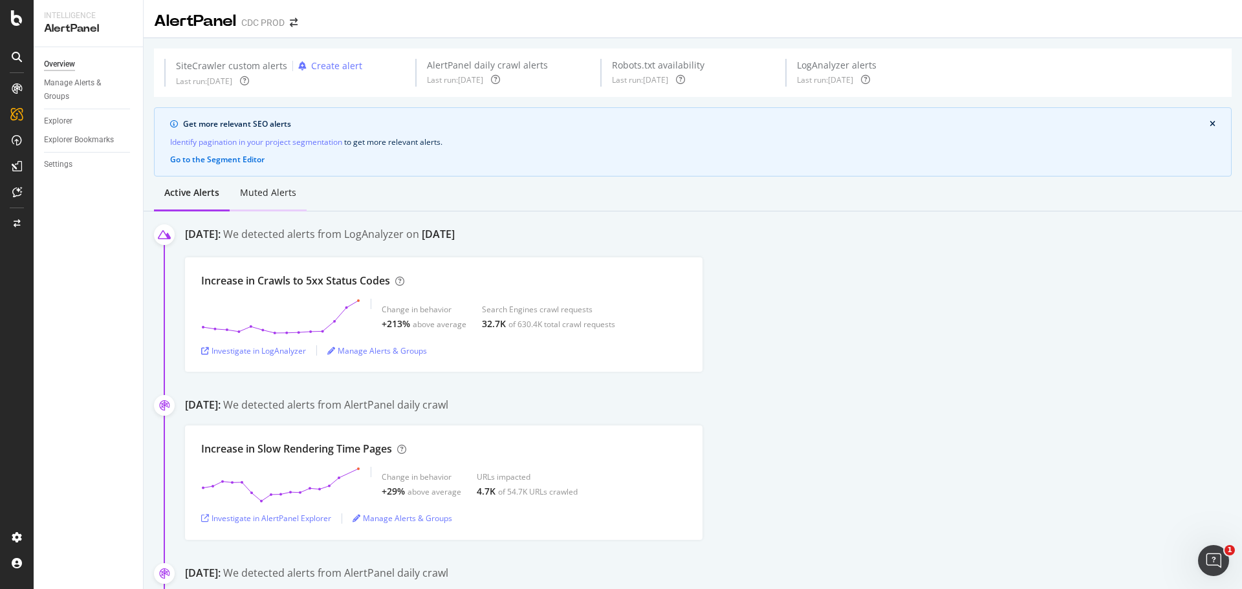
click at [261, 194] on div "Muted alerts" at bounding box center [268, 192] width 56 height 13
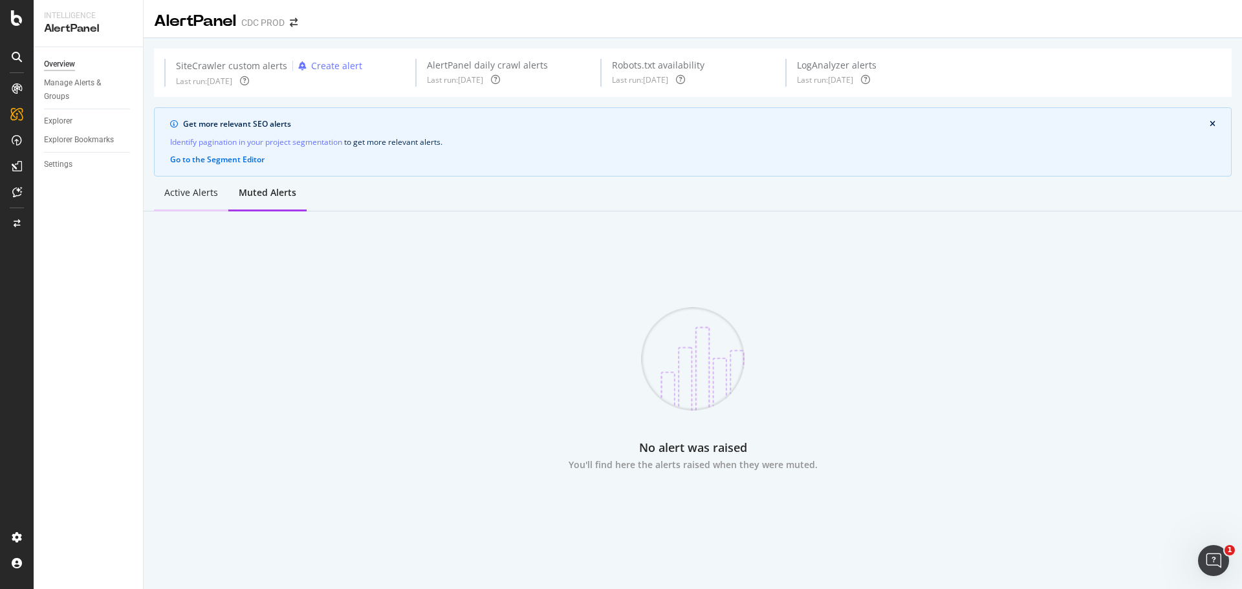
click at [165, 195] on div "Active alerts" at bounding box center [191, 192] width 54 height 13
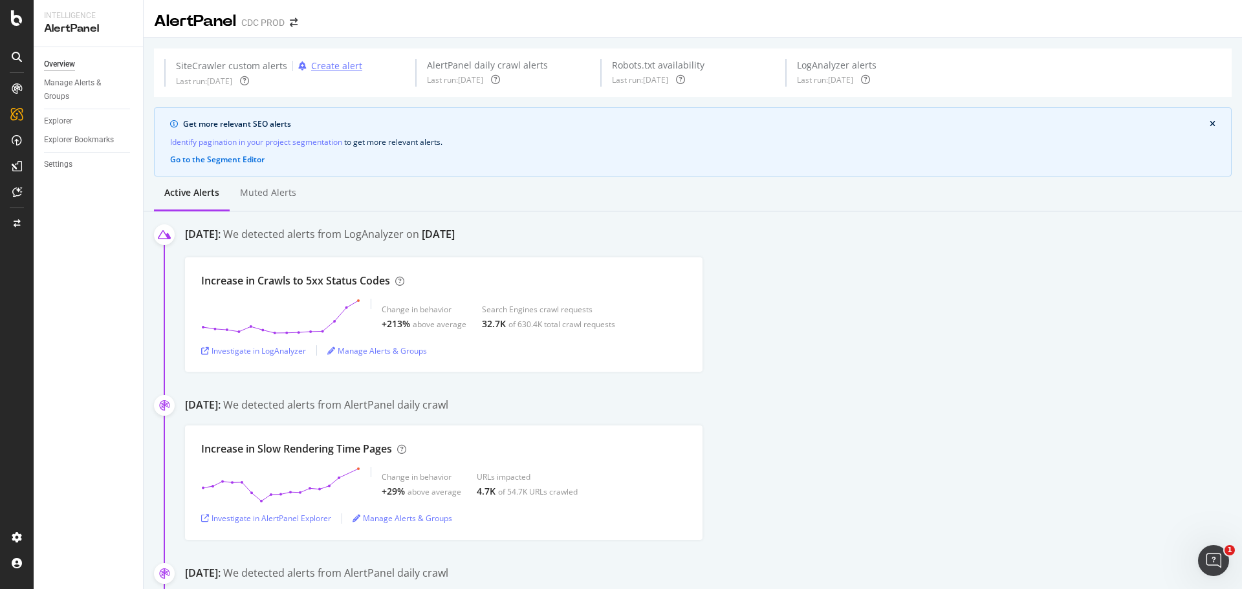
click at [340, 61] on div "Create alert" at bounding box center [336, 66] width 51 height 13
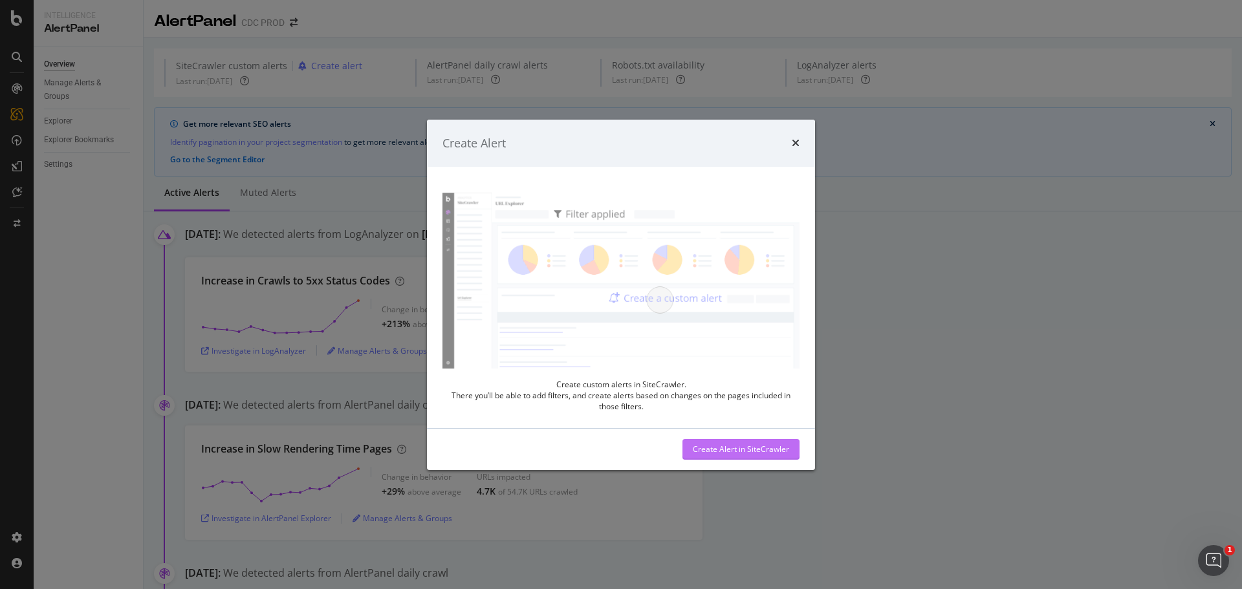
click at [734, 453] on div "Create Alert in SiteCrawler" at bounding box center [741, 449] width 96 height 11
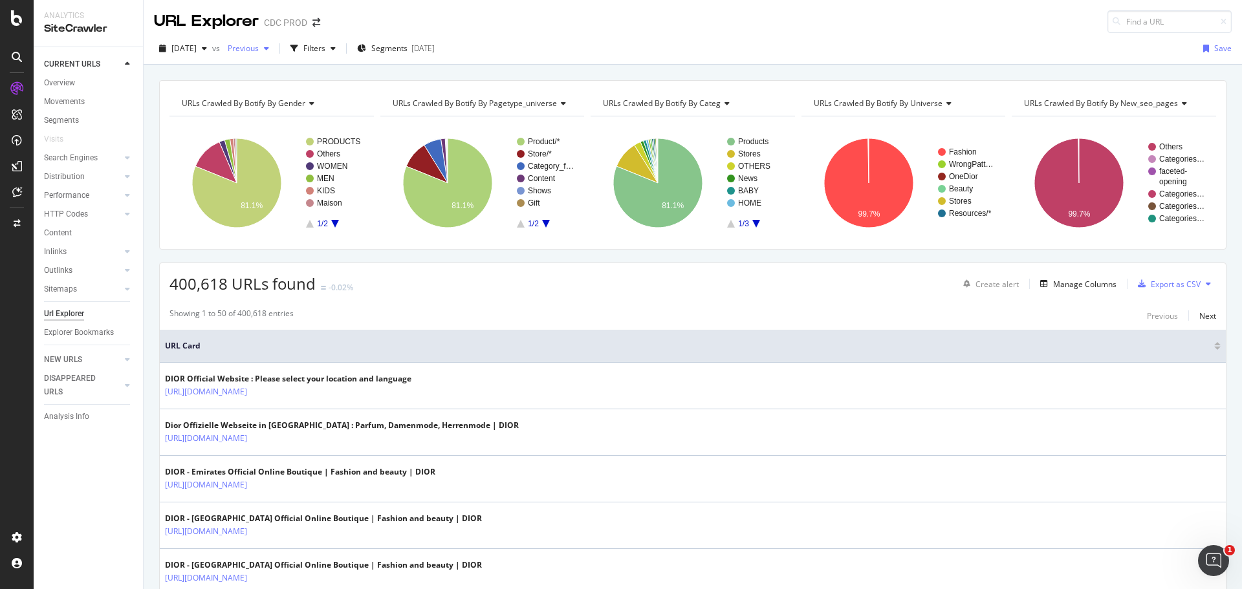
click at [259, 47] on span "Previous" at bounding box center [241, 48] width 36 height 11
click at [325, 47] on div "Filters" at bounding box center [314, 48] width 22 height 11
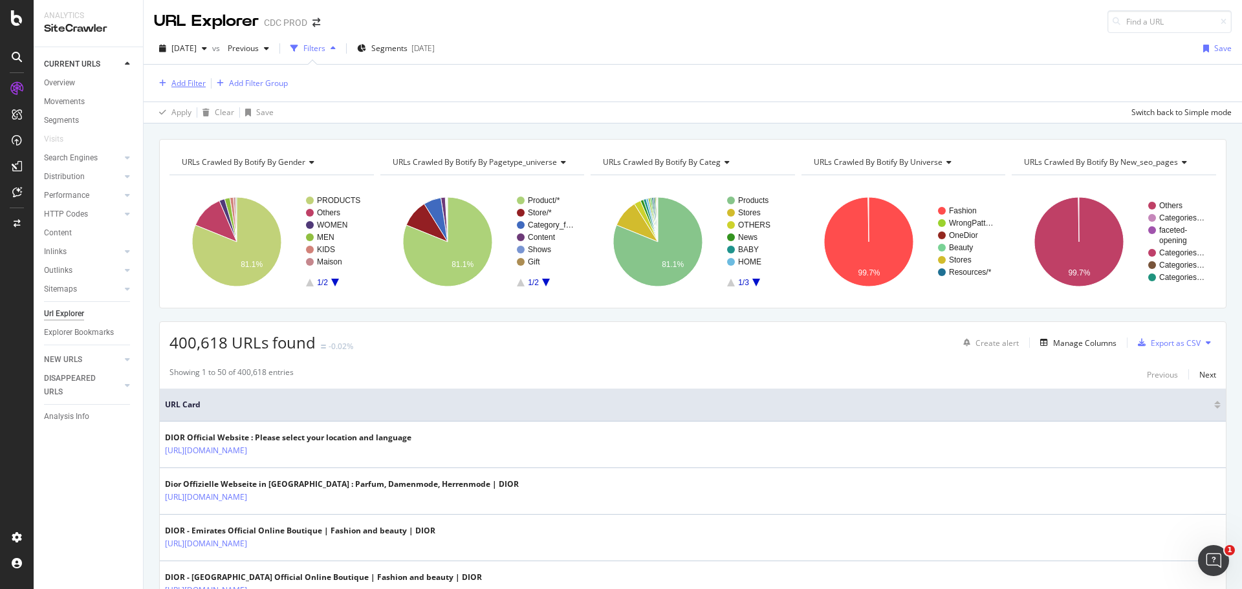
click at [186, 83] on div "Add Filter" at bounding box center [188, 83] width 34 height 11
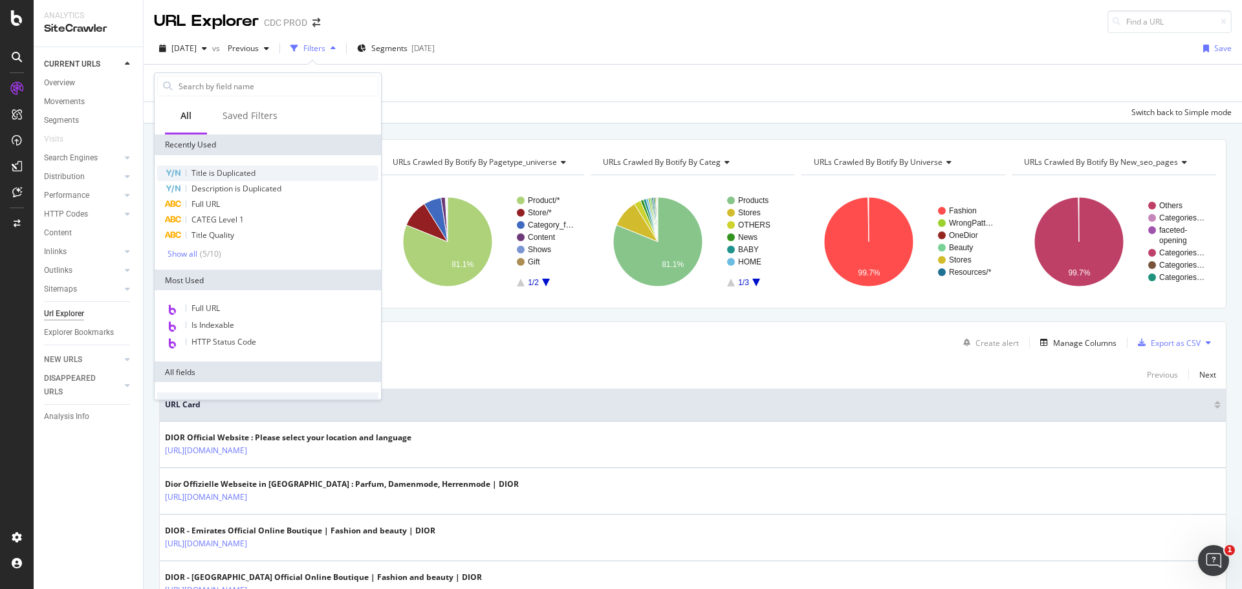
click at [249, 174] on span "Title is Duplicated" at bounding box center [223, 173] width 64 height 11
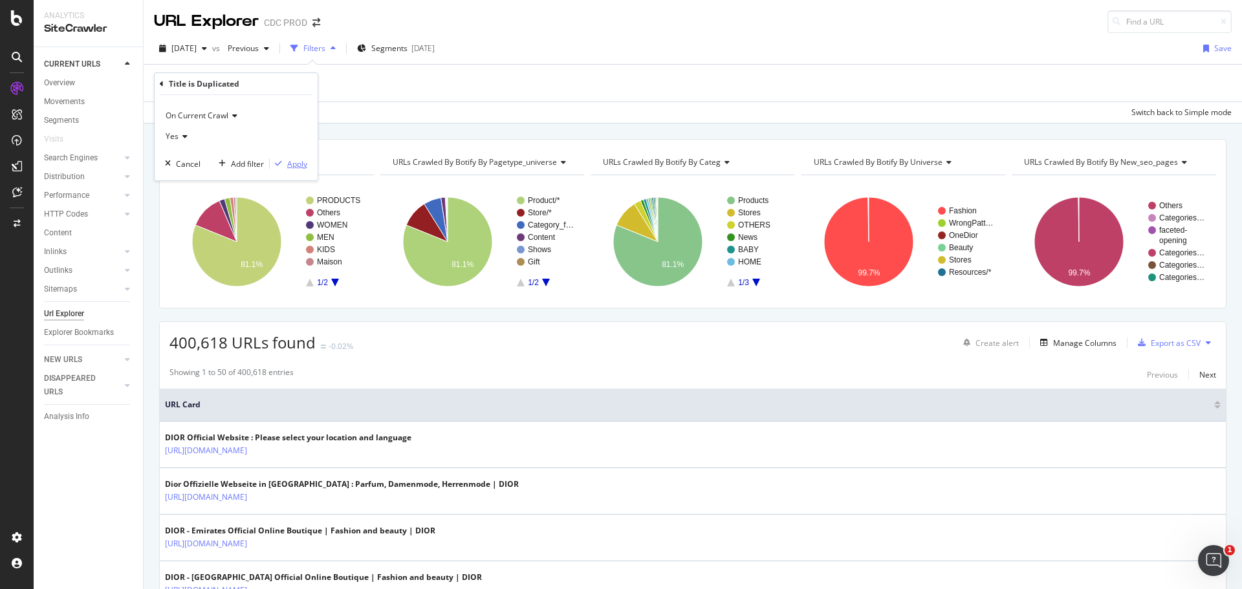
click at [294, 164] on div "Apply" at bounding box center [297, 163] width 20 height 11
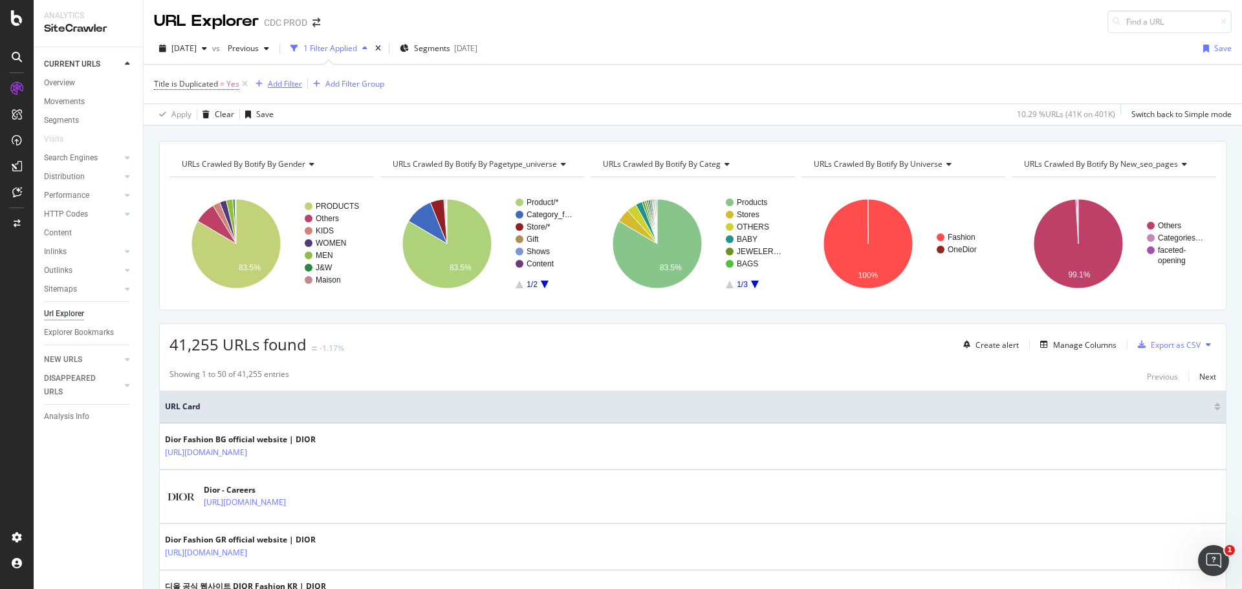
click at [280, 81] on div "Add Filter" at bounding box center [285, 83] width 34 height 11
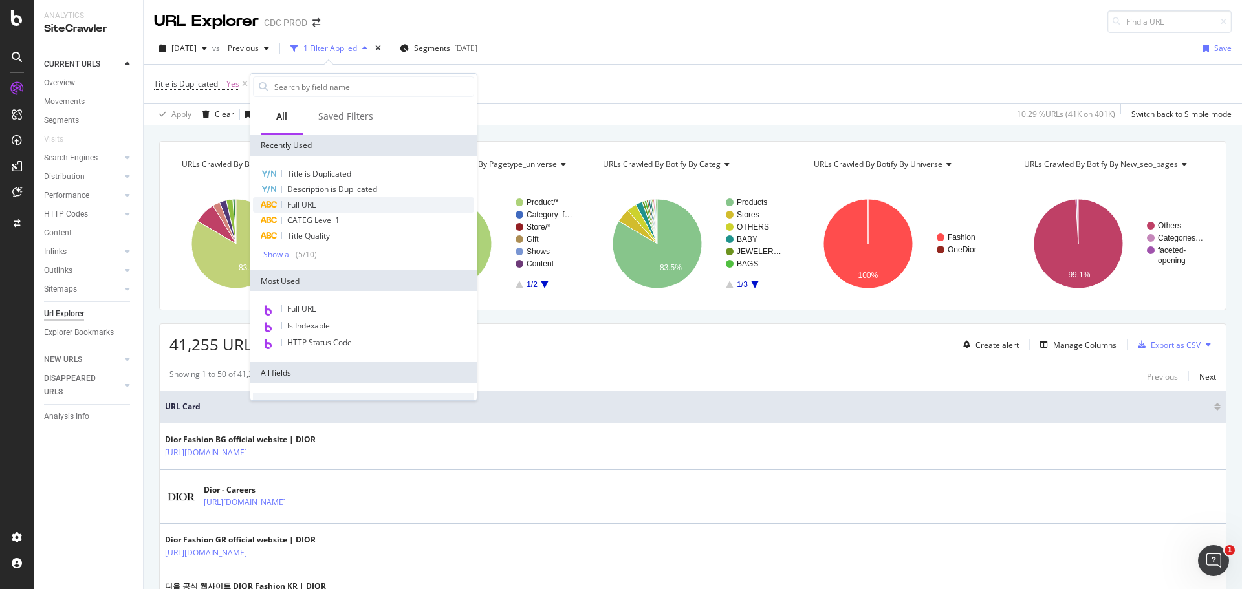
click at [328, 207] on div "Full URL" at bounding box center [363, 205] width 221 height 16
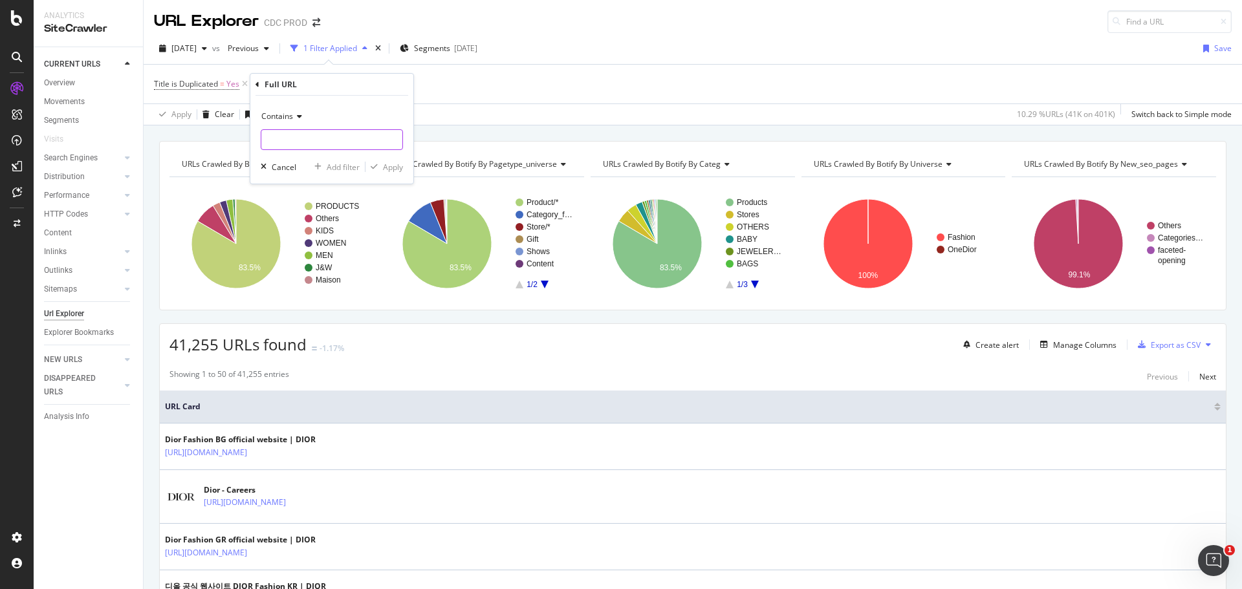
click at [301, 139] on input "text" at bounding box center [331, 139] width 141 height 21
paste input "Rise of duplicated Meta title"
paste input "/ja_jp/fashion"
type input "/ja_jp/fashion"
click at [384, 170] on div "Apply" at bounding box center [393, 167] width 20 height 11
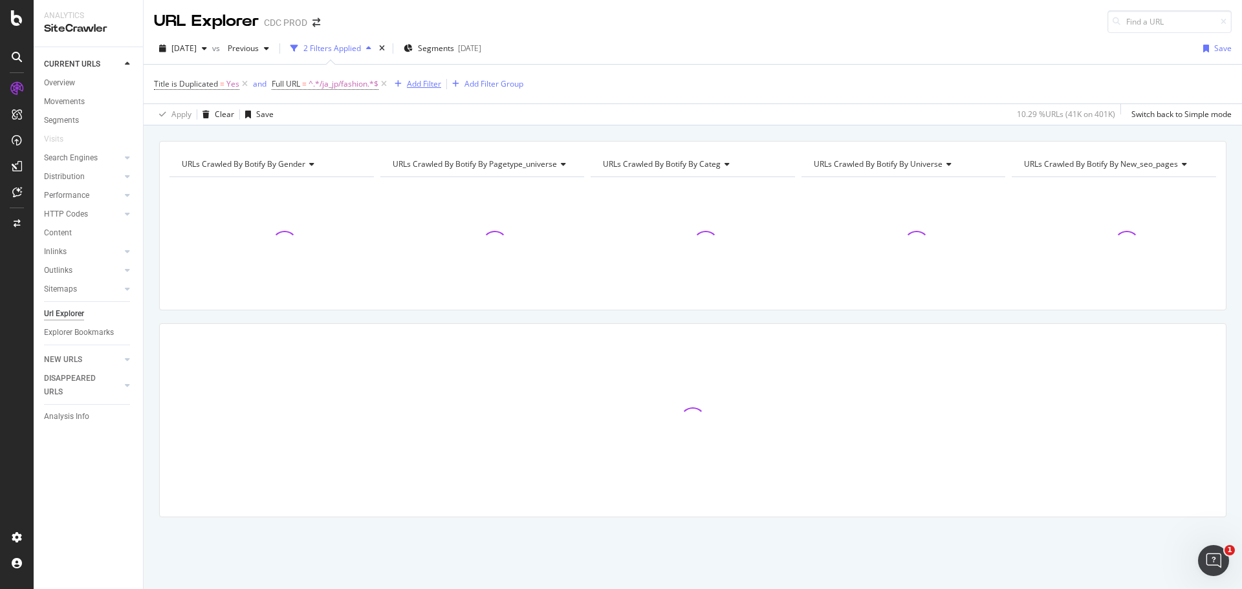
click at [426, 84] on div "Add Filter" at bounding box center [424, 83] width 34 height 11
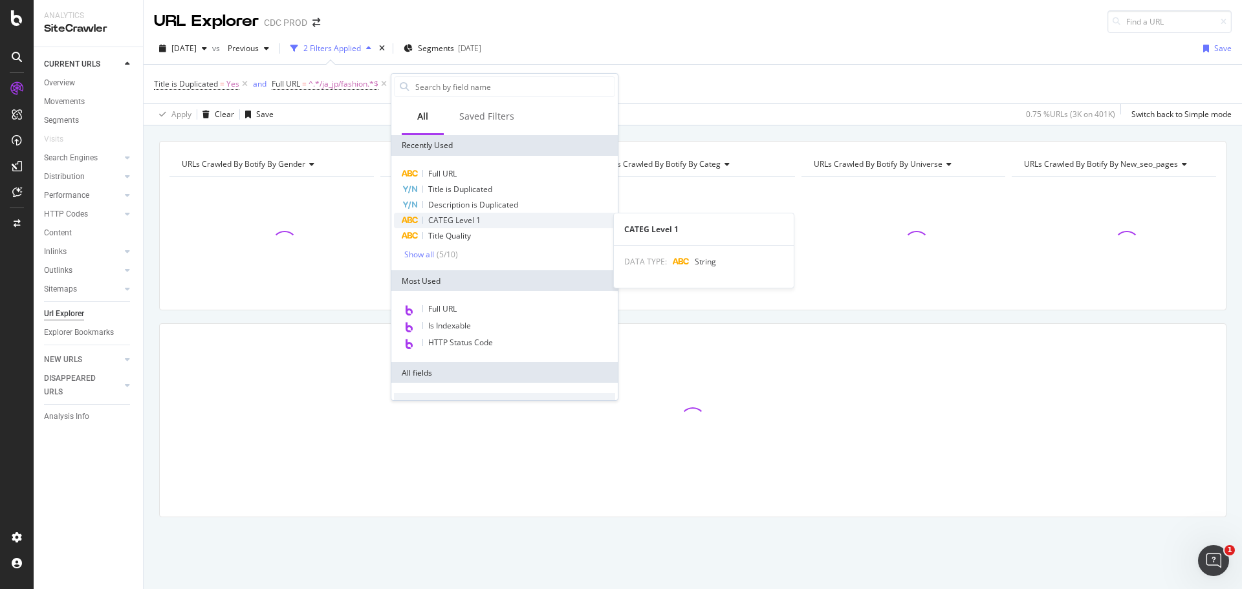
click at [471, 222] on span "CATEG Level 1" at bounding box center [454, 220] width 52 height 11
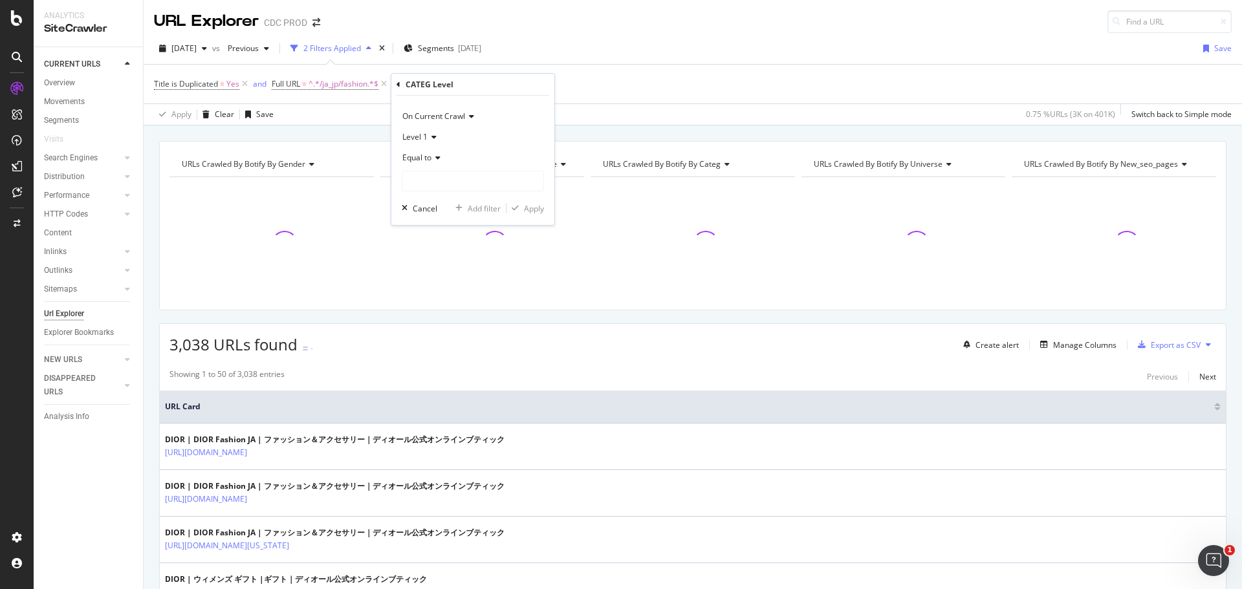
click at [426, 159] on span "Equal to" at bounding box center [416, 157] width 29 height 11
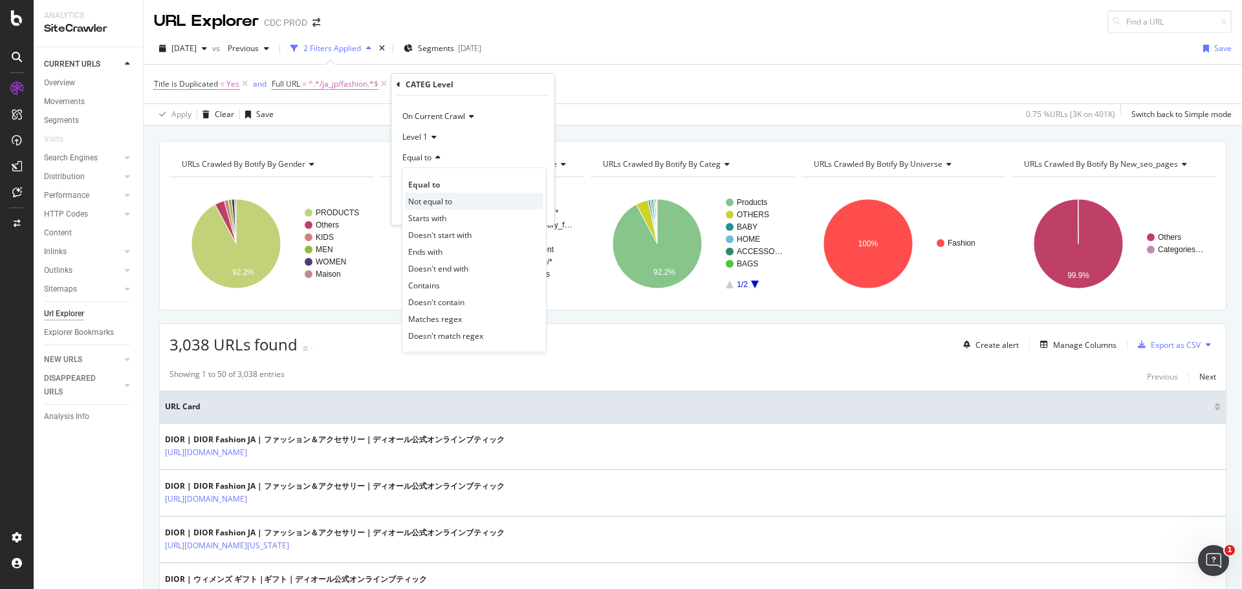
click at [440, 202] on span "Not equal to" at bounding box center [430, 201] width 44 height 11
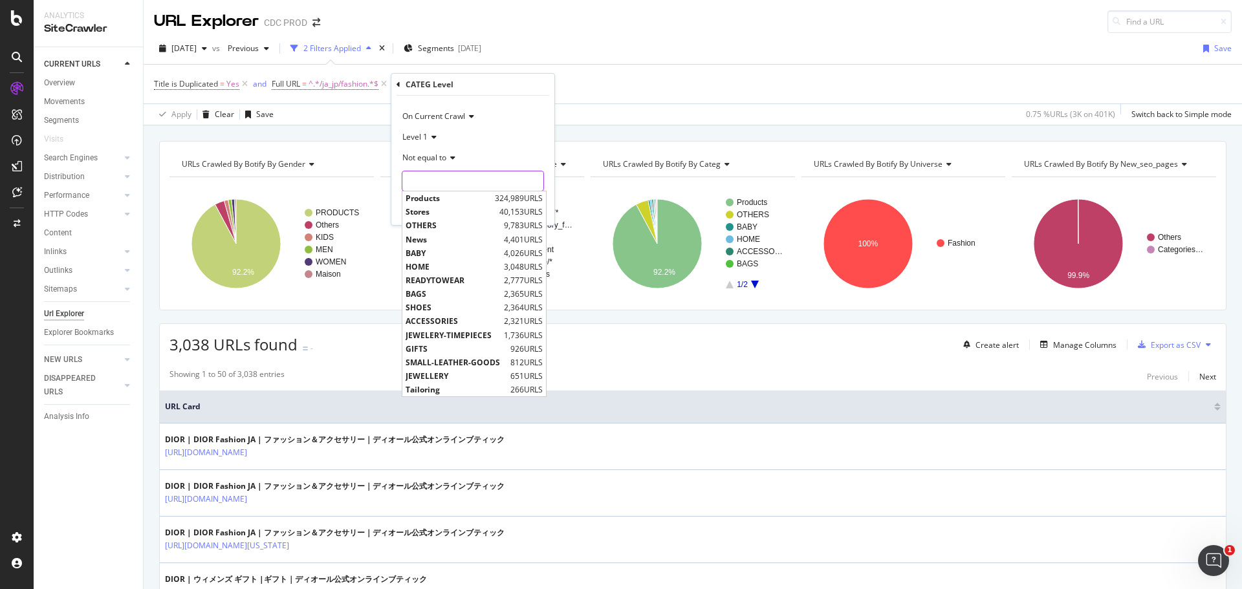
click at [451, 180] on input "text" at bounding box center [472, 181] width 141 height 21
click at [440, 201] on span "Products" at bounding box center [449, 198] width 86 height 11
type input "Products"
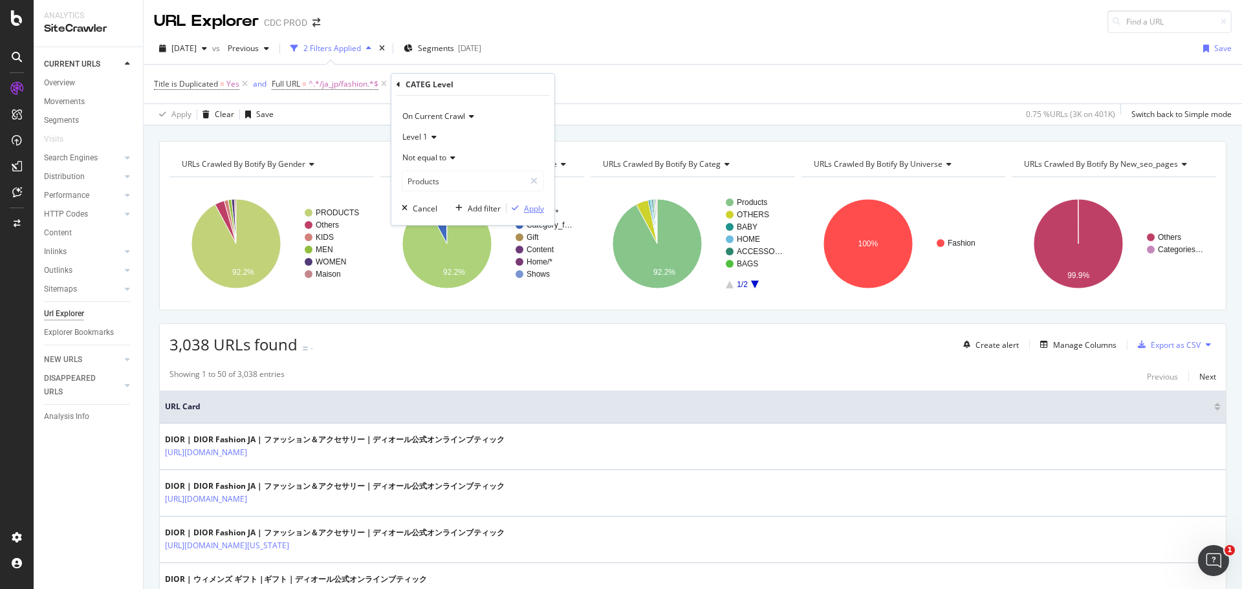
click at [533, 209] on div "Apply" at bounding box center [534, 208] width 20 height 11
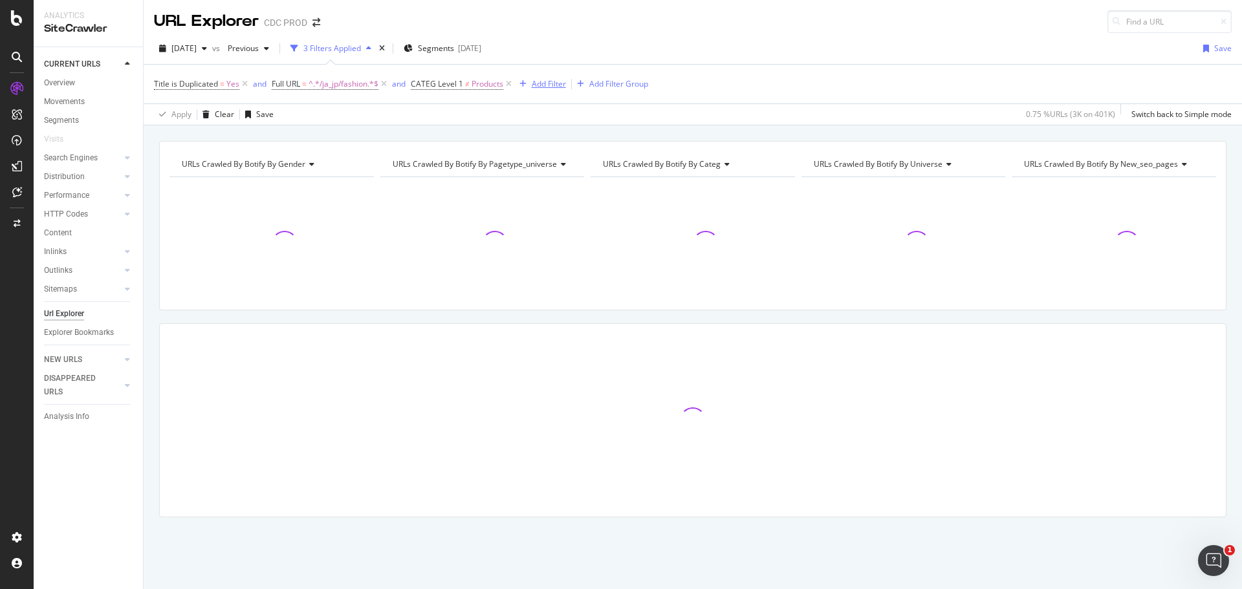
click at [547, 84] on div "Add Filter" at bounding box center [549, 83] width 34 height 11
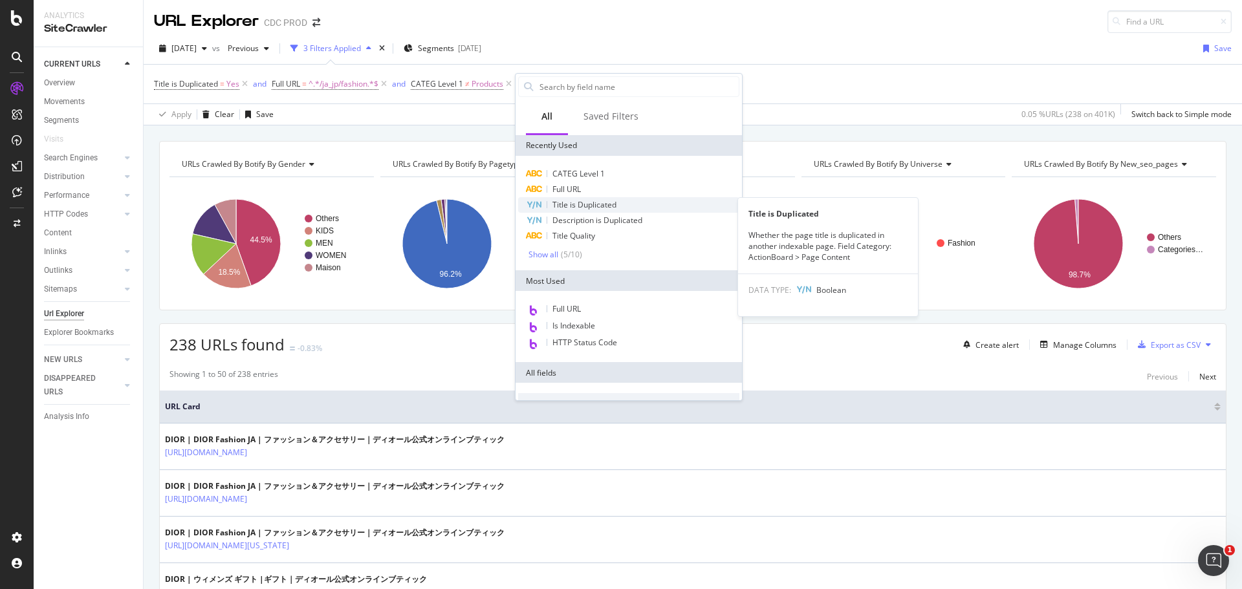
click at [594, 206] on span "Title is Duplicated" at bounding box center [584, 204] width 64 height 11
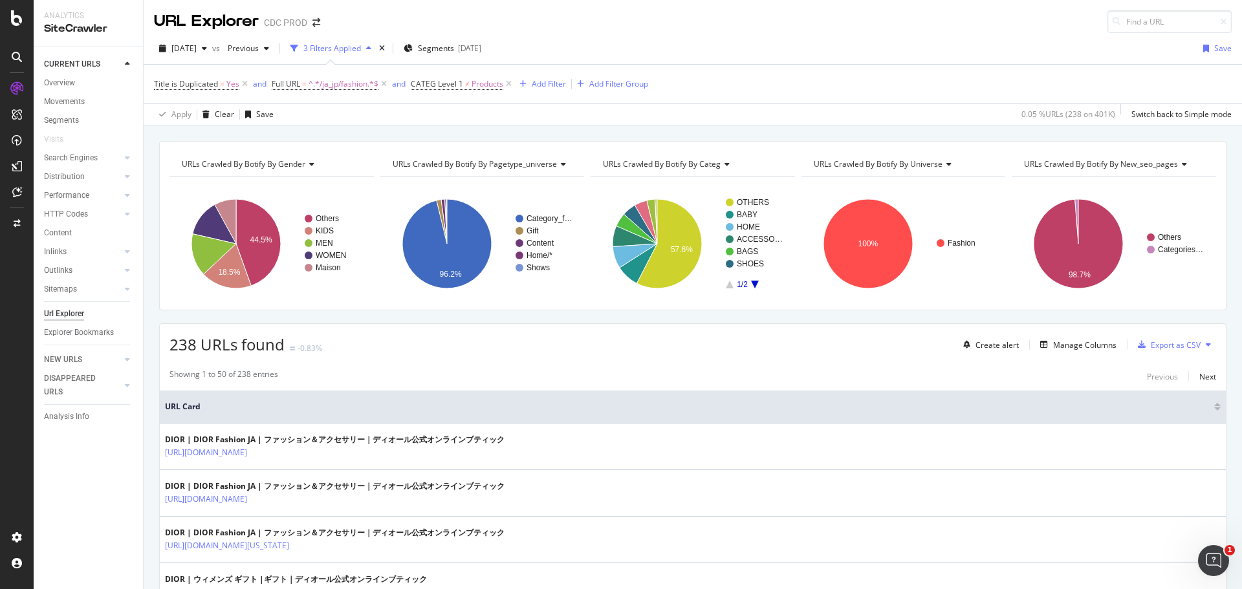
click at [699, 67] on div "Title is Duplicated = Yes and Full URL = ^.*/ja_jp/fashion.*$ and CATEG Level 1…" at bounding box center [693, 84] width 1078 height 39
click at [545, 81] on div "Add Filter" at bounding box center [549, 83] width 34 height 11
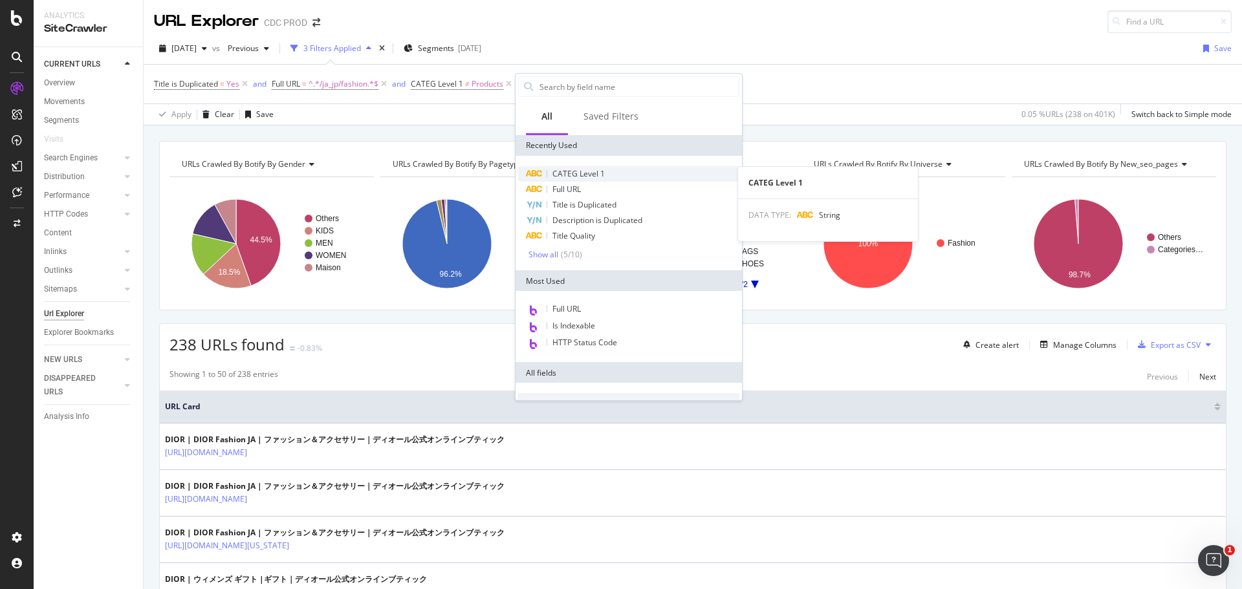
click at [601, 173] on span "CATEG Level 1" at bounding box center [578, 173] width 52 height 11
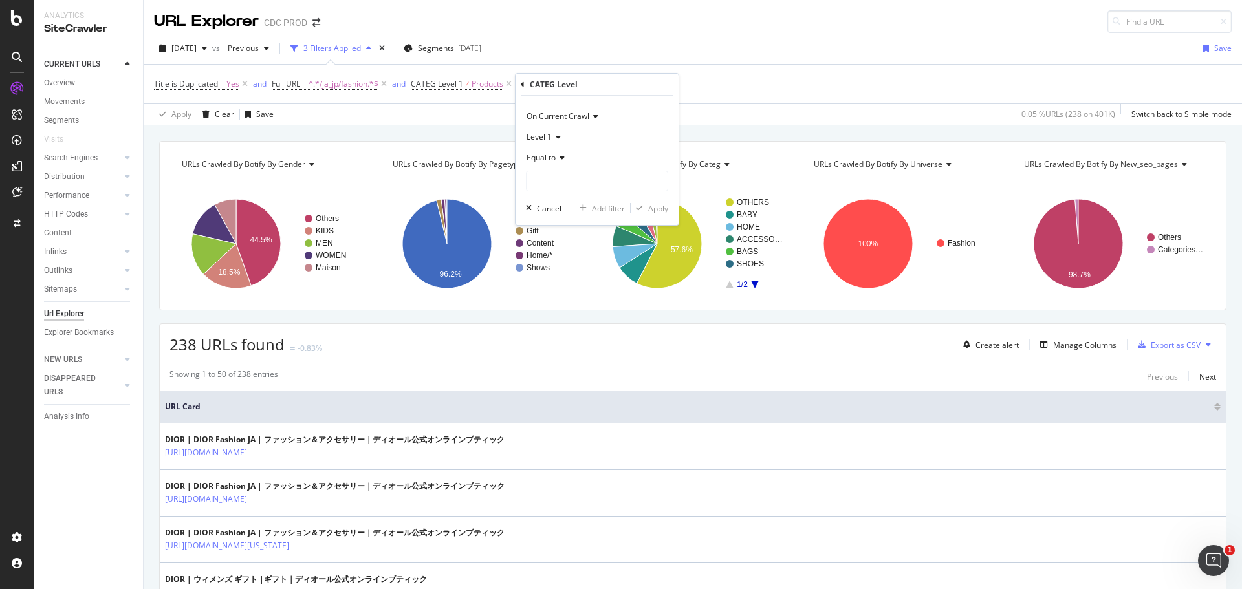
click at [551, 157] on span "Equal to" at bounding box center [541, 157] width 29 height 11
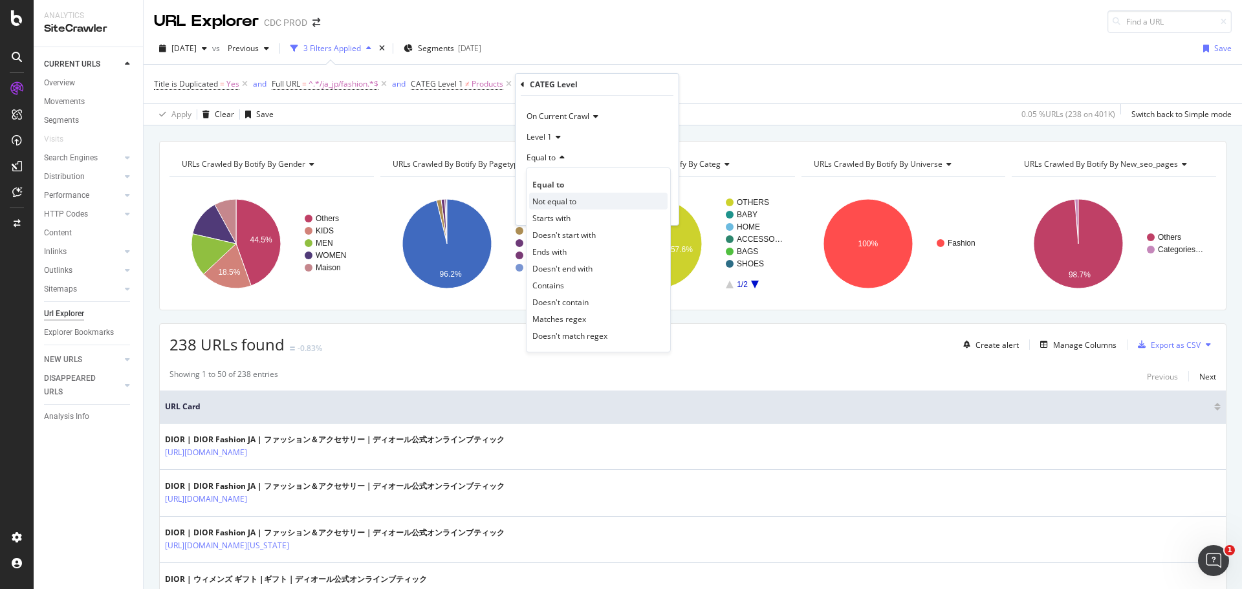
click at [562, 201] on span "Not equal to" at bounding box center [554, 201] width 44 height 11
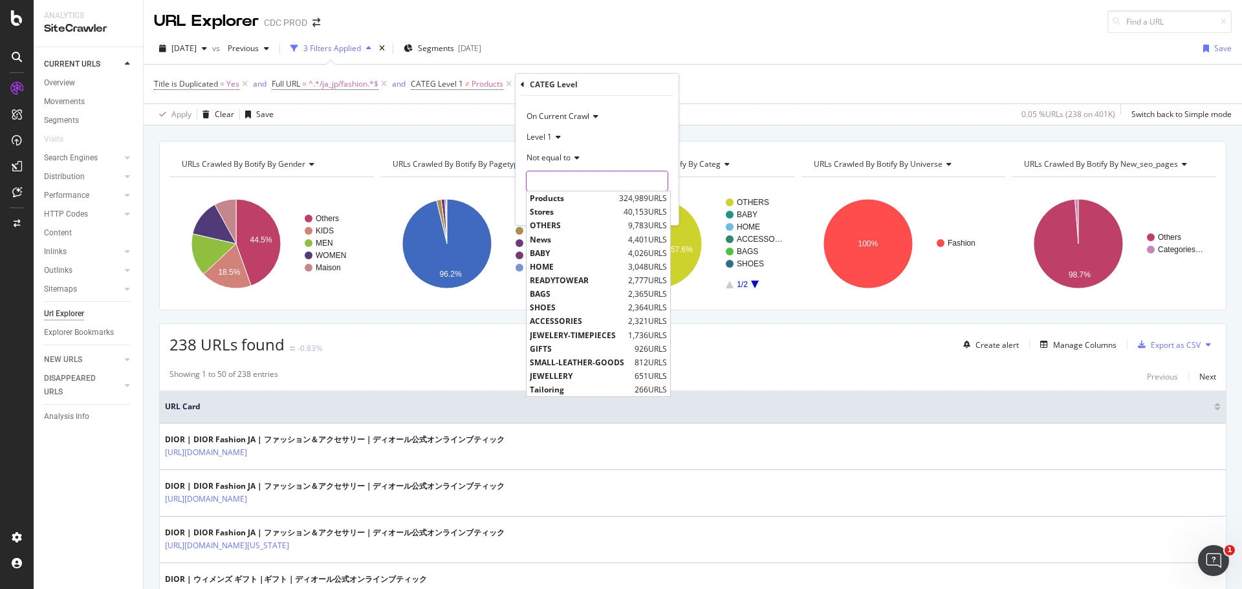
click at [612, 182] on input "text" at bounding box center [597, 181] width 141 height 21
click at [568, 211] on span "Stores" at bounding box center [575, 211] width 91 height 11
type input "Stores"
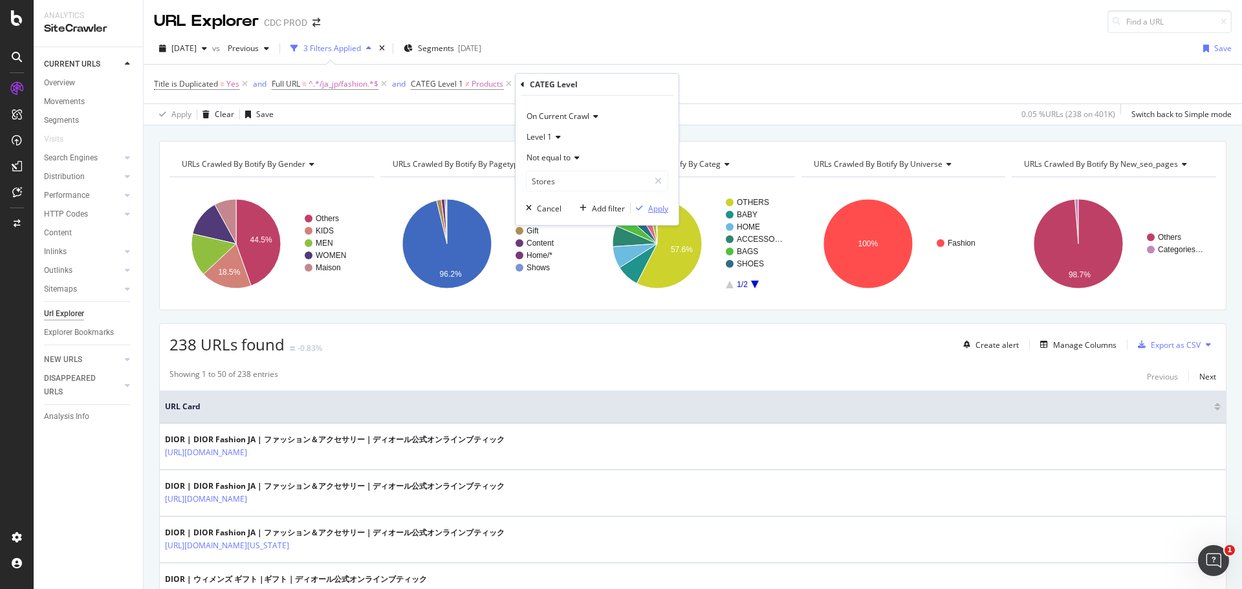
click at [656, 210] on div "Apply" at bounding box center [658, 208] width 20 height 11
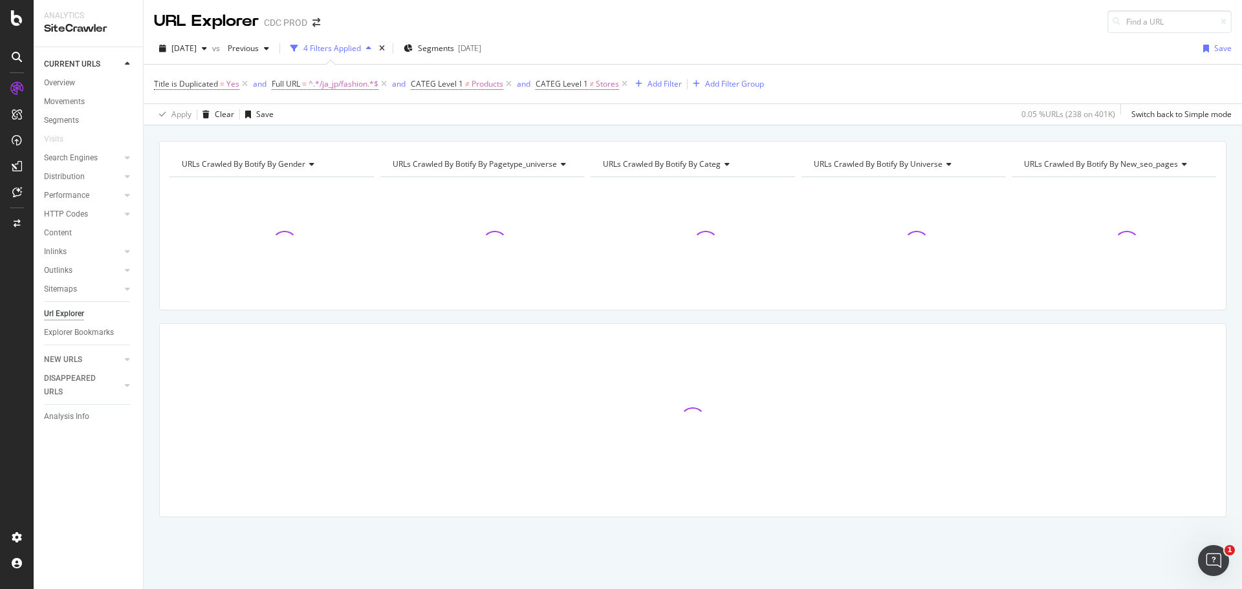
click at [622, 131] on div "URLs Crawled By Botify By gender Chart (by Value) Table Expand Export as CSV Ex…" at bounding box center [693, 140] width 1098 height 31
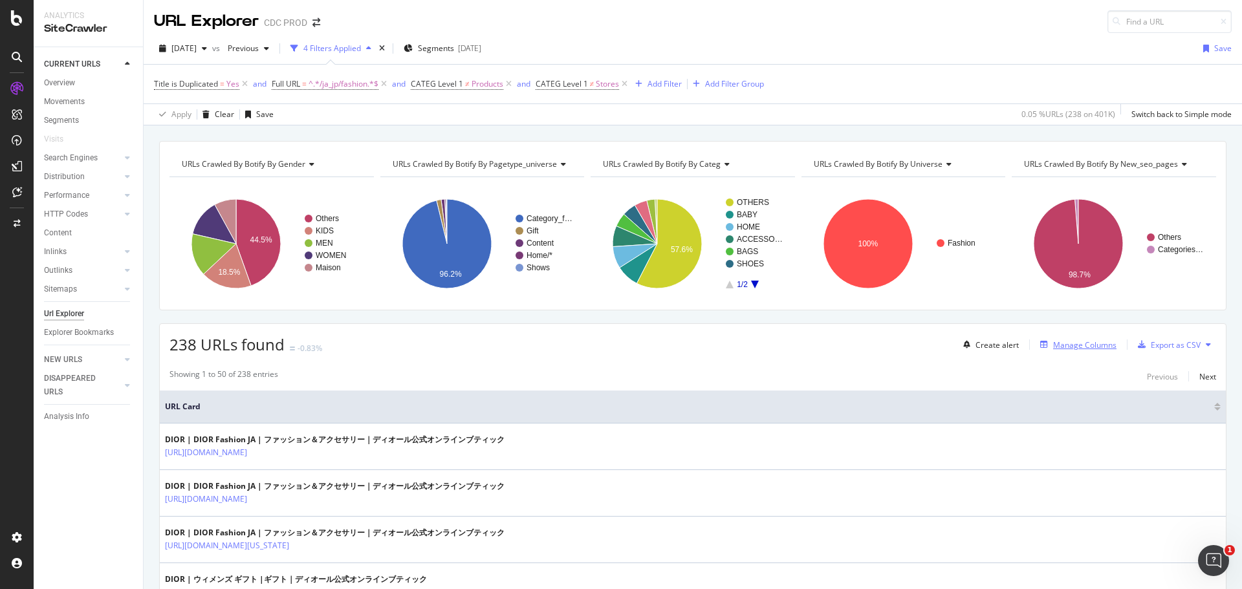
click at [1059, 348] on div "Manage Columns" at bounding box center [1084, 345] width 63 height 11
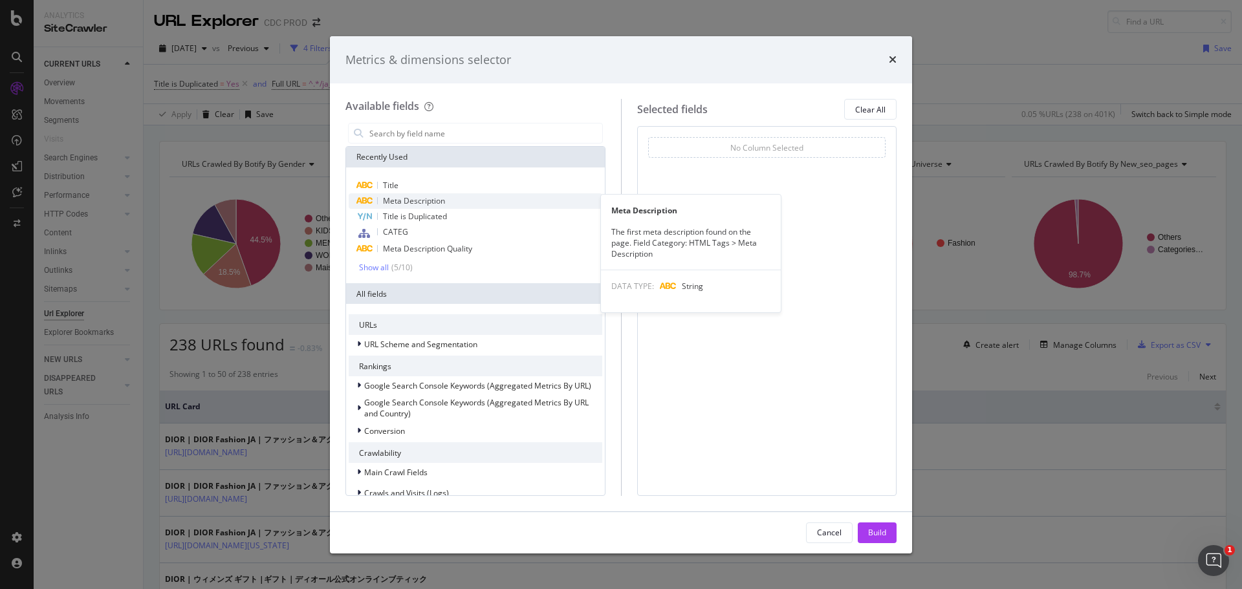
click at [430, 194] on div "Meta Description" at bounding box center [476, 201] width 254 height 16
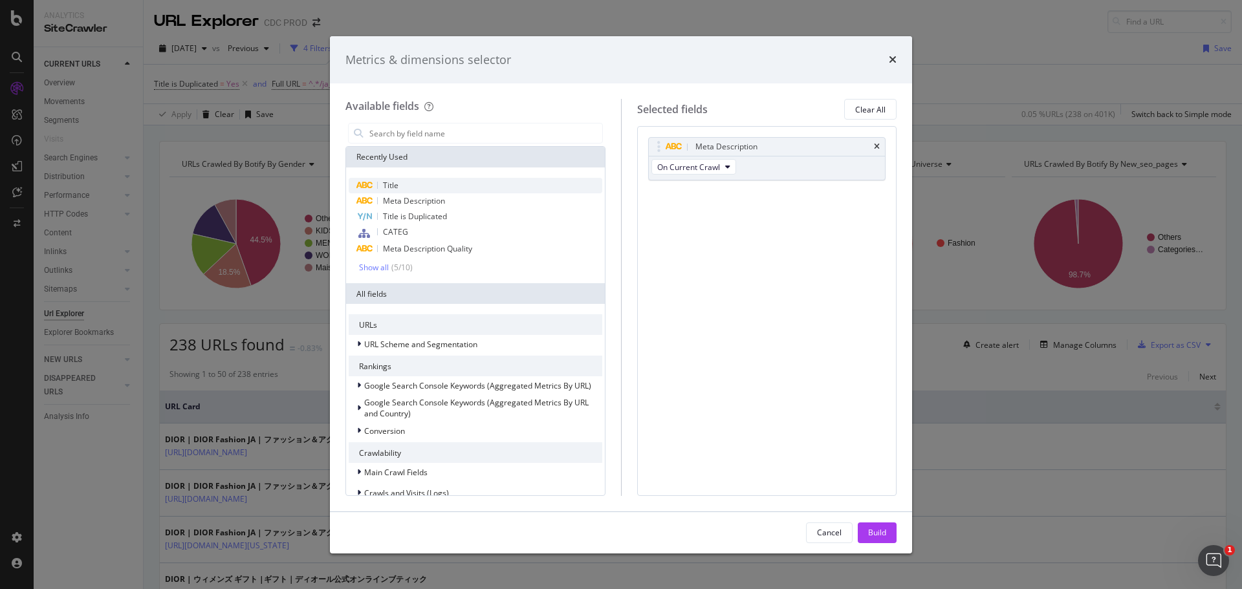
click at [431, 185] on div "Title" at bounding box center [476, 186] width 254 height 16
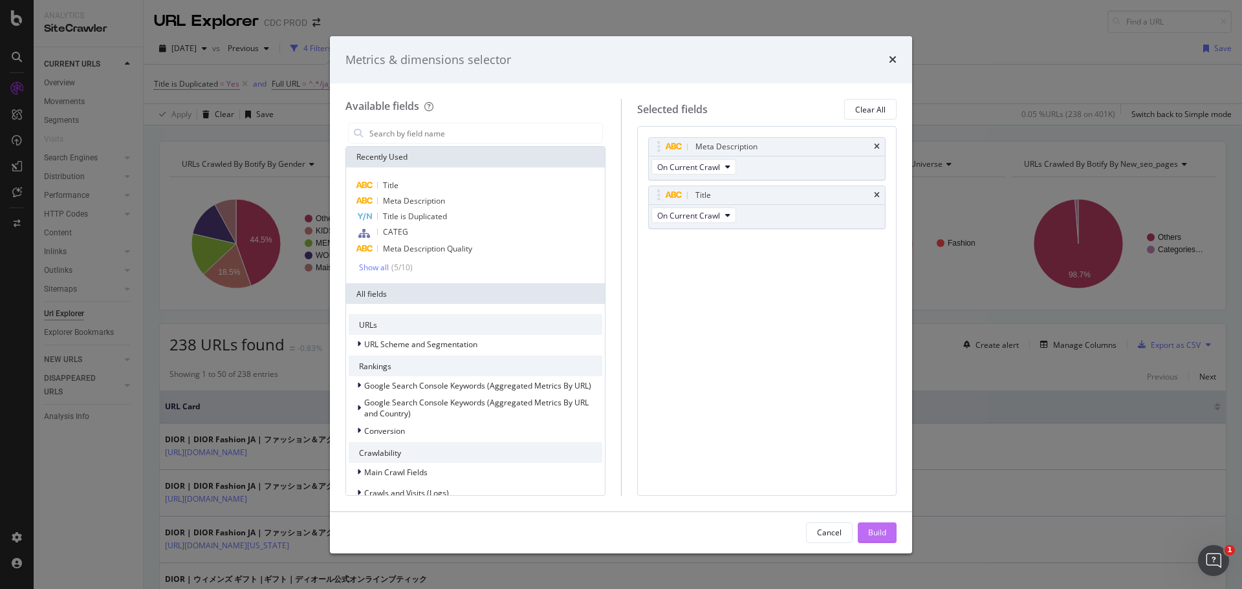
click at [882, 536] on div "Build" at bounding box center [877, 532] width 18 height 11
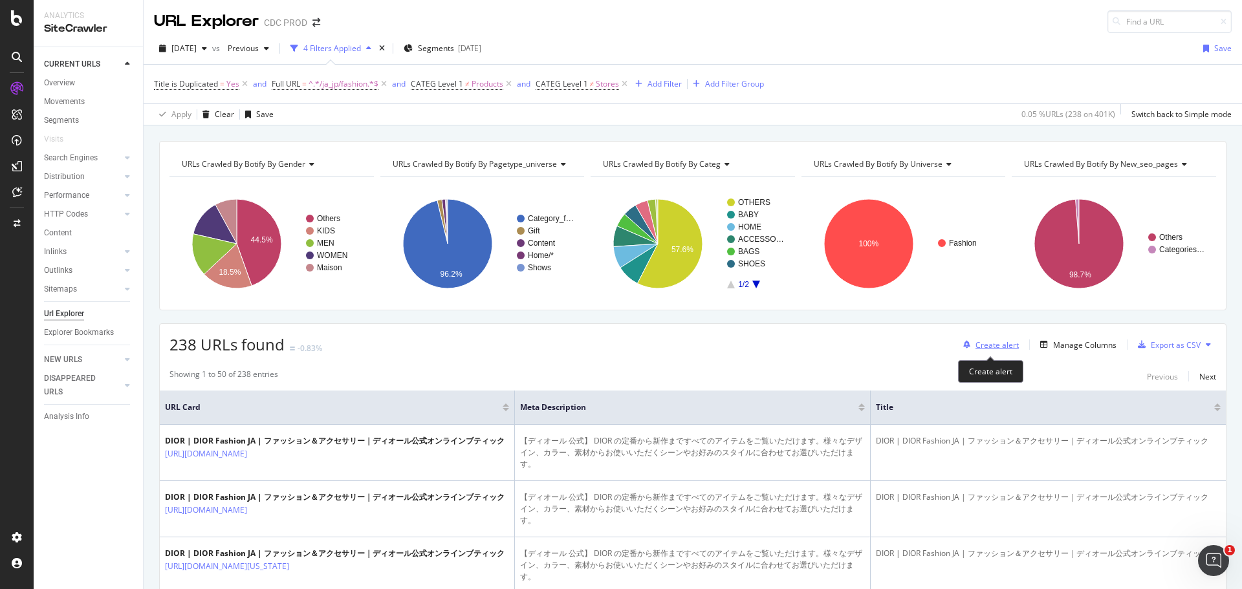
click at [993, 349] on div "Create alert" at bounding box center [996, 345] width 43 height 11
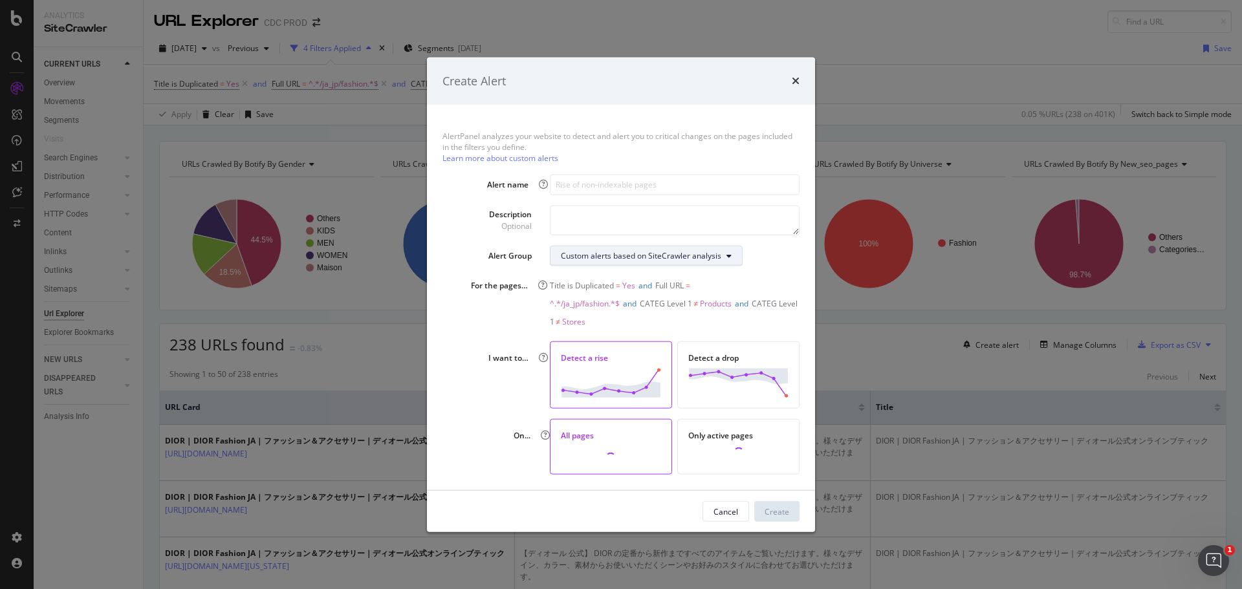
click at [607, 261] on div "Custom alerts based on SiteCrawler analysis" at bounding box center [641, 255] width 160 height 11
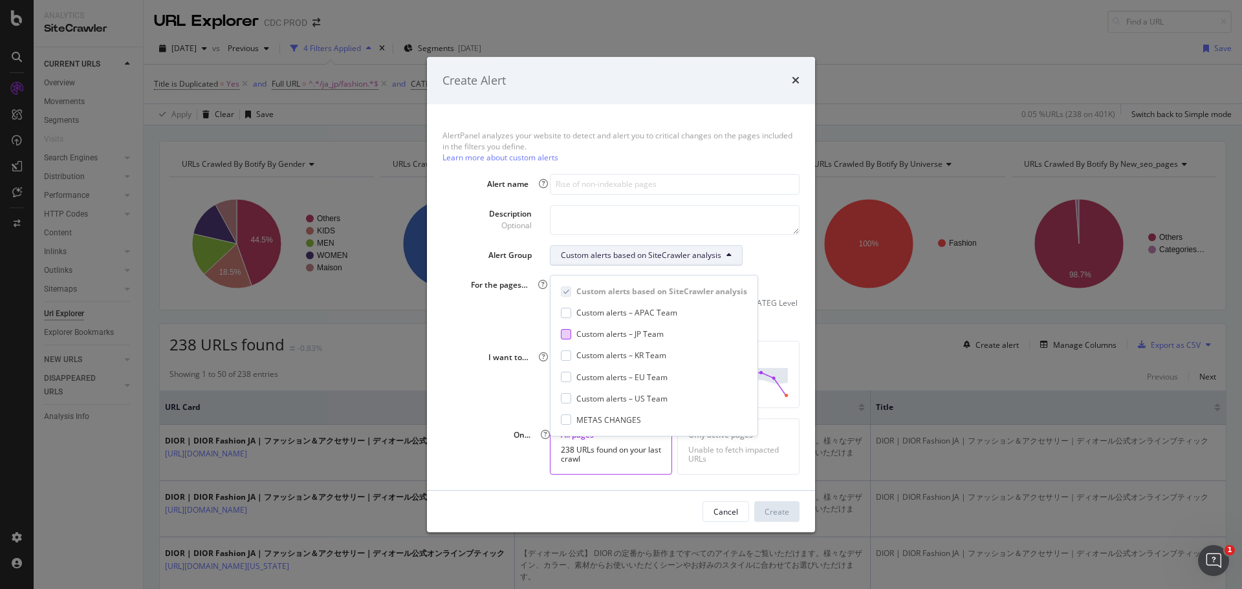
click at [604, 335] on div "Custom alerts – JP Team" at bounding box center [619, 334] width 87 height 11
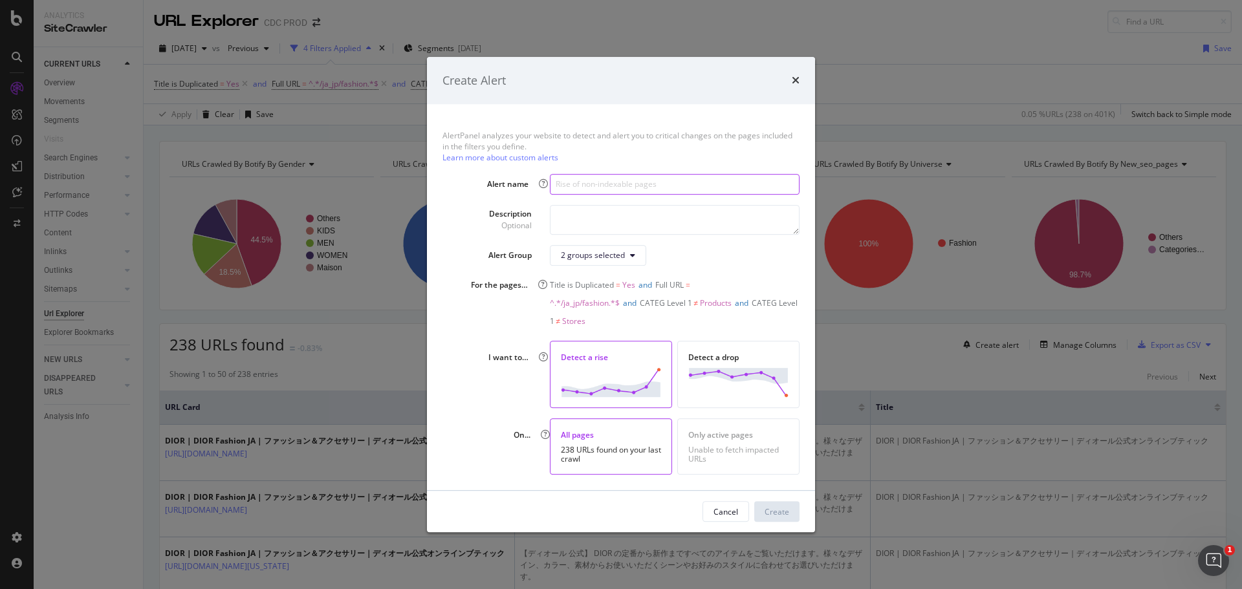
click at [595, 192] on input "modal" at bounding box center [675, 184] width 250 height 21
click at [595, 195] on input "modal" at bounding box center [675, 184] width 250 height 21
click at [769, 506] on div "Create" at bounding box center [777, 511] width 25 height 11
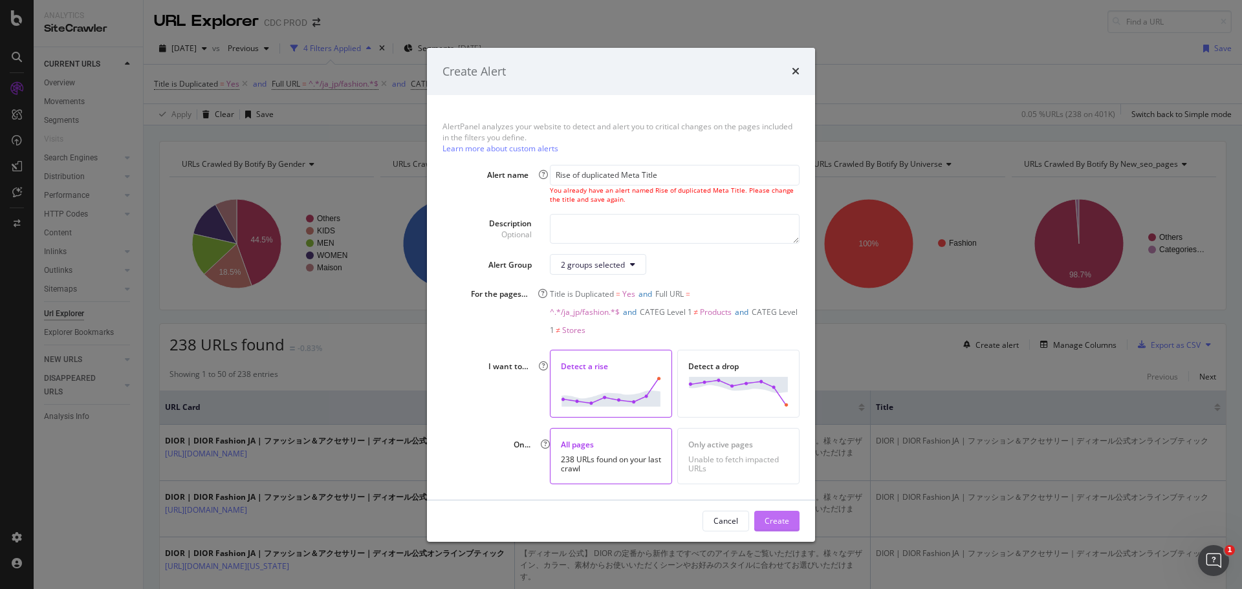
click at [773, 516] on div "Create" at bounding box center [777, 521] width 25 height 11
click at [677, 184] on input "Rise of duplicated Meta Title" at bounding box center [675, 175] width 250 height 21
click at [772, 519] on div "Create" at bounding box center [777, 521] width 25 height 19
click at [663, 185] on input "Rise of duplicated Meta Title" at bounding box center [675, 175] width 250 height 21
type input "Rise of duplicated Meta Titles"
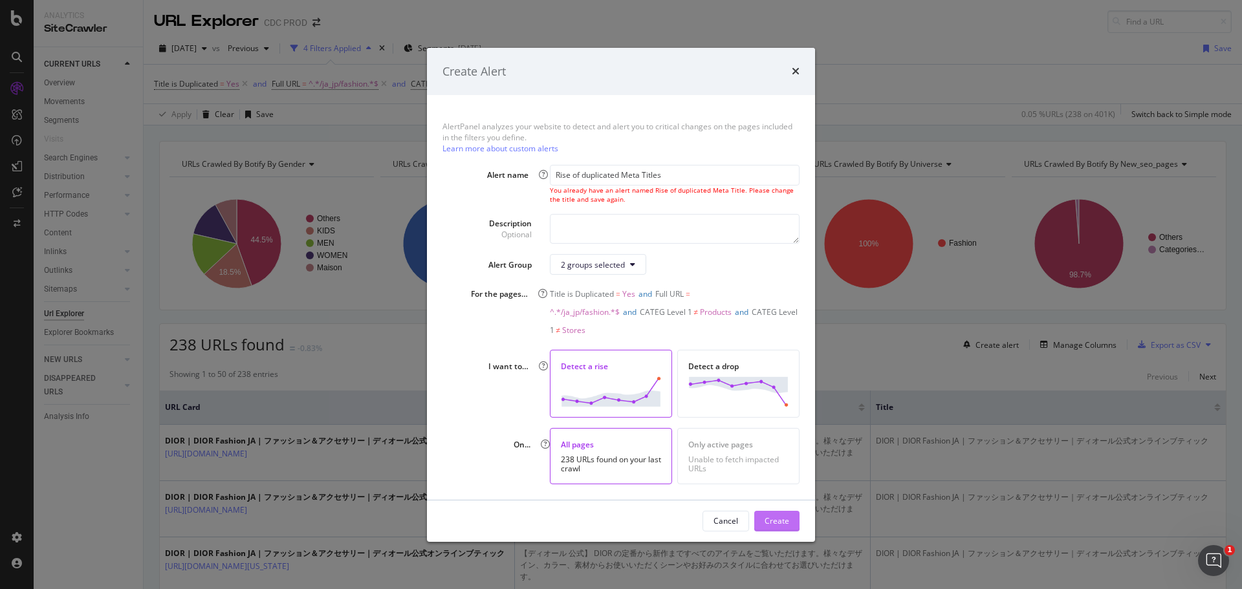
click at [787, 516] on div "Create" at bounding box center [777, 521] width 25 height 11
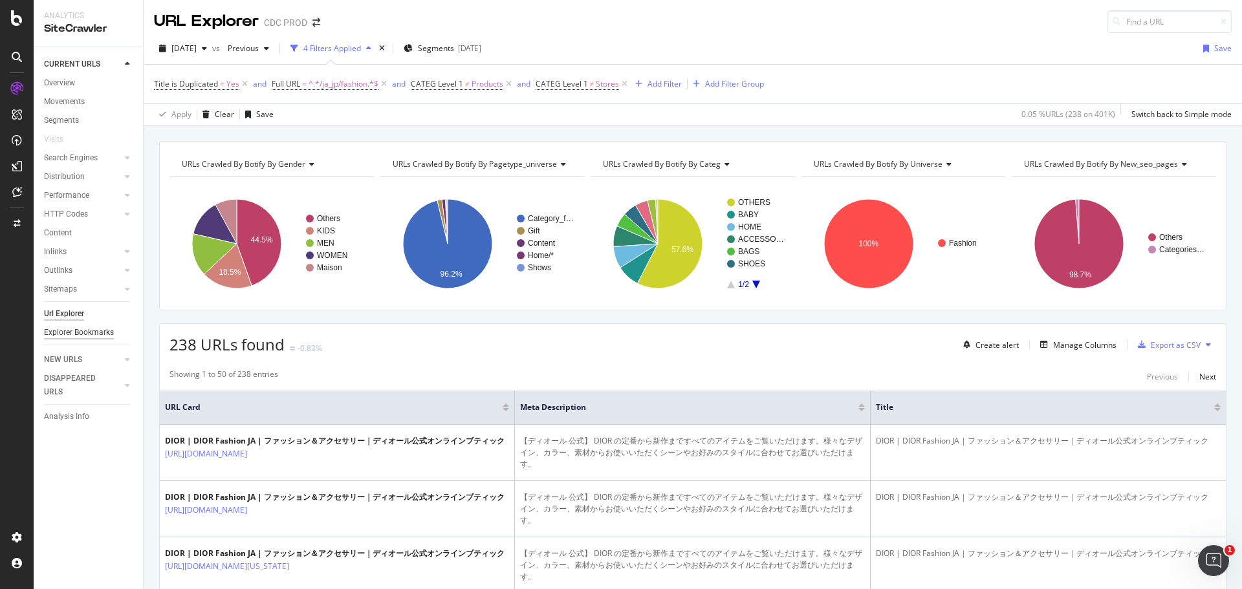
click at [81, 332] on div "Explorer Bookmarks" at bounding box center [79, 333] width 70 height 14
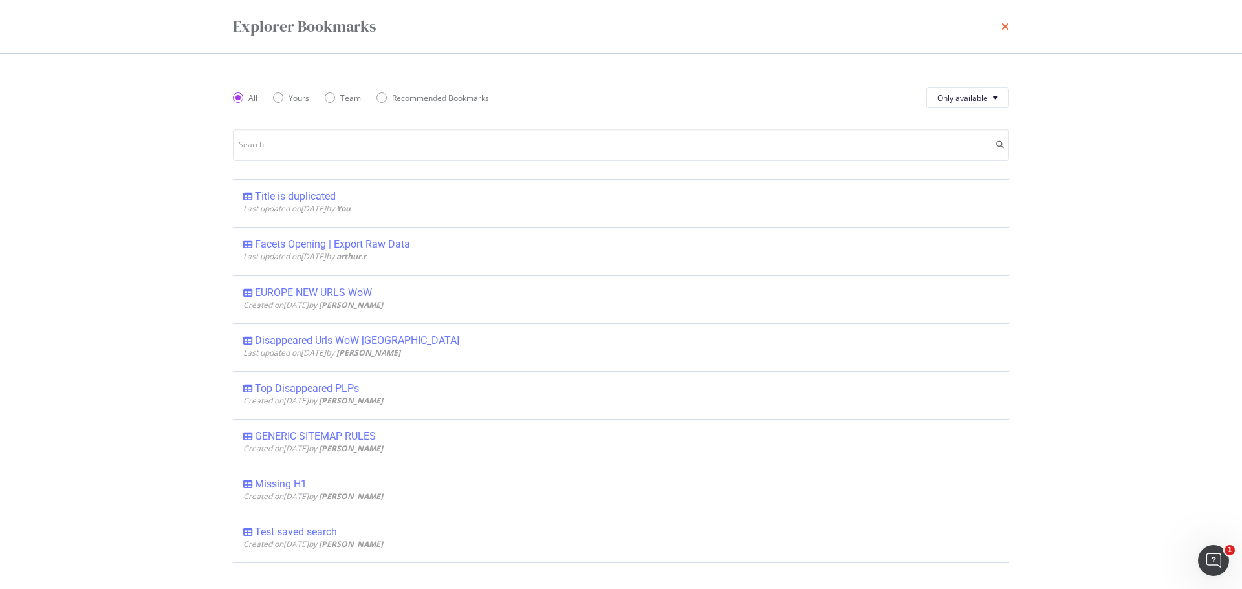
click at [1003, 28] on icon "times" at bounding box center [1005, 26] width 8 height 10
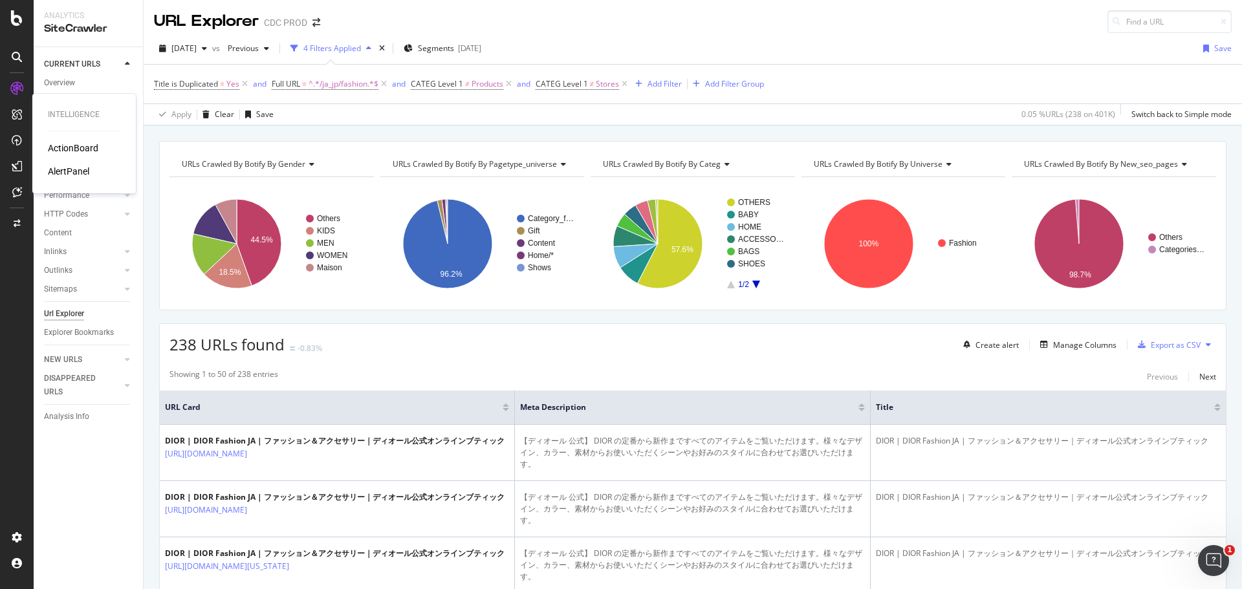
click at [21, 116] on icon at bounding box center [17, 114] width 10 height 10
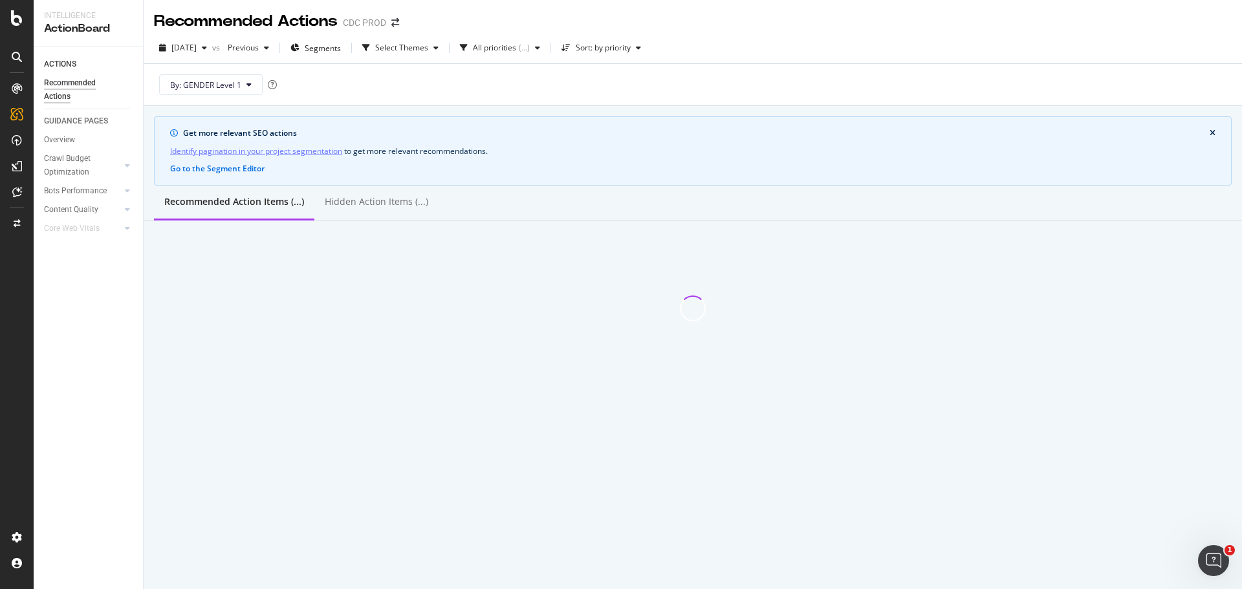
click at [21, 88] on icon at bounding box center [17, 88] width 10 height 10
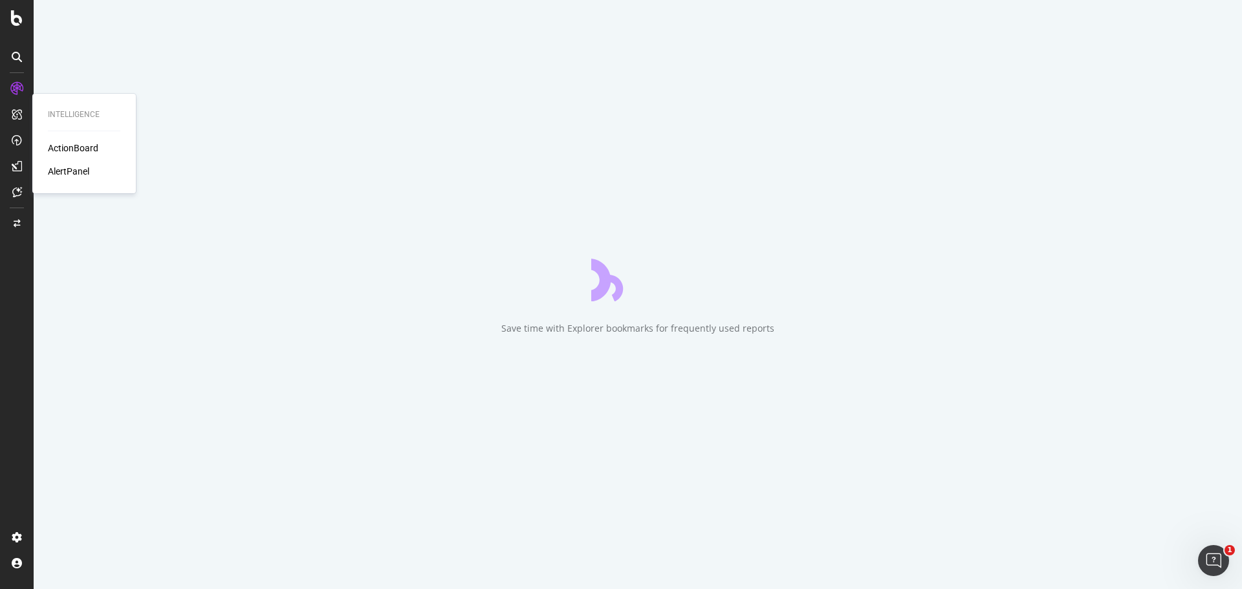
click at [76, 169] on div "AlertPanel" at bounding box center [68, 171] width 41 height 13
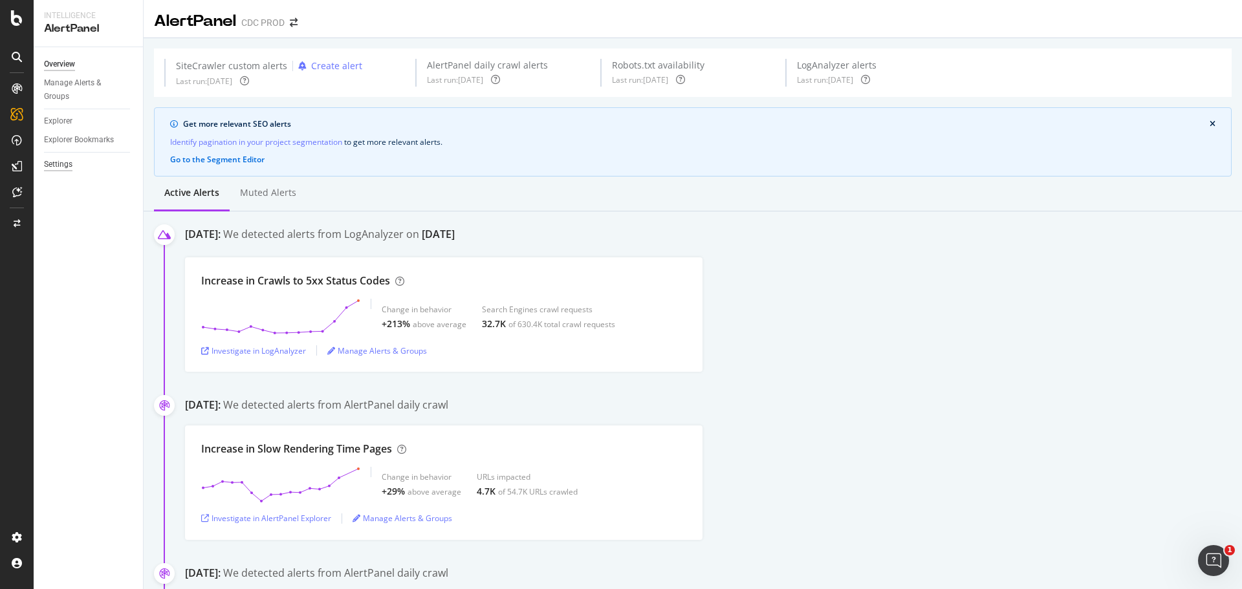
click at [58, 164] on div "Settings" at bounding box center [58, 165] width 28 height 14
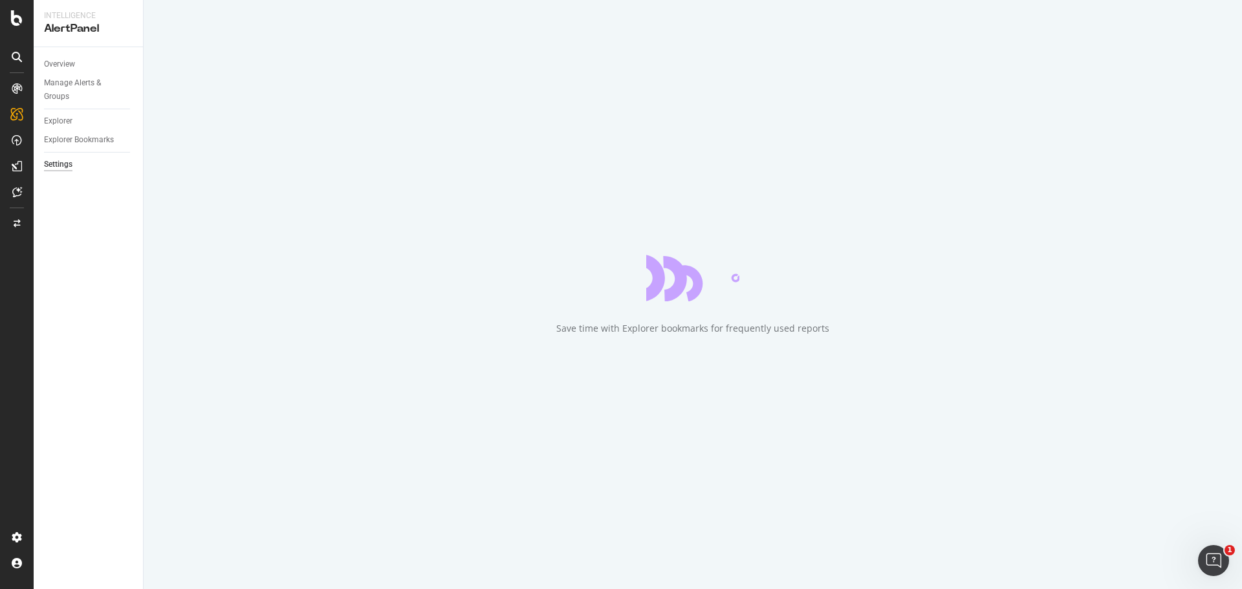
select select "02"
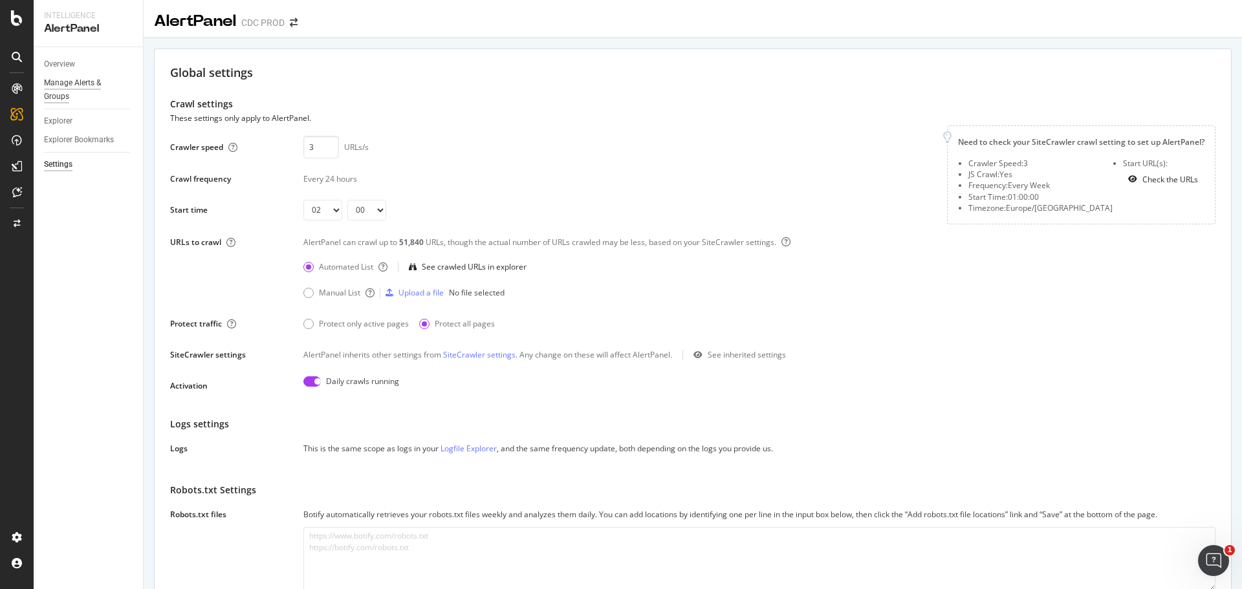
click at [78, 87] on div "Manage Alerts & Groups" at bounding box center [83, 89] width 78 height 27
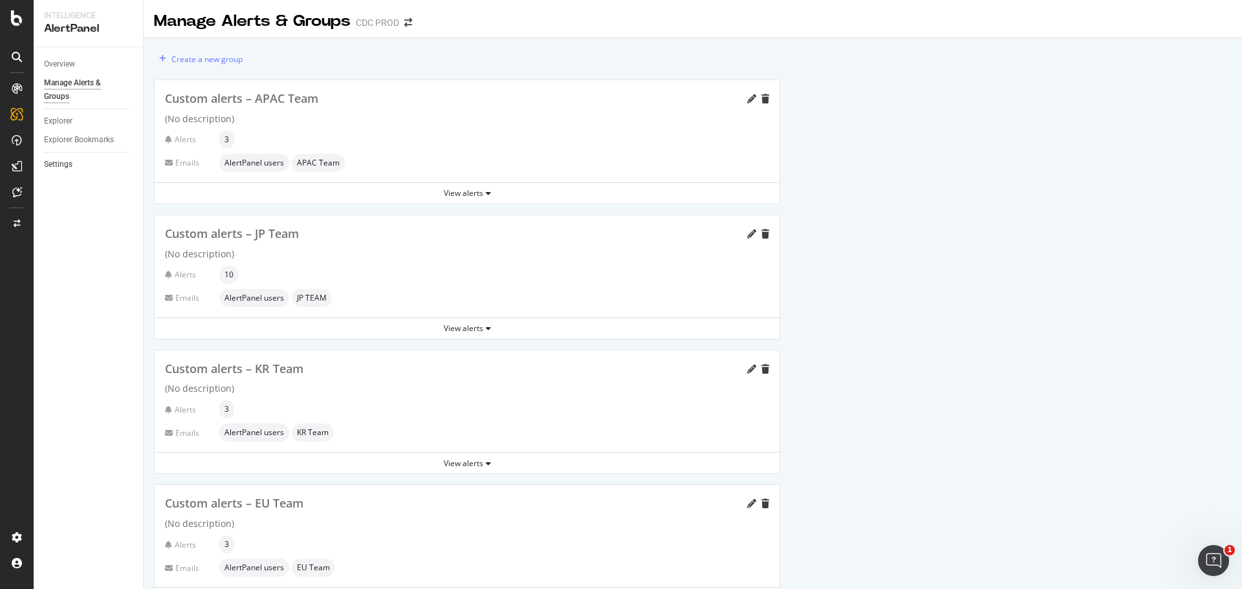
drag, startPoint x: 65, startPoint y: 166, endPoint x: 80, endPoint y: 168, distance: 14.4
click at [65, 166] on div "Settings" at bounding box center [58, 165] width 28 height 14
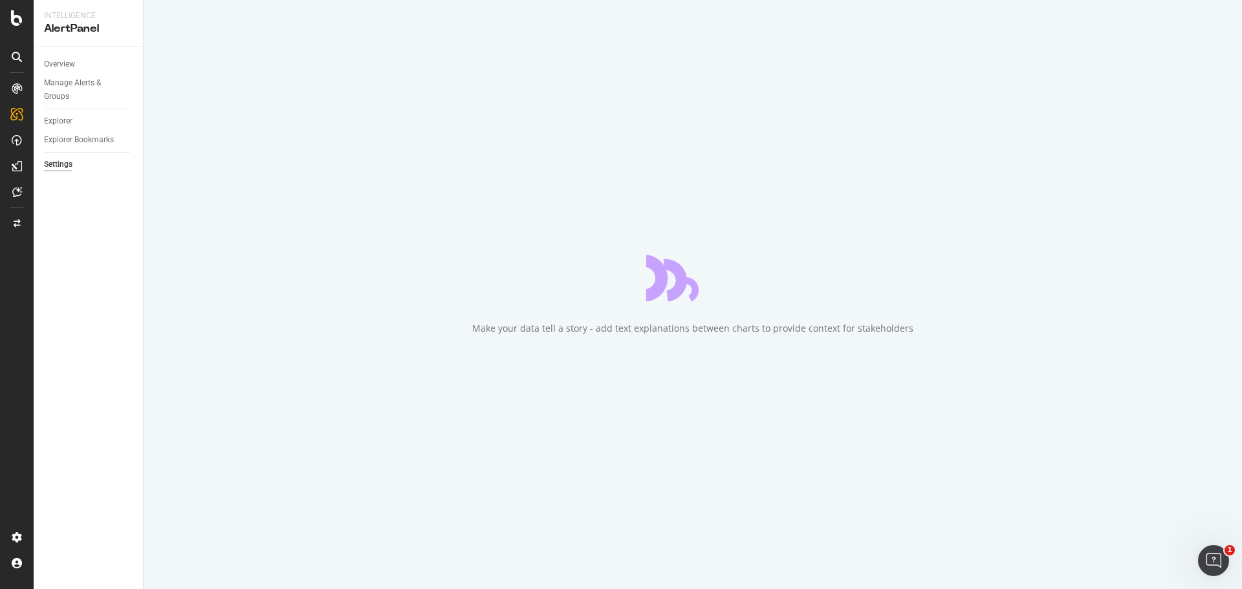
select select "02"
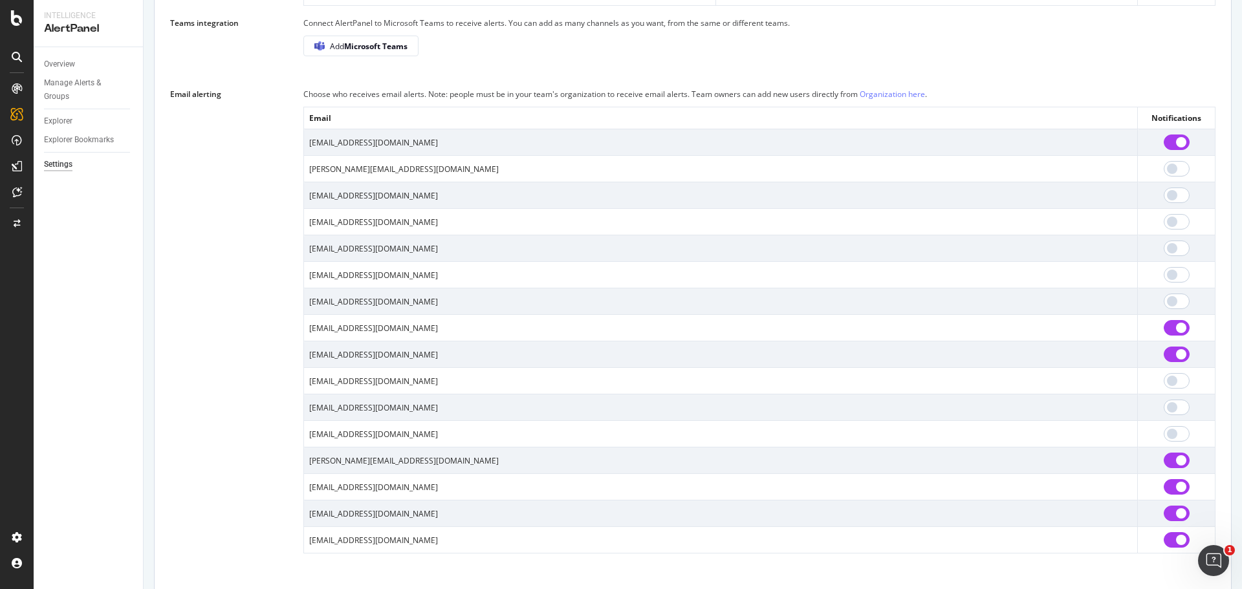
scroll to position [876, 0]
